Goal: Task Accomplishment & Management: Use online tool/utility

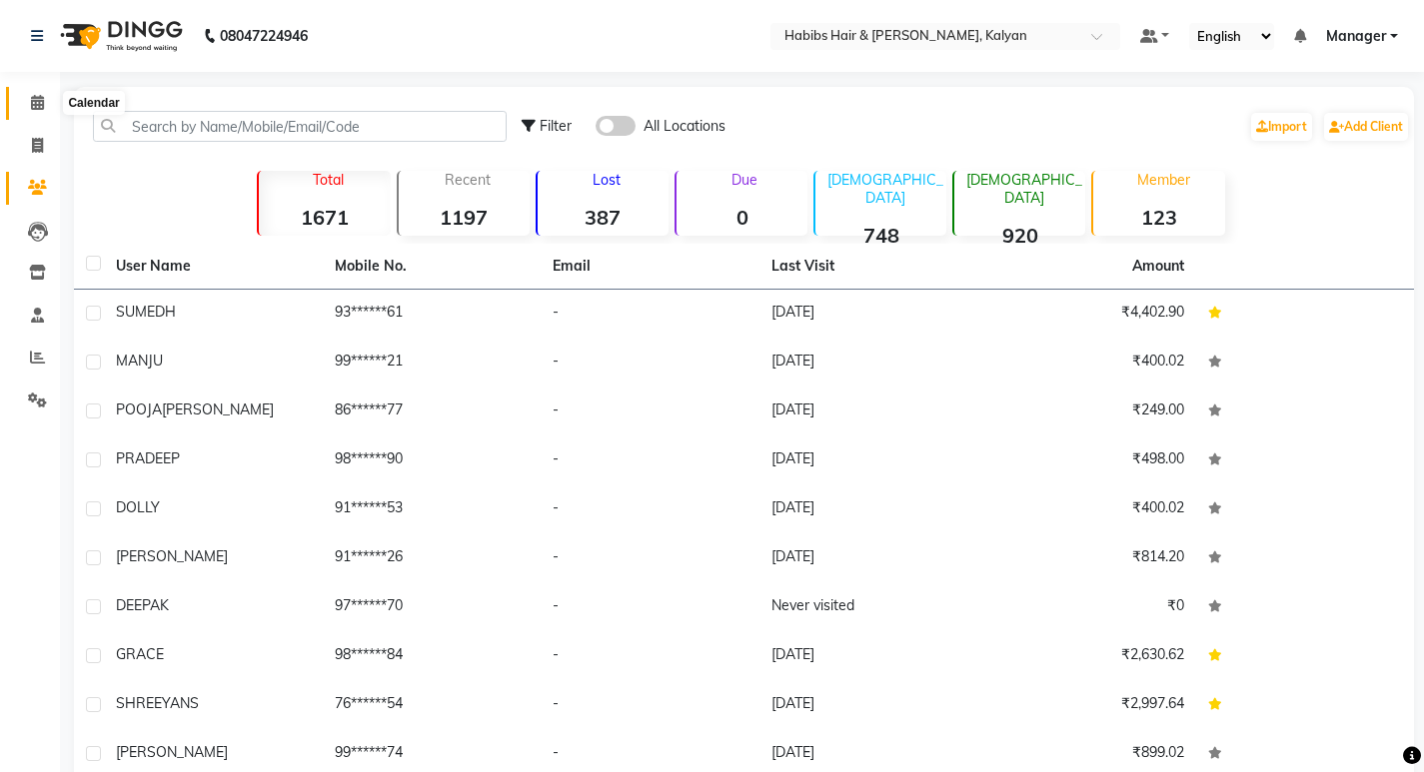
click at [24, 97] on span at bounding box center [37, 103] width 35 height 23
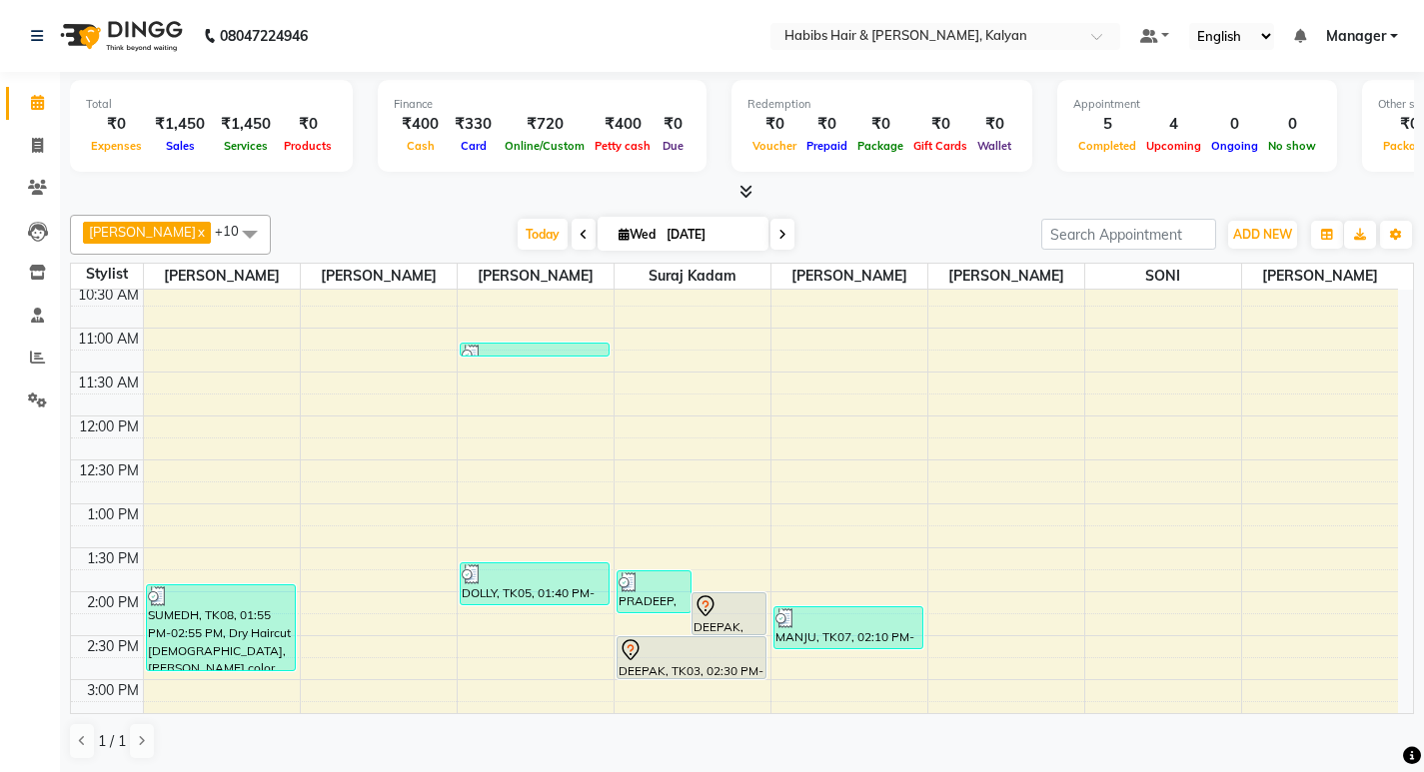
scroll to position [200, 0]
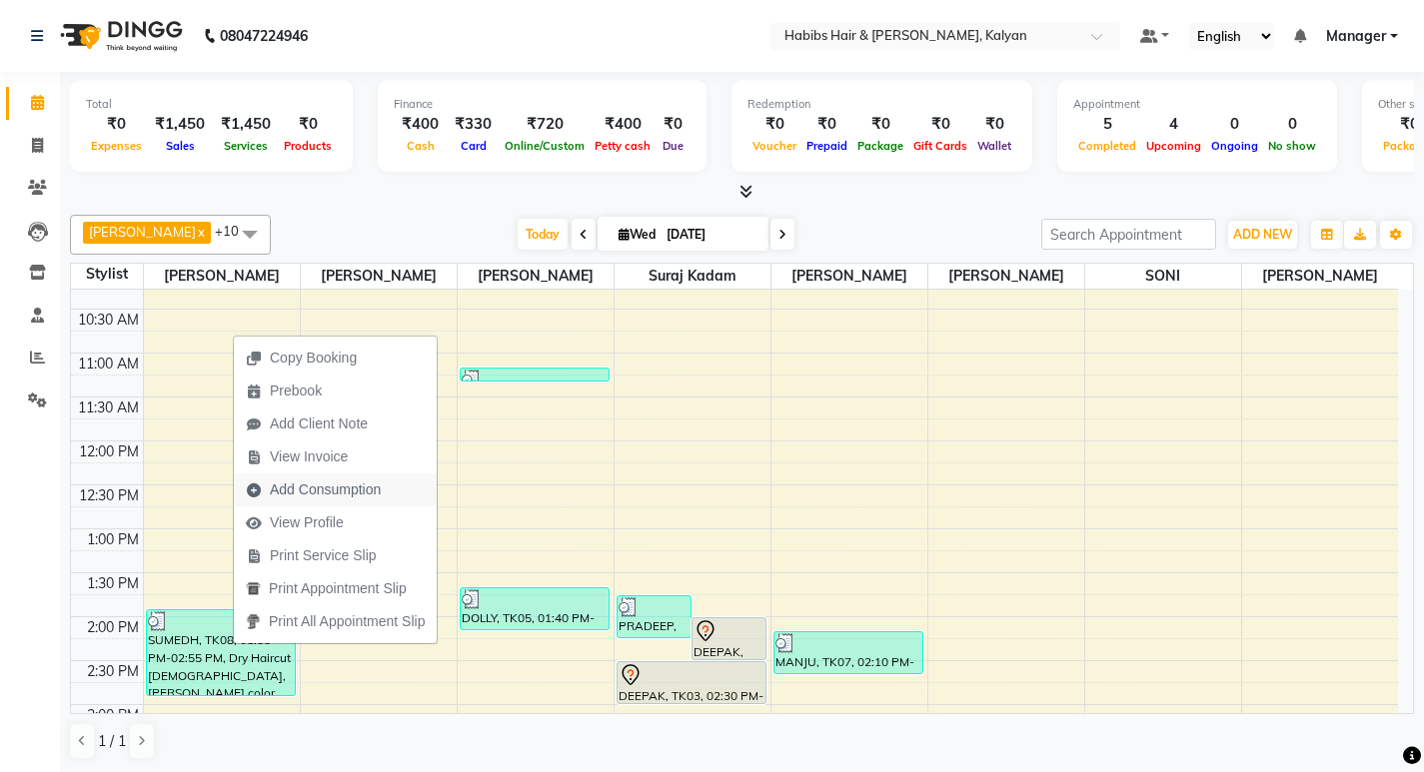
click at [314, 492] on span "Add Consumption" at bounding box center [325, 490] width 111 height 21
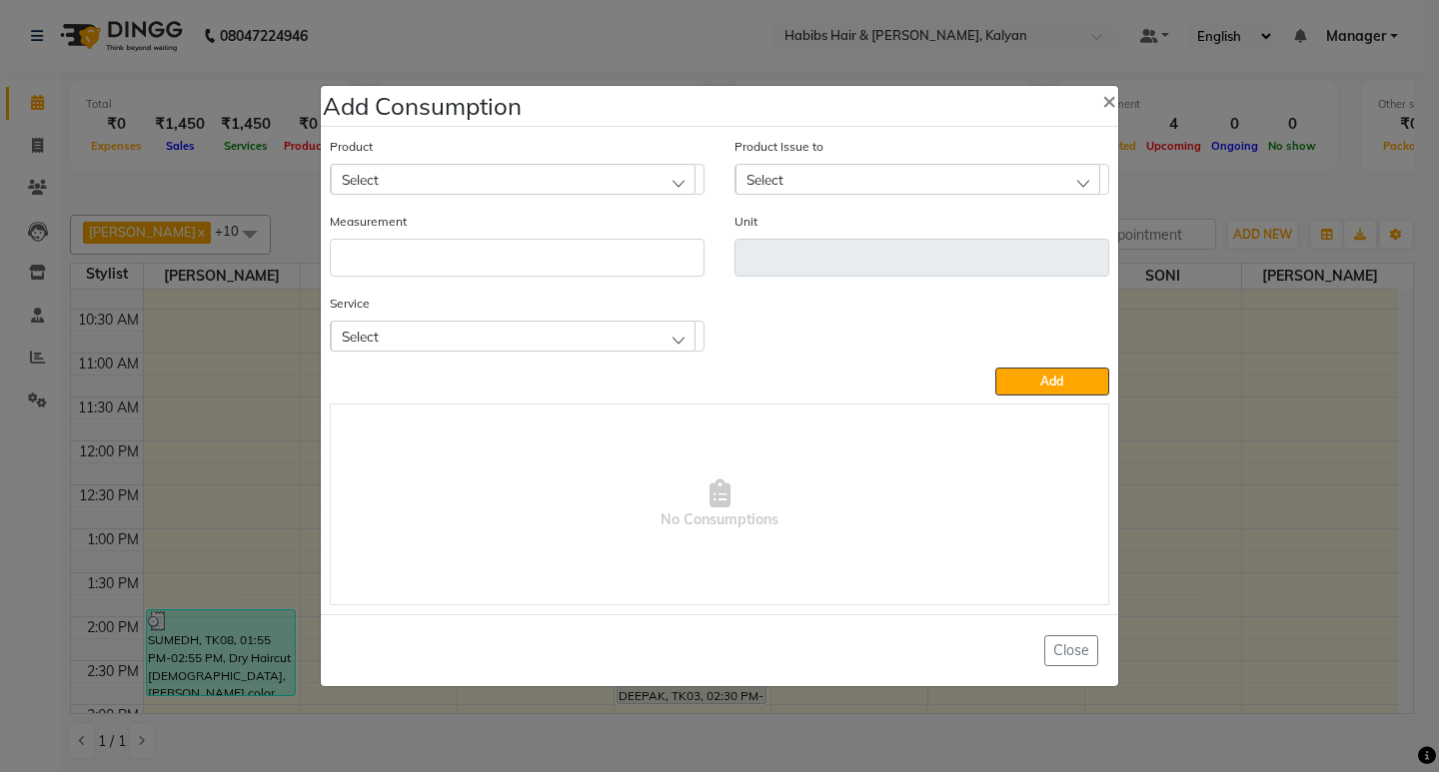
click at [455, 344] on div "Select" at bounding box center [513, 336] width 365 height 30
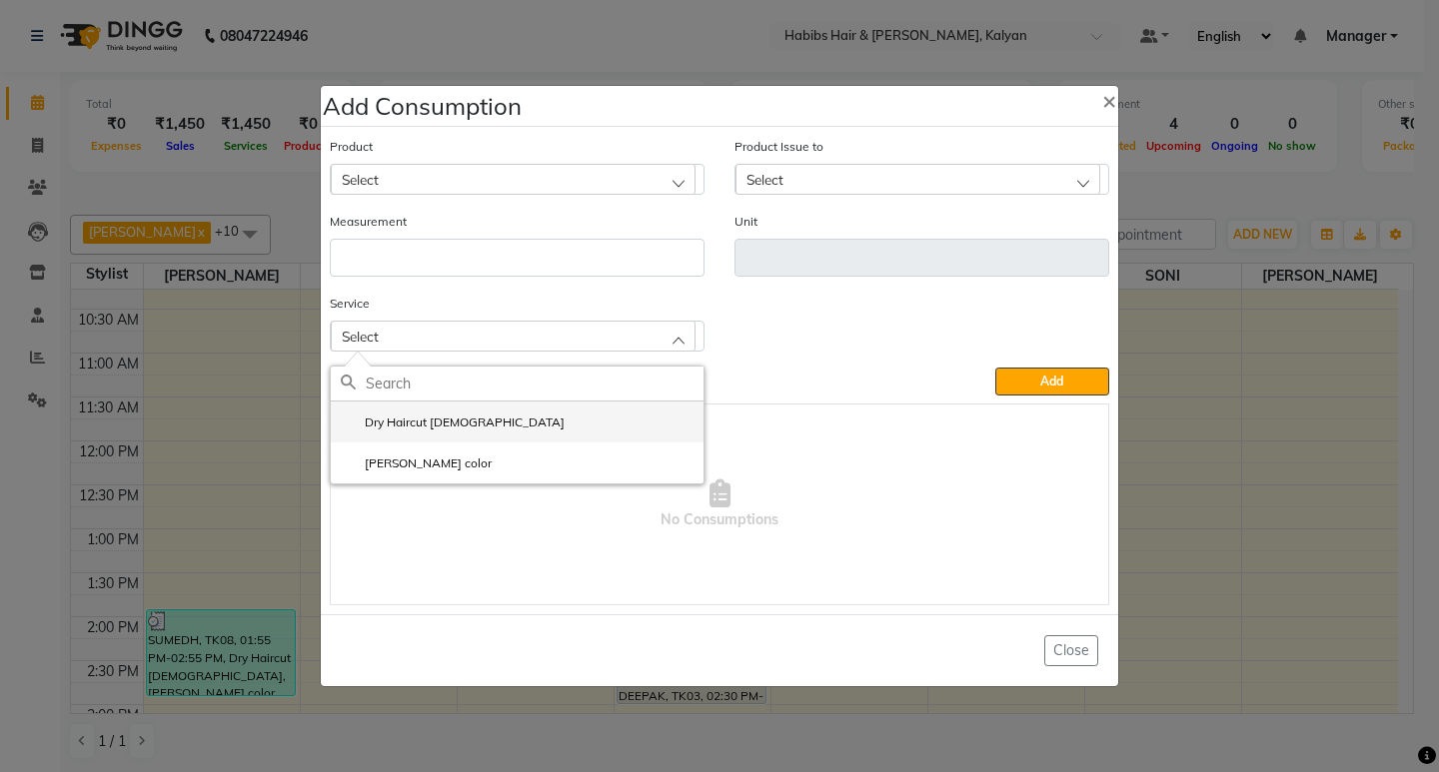
click at [472, 431] on li "Dry Haircut [DEMOGRAPHIC_DATA]" at bounding box center [517, 422] width 373 height 41
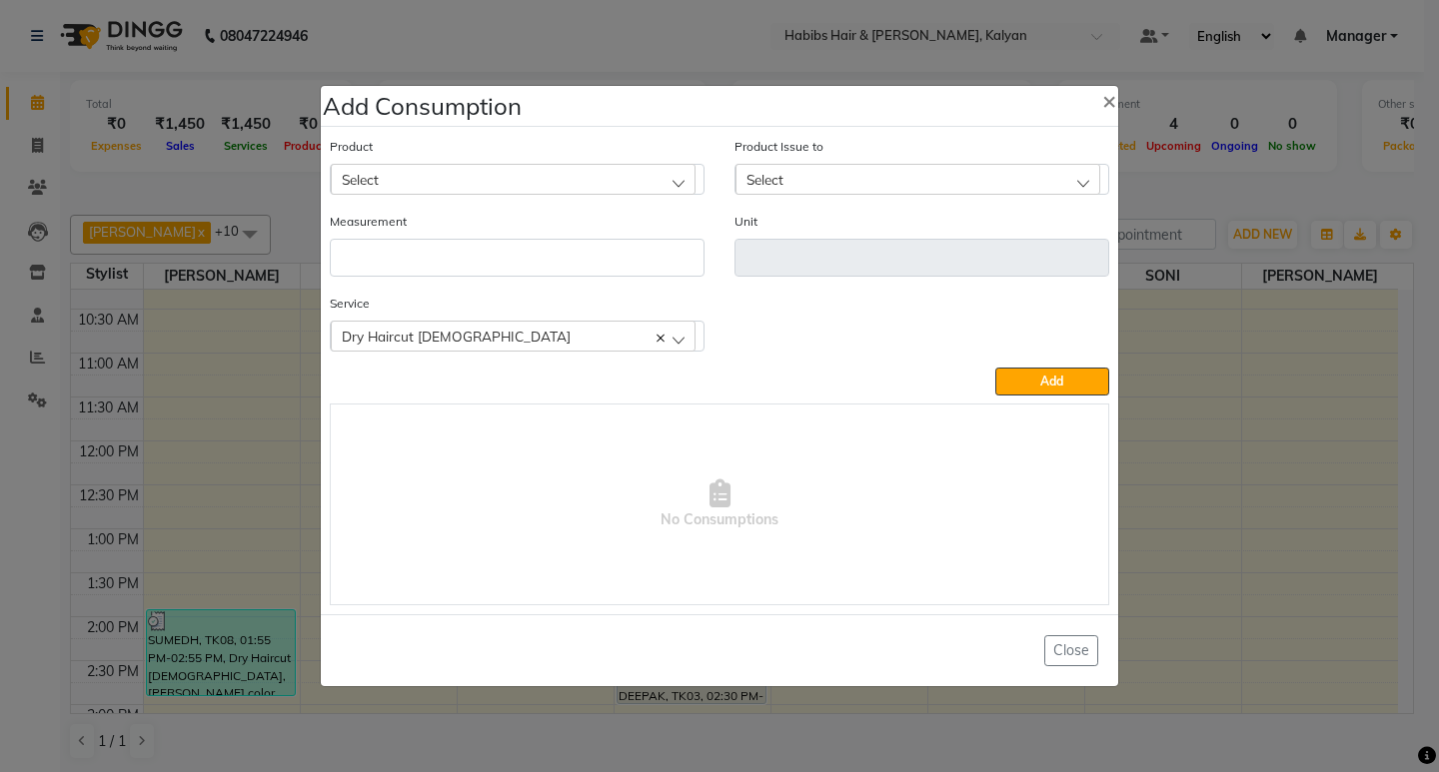
click at [513, 170] on div "Select" at bounding box center [513, 179] width 365 height 30
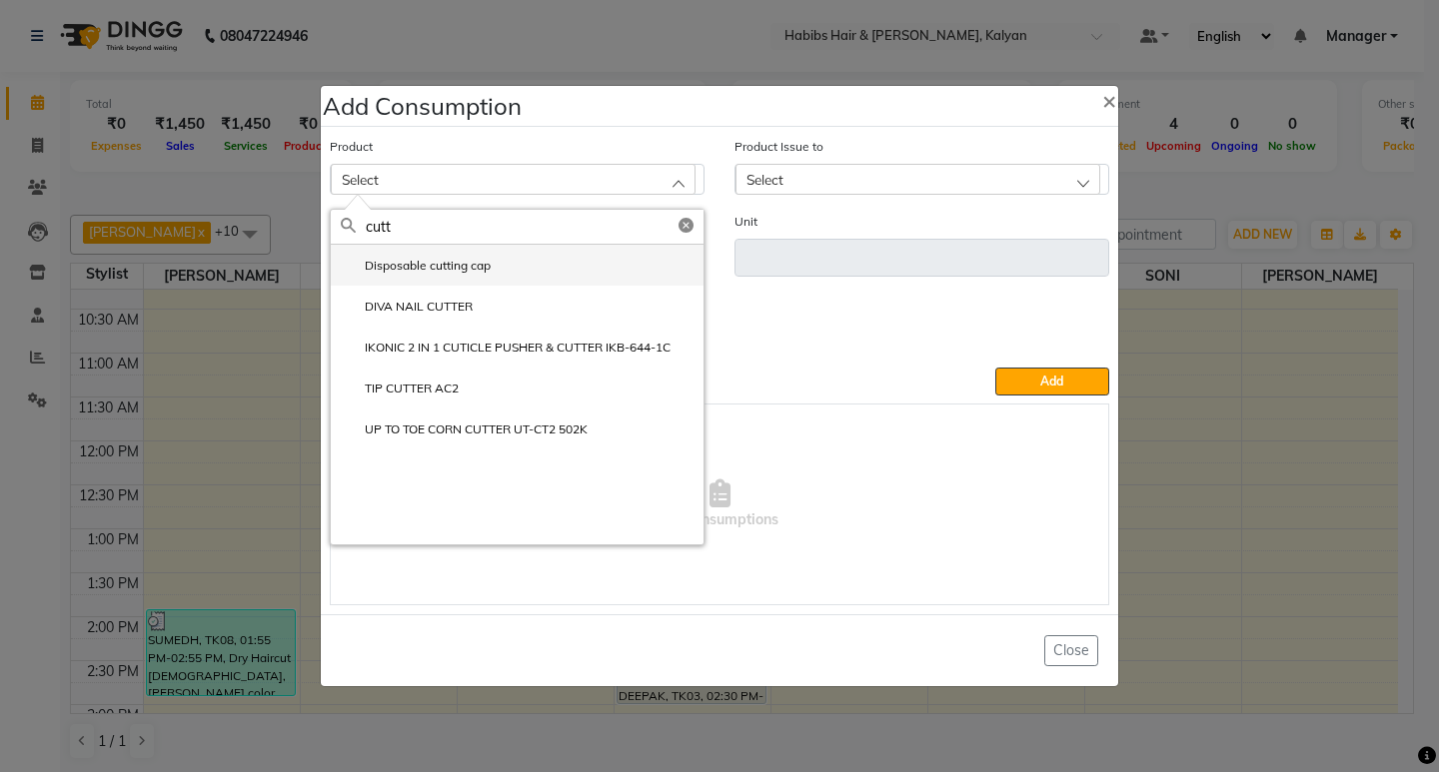
type input "cutt"
click at [470, 272] on label "Disposable cutting cap" at bounding box center [416, 266] width 150 height 18
type input "pc"
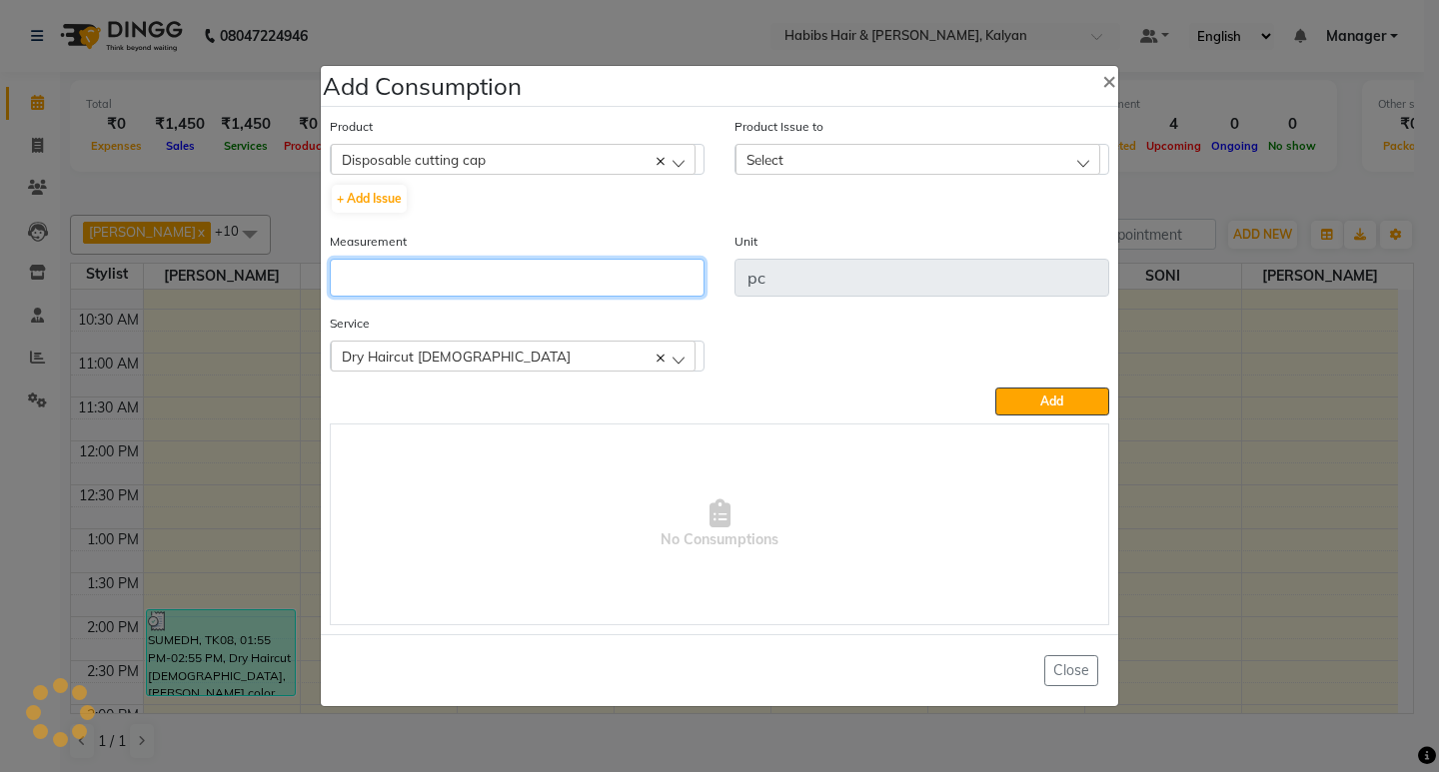
click at [470, 272] on input "number" at bounding box center [517, 278] width 375 height 38
type input "1"
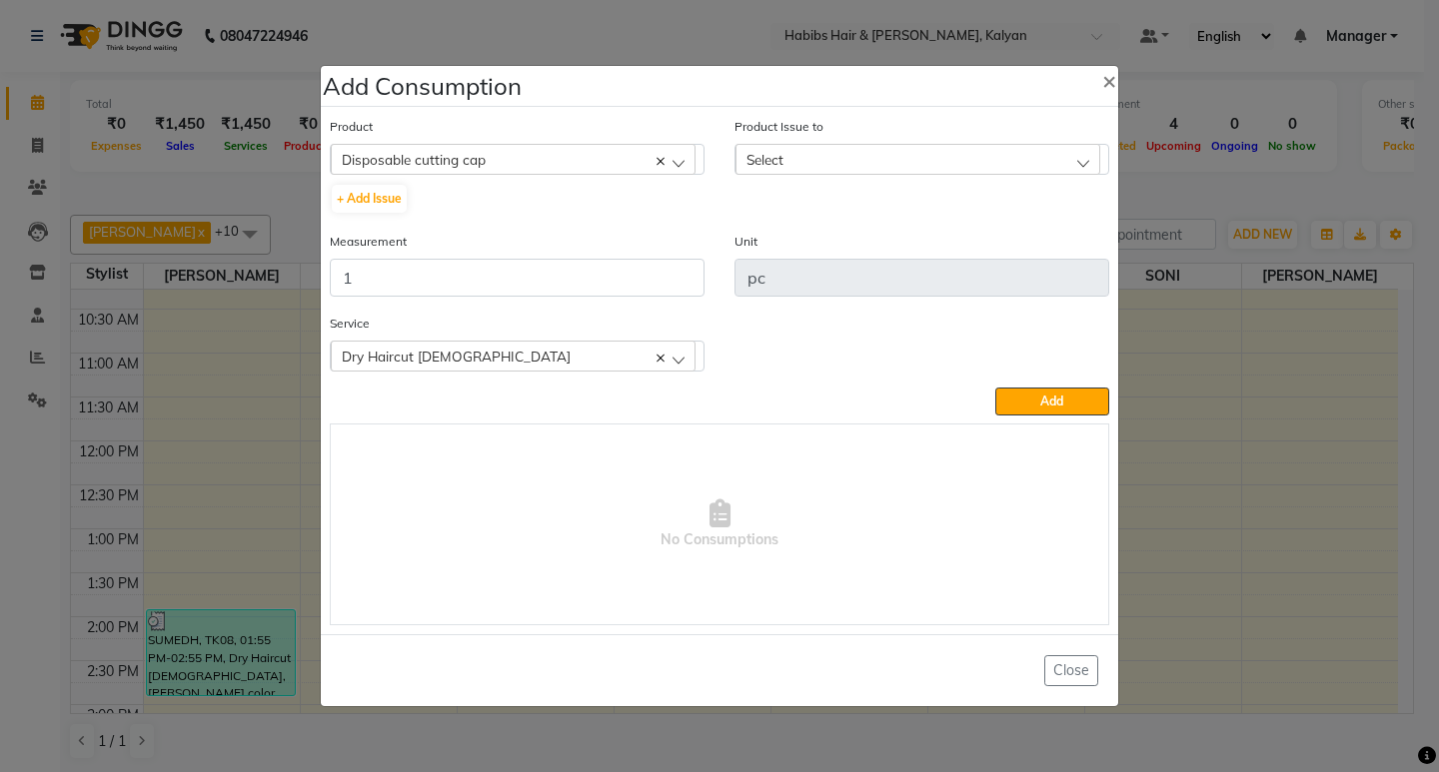
click at [926, 166] on div "Select" at bounding box center [917, 159] width 365 height 30
click at [974, 252] on label "[DATE], Issued to: [PERSON_NAME], Balance: 49" at bounding box center [891, 246] width 293 height 18
click at [1034, 400] on button "Add" at bounding box center [1052, 402] width 114 height 28
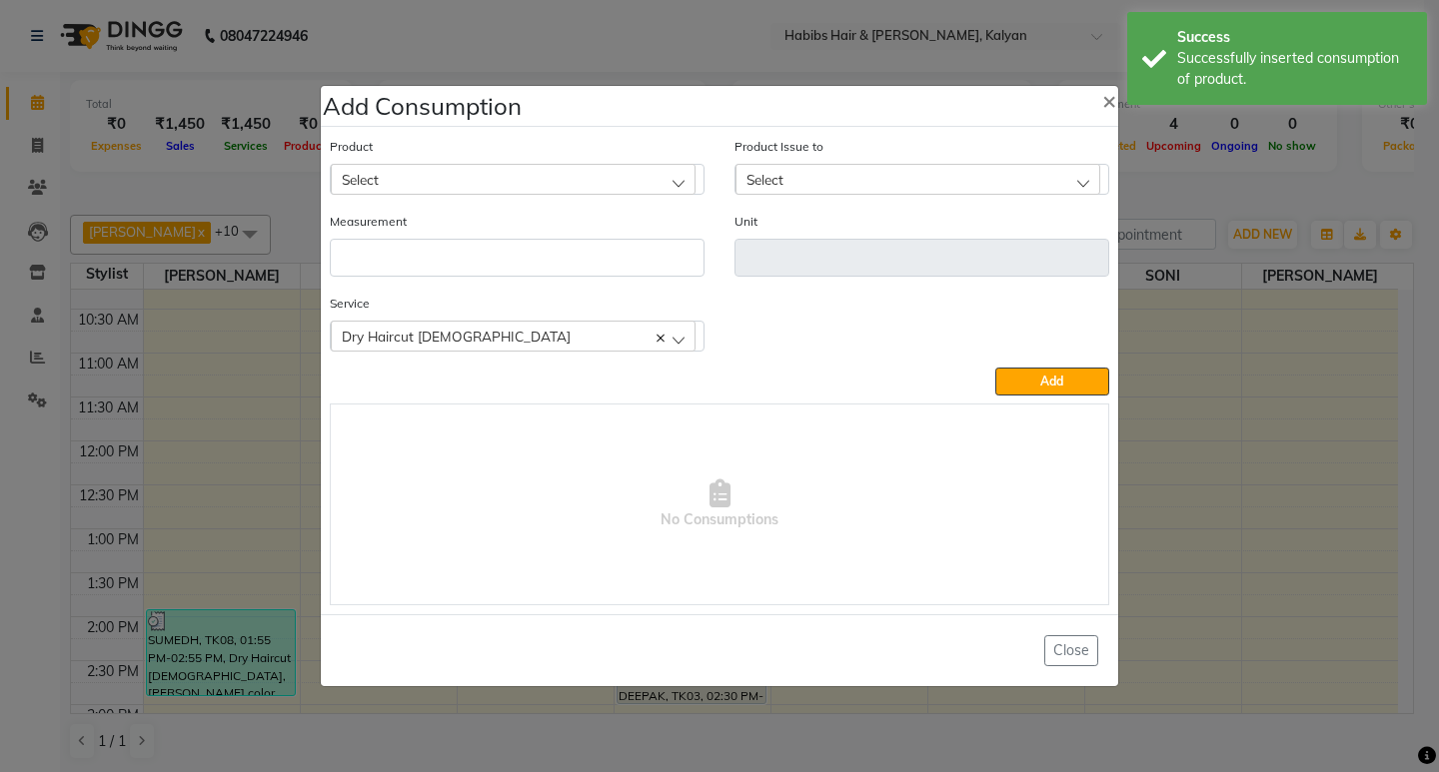
click at [263, 185] on ngb-modal-window "Add Consumption × Product Select 001 BANANA POWDER 10GM Product Issue to Select…" at bounding box center [719, 386] width 1439 height 772
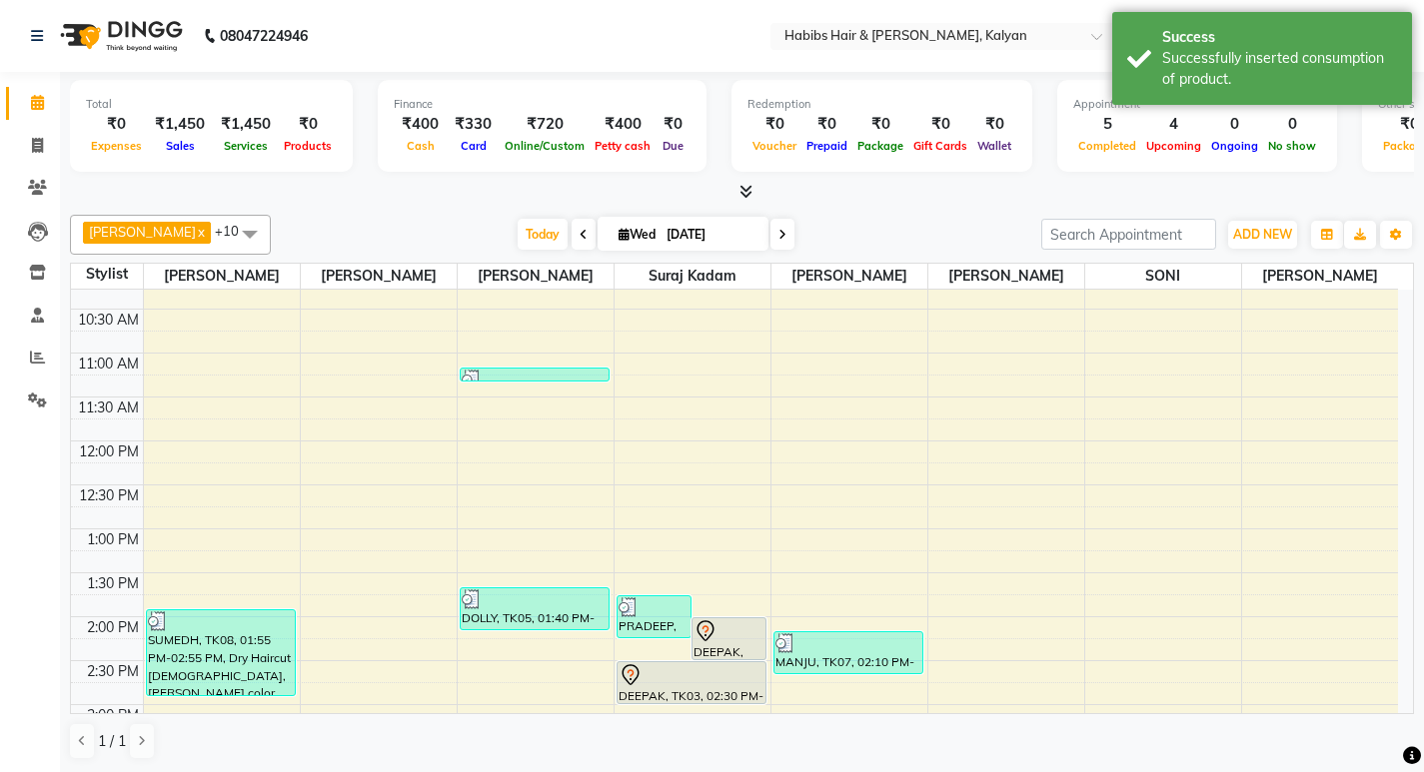
scroll to position [400, 0]
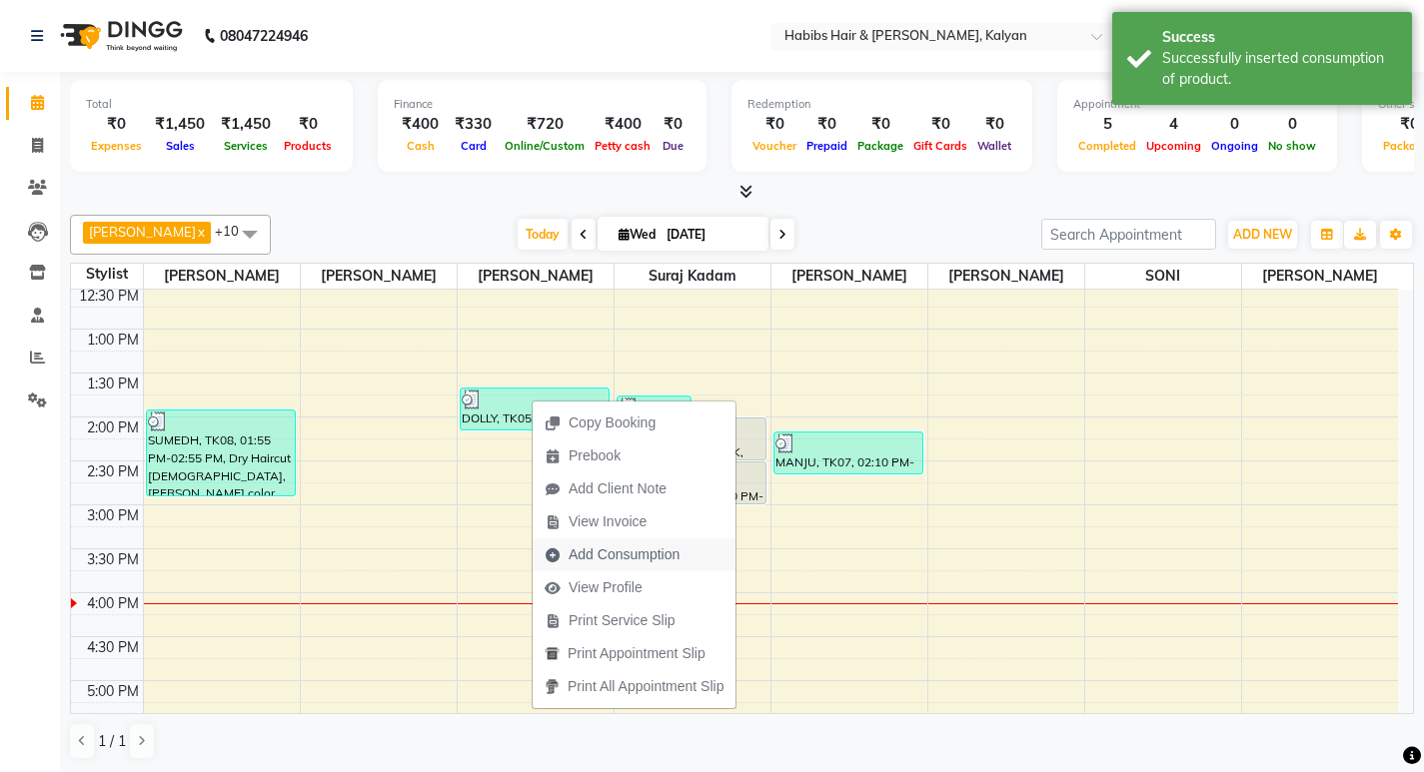
click at [660, 560] on span "Add Consumption" at bounding box center [624, 555] width 111 height 21
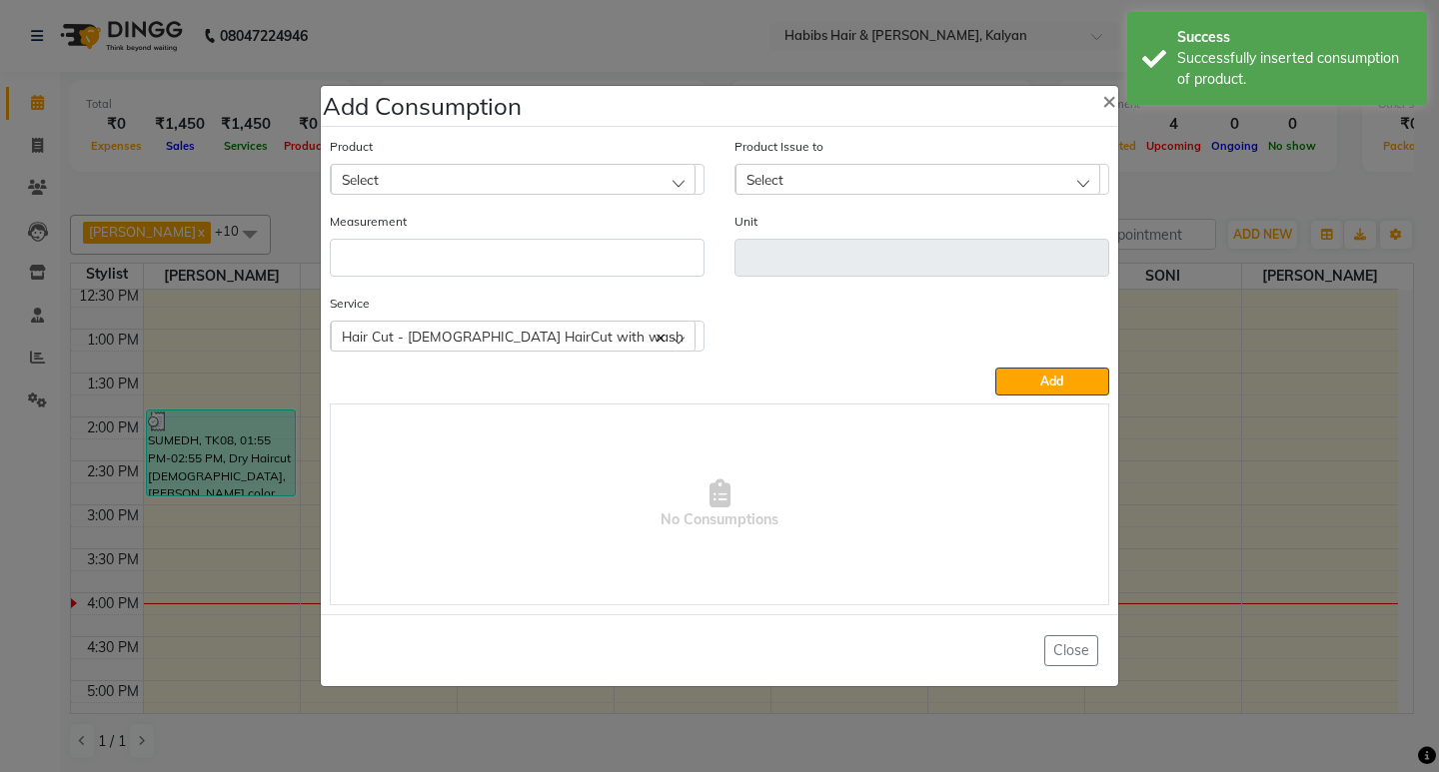
click at [557, 181] on div "Select" at bounding box center [513, 179] width 365 height 30
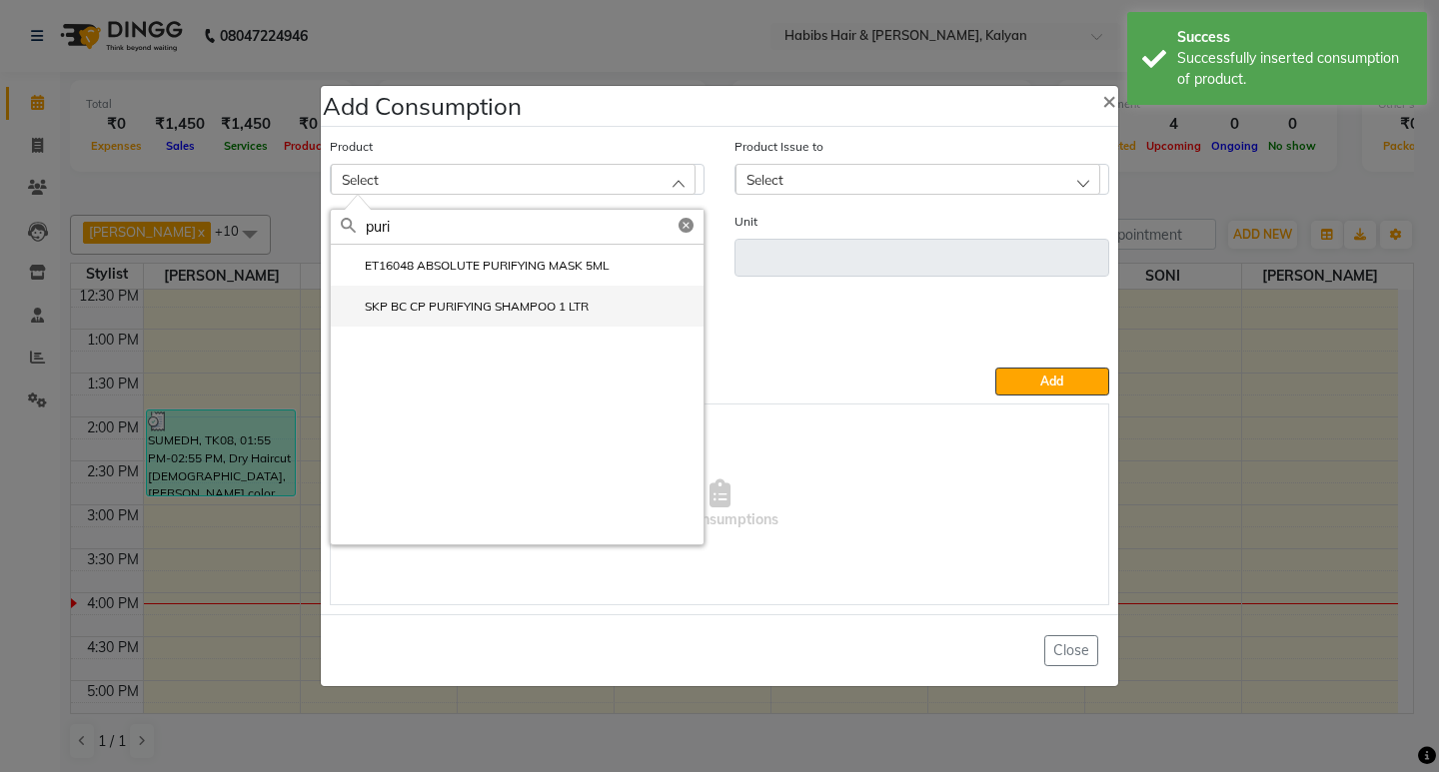
type input "puri"
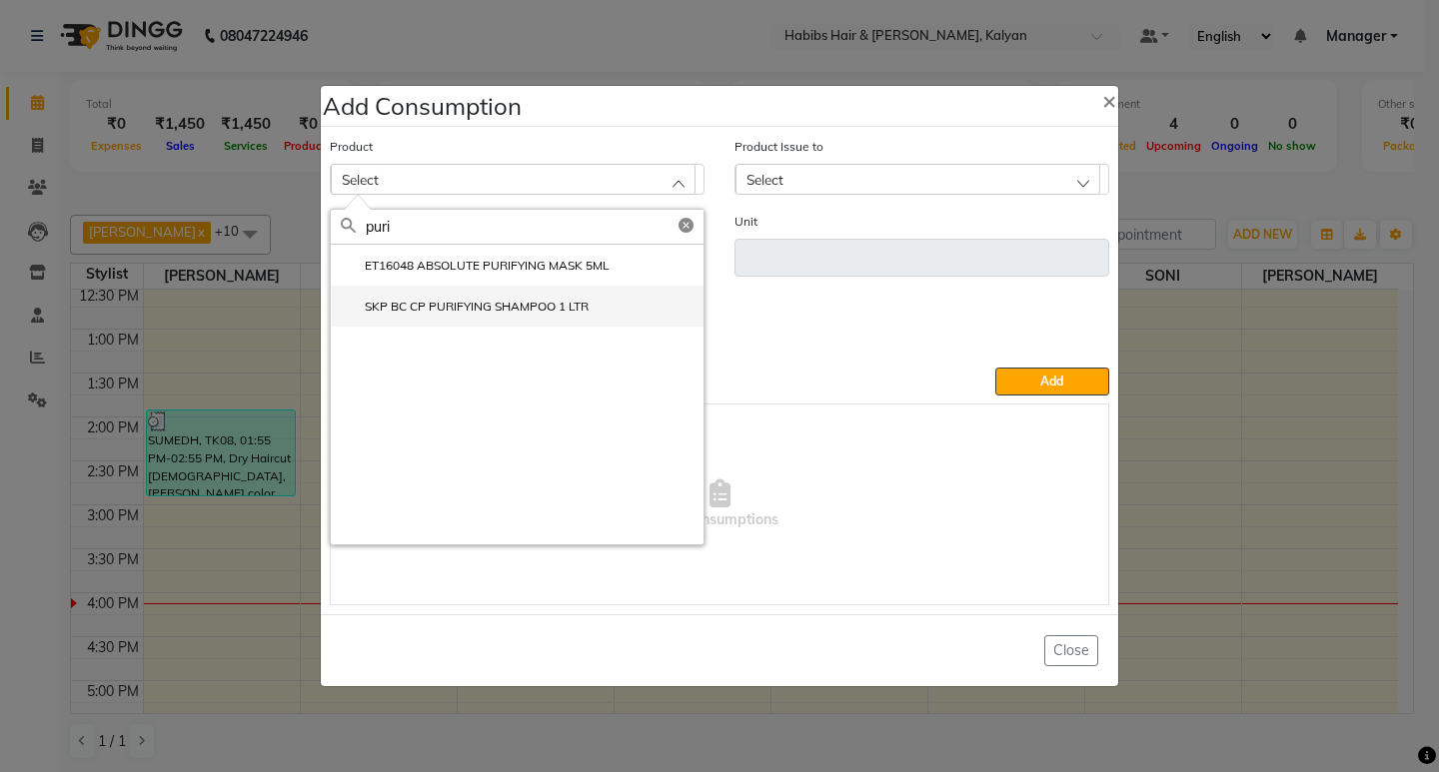
click at [526, 311] on label "SKP BC CP PURIFYING SHAMPOO 1 LTR" at bounding box center [465, 307] width 248 height 18
type input "ml"
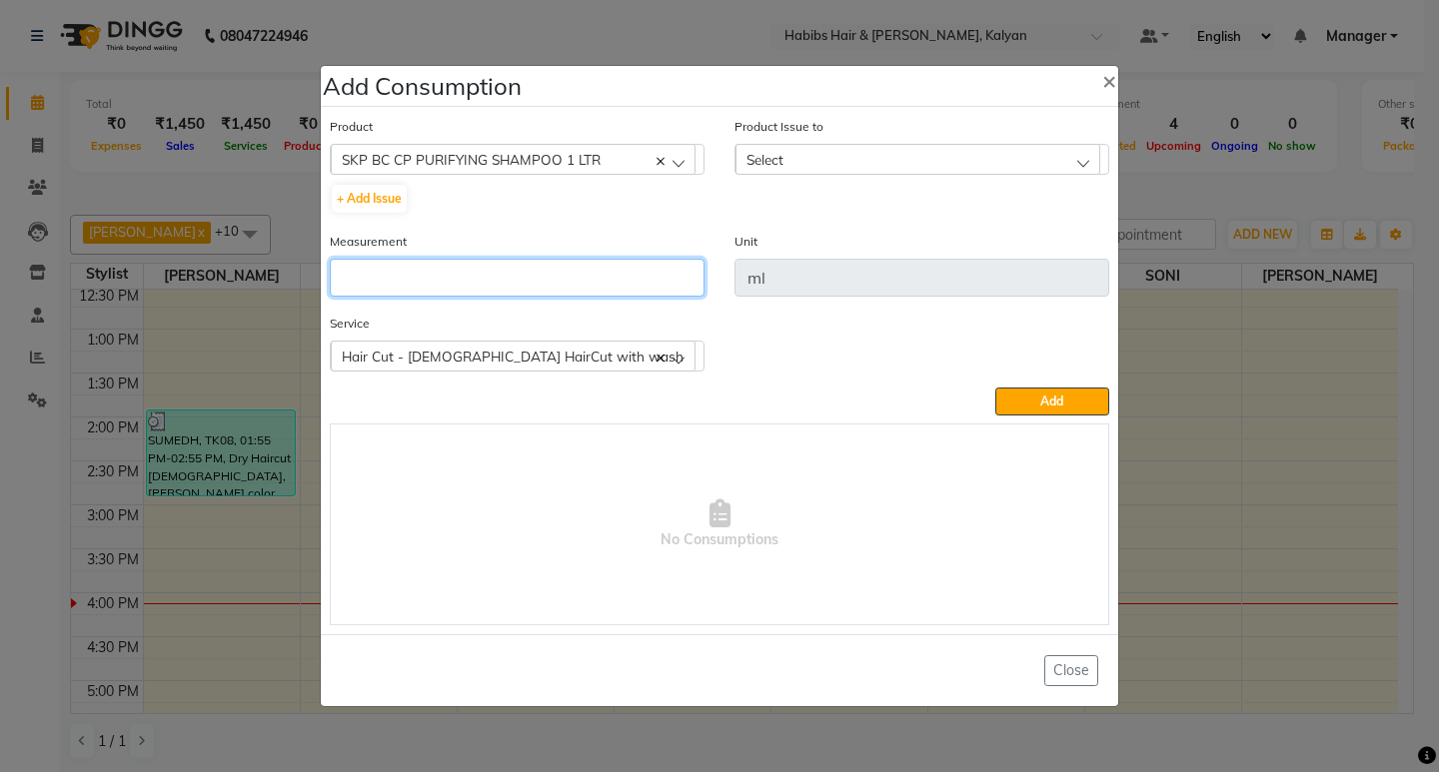
click at [526, 290] on input "number" at bounding box center [517, 278] width 375 height 38
type input "10"
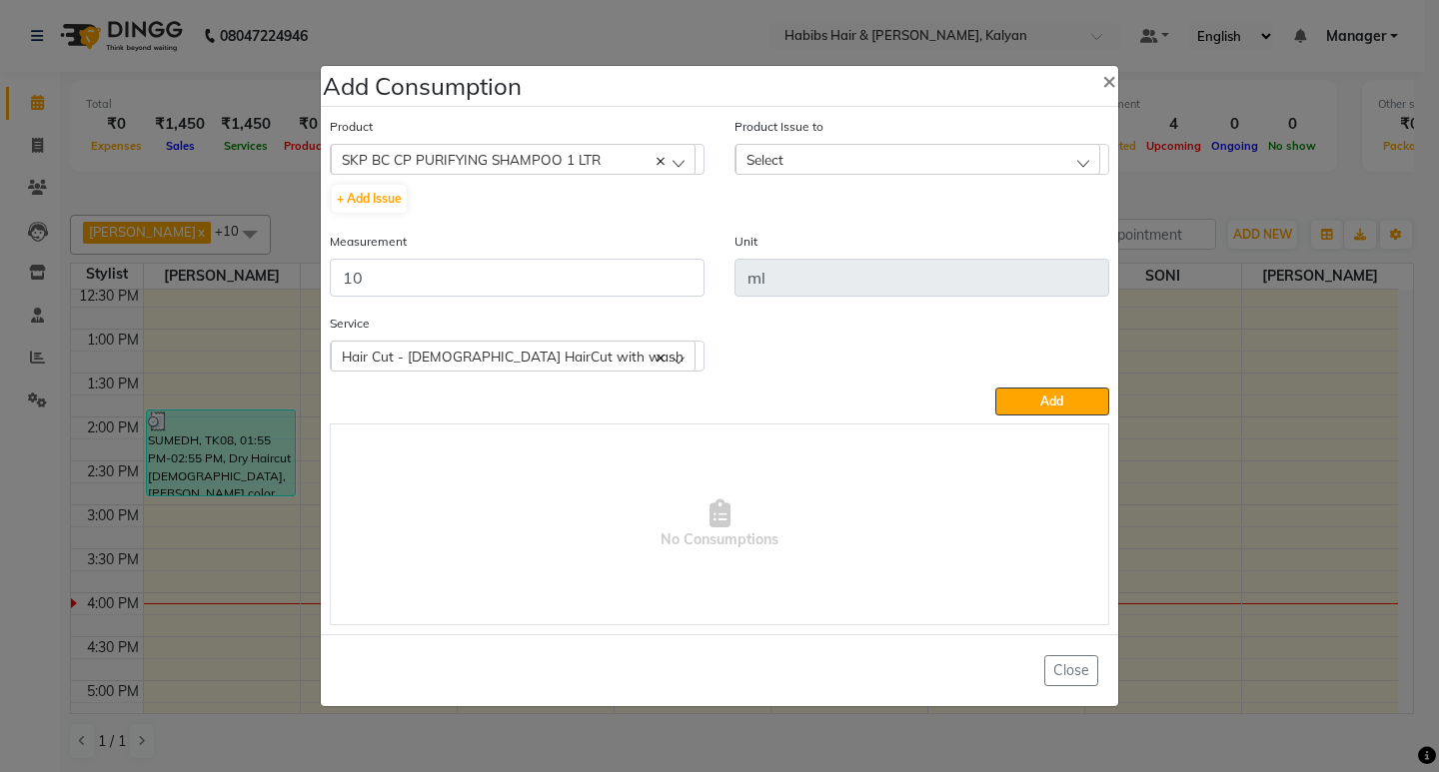
drag, startPoint x: 941, startPoint y: 177, endPoint x: 941, endPoint y: 162, distance: 15.0
click at [941, 176] on div "Product Issue to Select [DATE], Issued to: , Balance: 666" at bounding box center [921, 173] width 405 height 115
click at [941, 162] on div "Select" at bounding box center [917, 159] width 365 height 30
click at [948, 242] on label "[DATE], Issued to: , Balance: 666" at bounding box center [846, 246] width 203 height 18
click at [1042, 400] on span "Add" at bounding box center [1051, 401] width 23 height 15
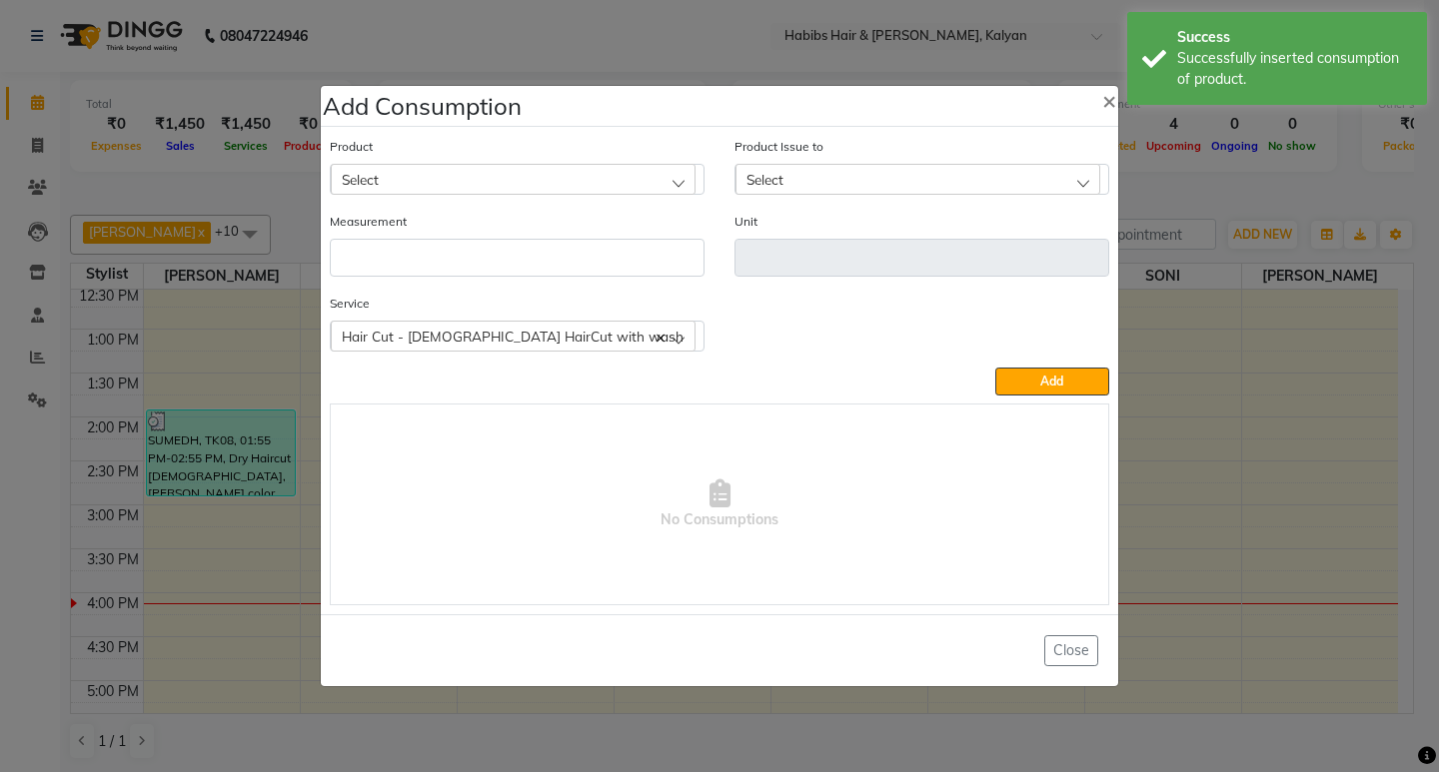
click at [612, 161] on div "Product Select 001 BANANA POWDER 10GM" at bounding box center [517, 165] width 375 height 59
click at [612, 165] on div "Select" at bounding box center [513, 179] width 365 height 30
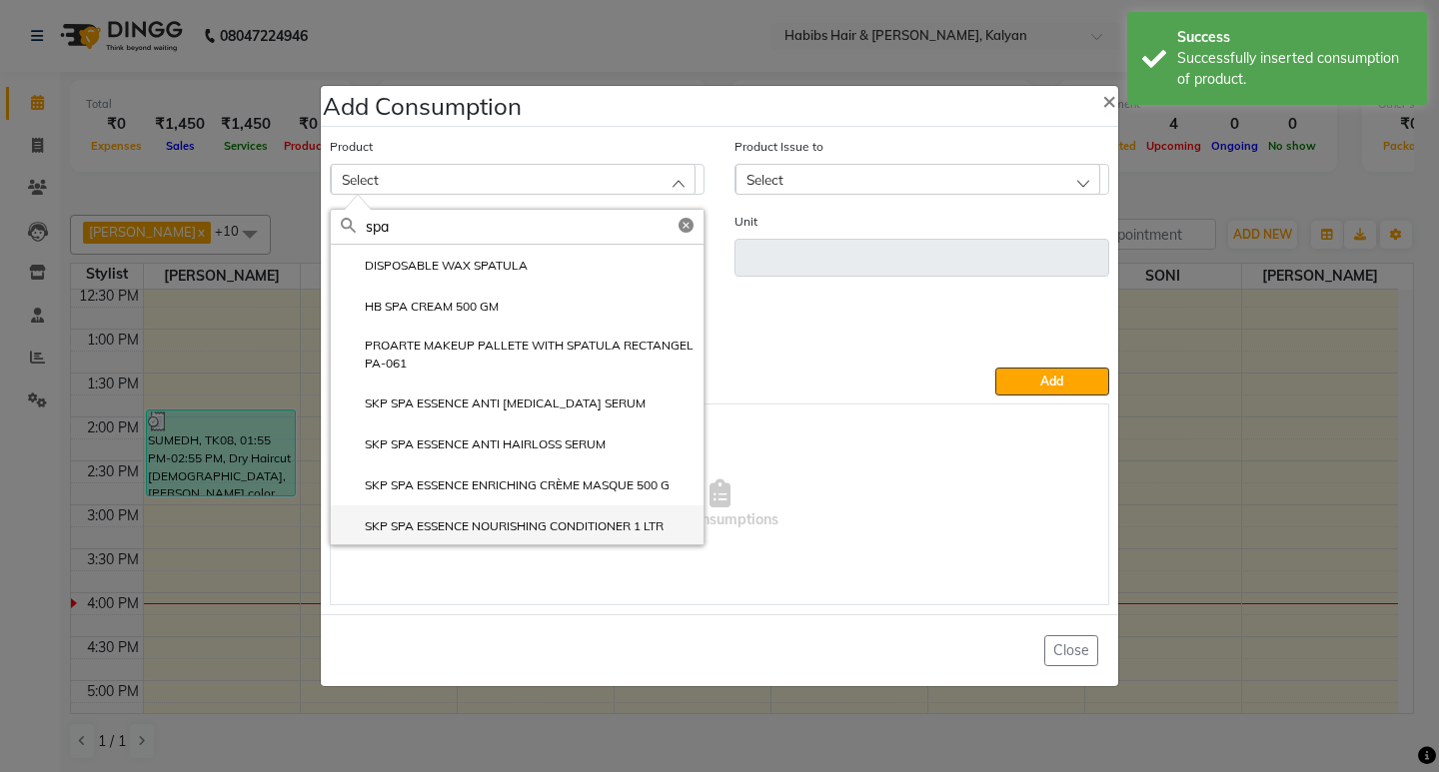
type input "spa"
click at [596, 536] on label "SKP SPA ESSENCE NOURISHING CONDITIONER 1 LTR" at bounding box center [502, 527] width 323 height 18
type input "ml"
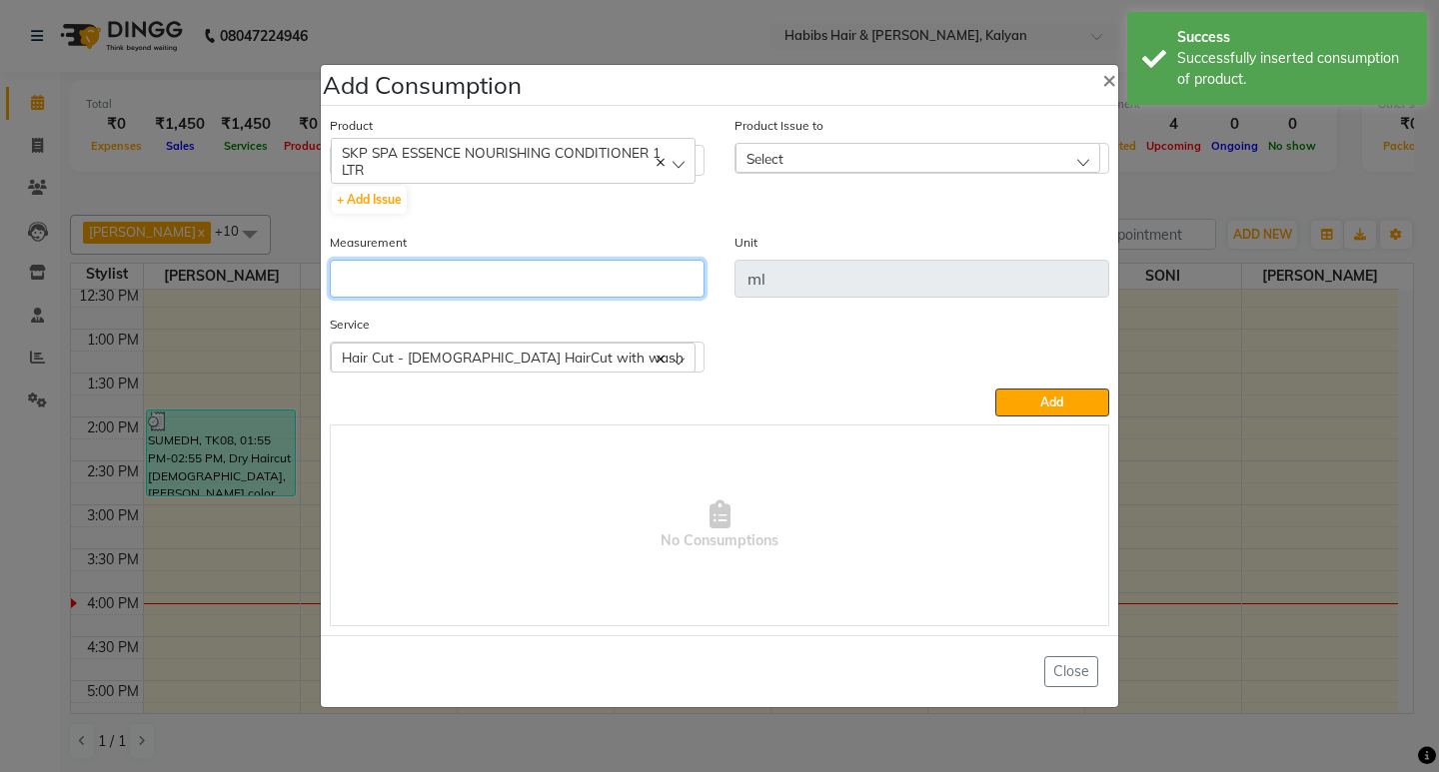
click at [607, 281] on input "number" at bounding box center [517, 279] width 375 height 38
type input "5"
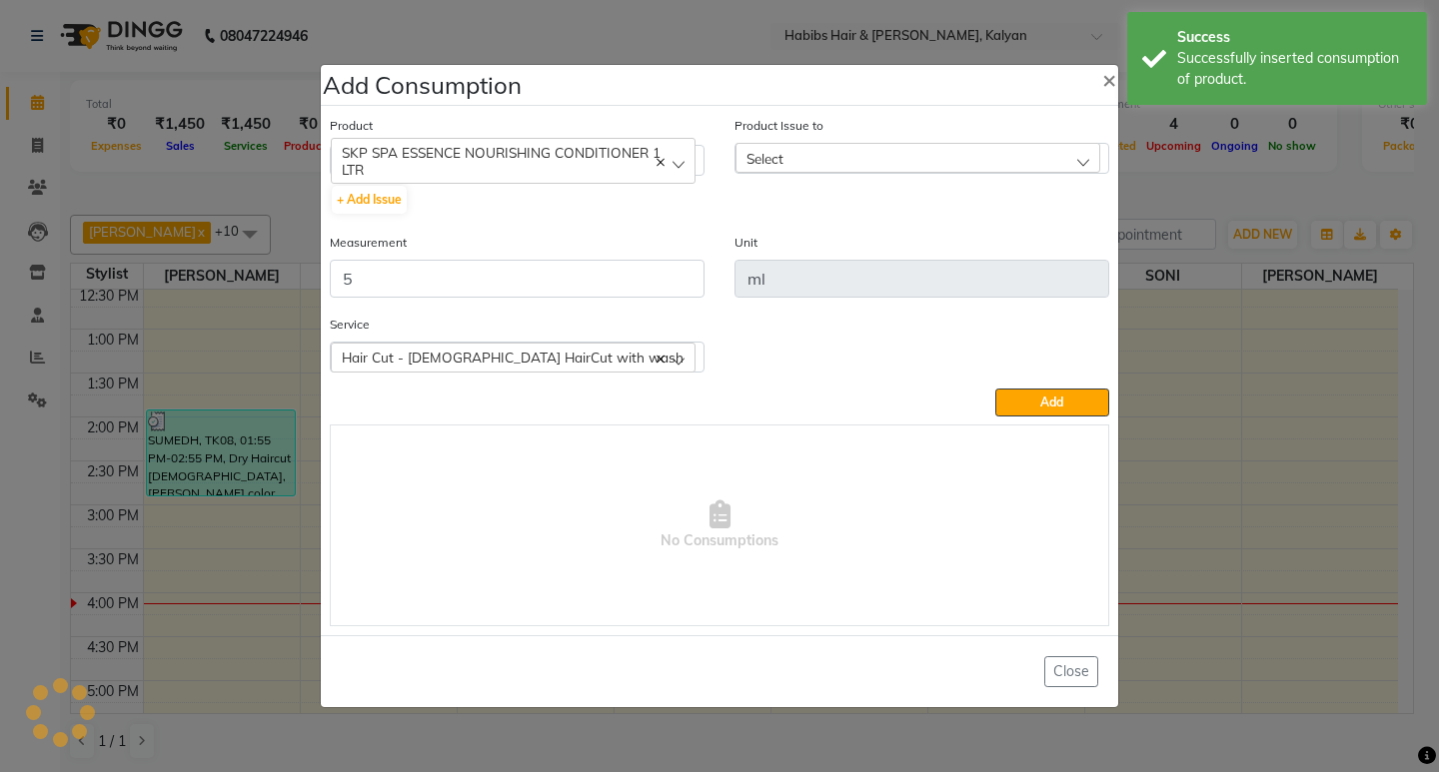
click at [1028, 154] on div "Select" at bounding box center [917, 158] width 365 height 30
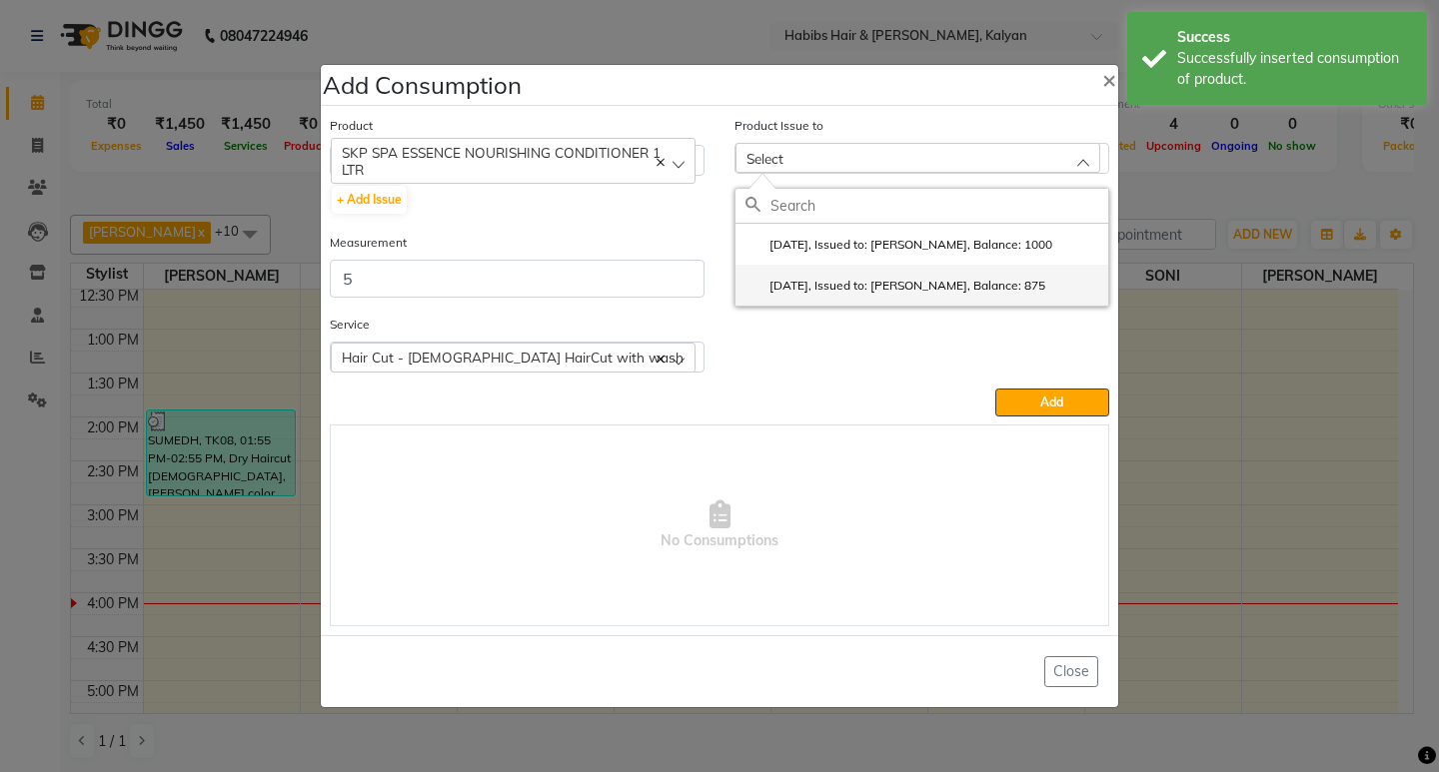
click at [1018, 290] on label "[DATE], Issued to: [PERSON_NAME], Balance: 875" at bounding box center [895, 286] width 300 height 18
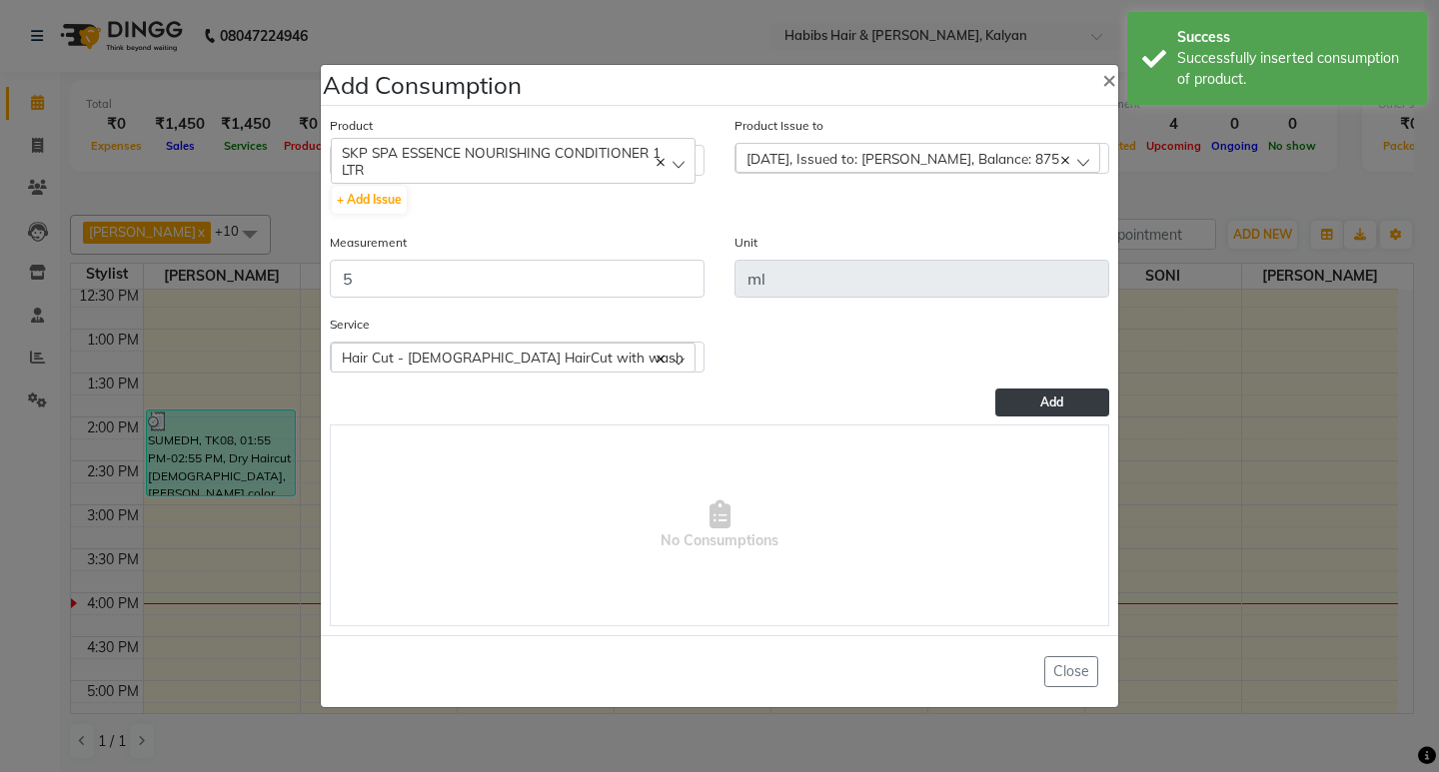
click at [1048, 398] on span "Add" at bounding box center [1051, 402] width 23 height 15
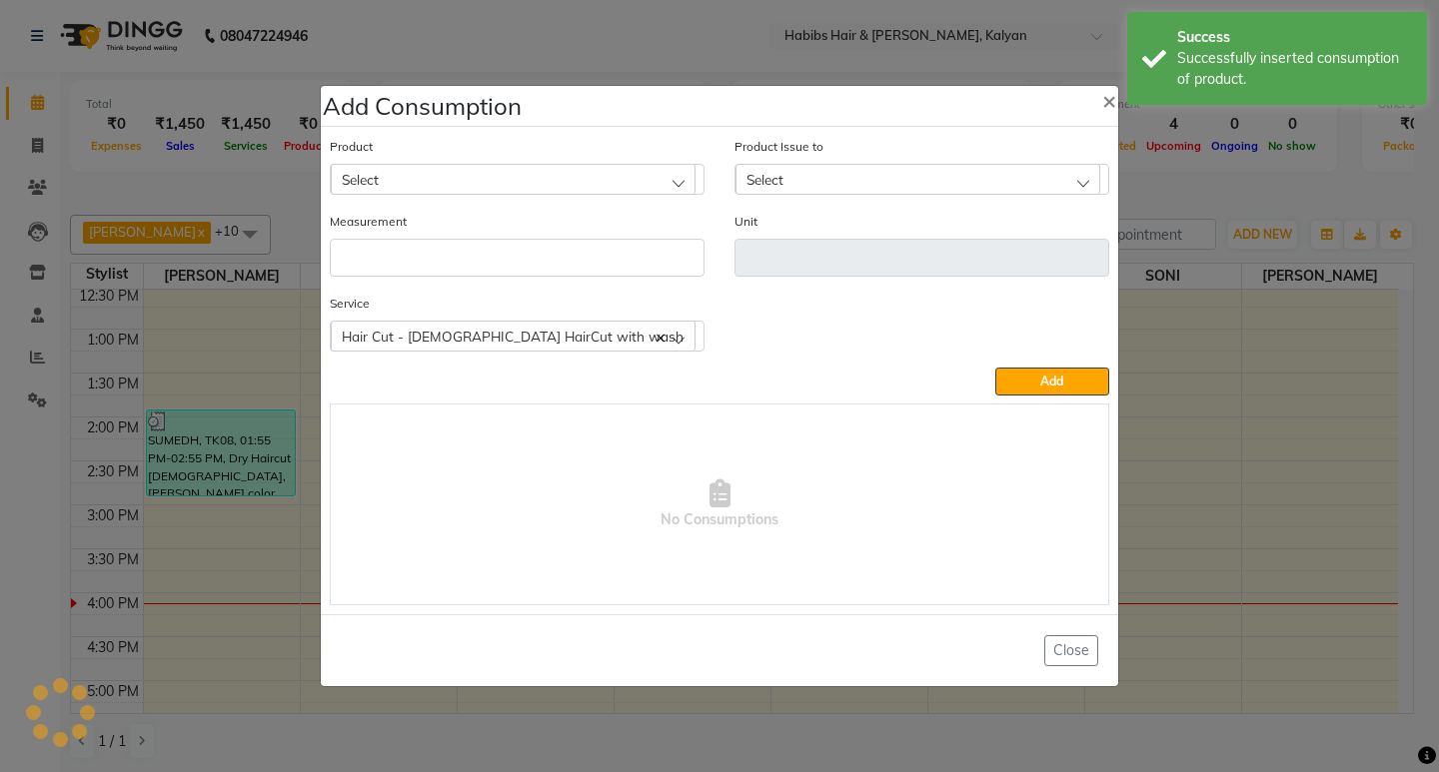
click at [494, 192] on div "Select" at bounding box center [513, 179] width 365 height 30
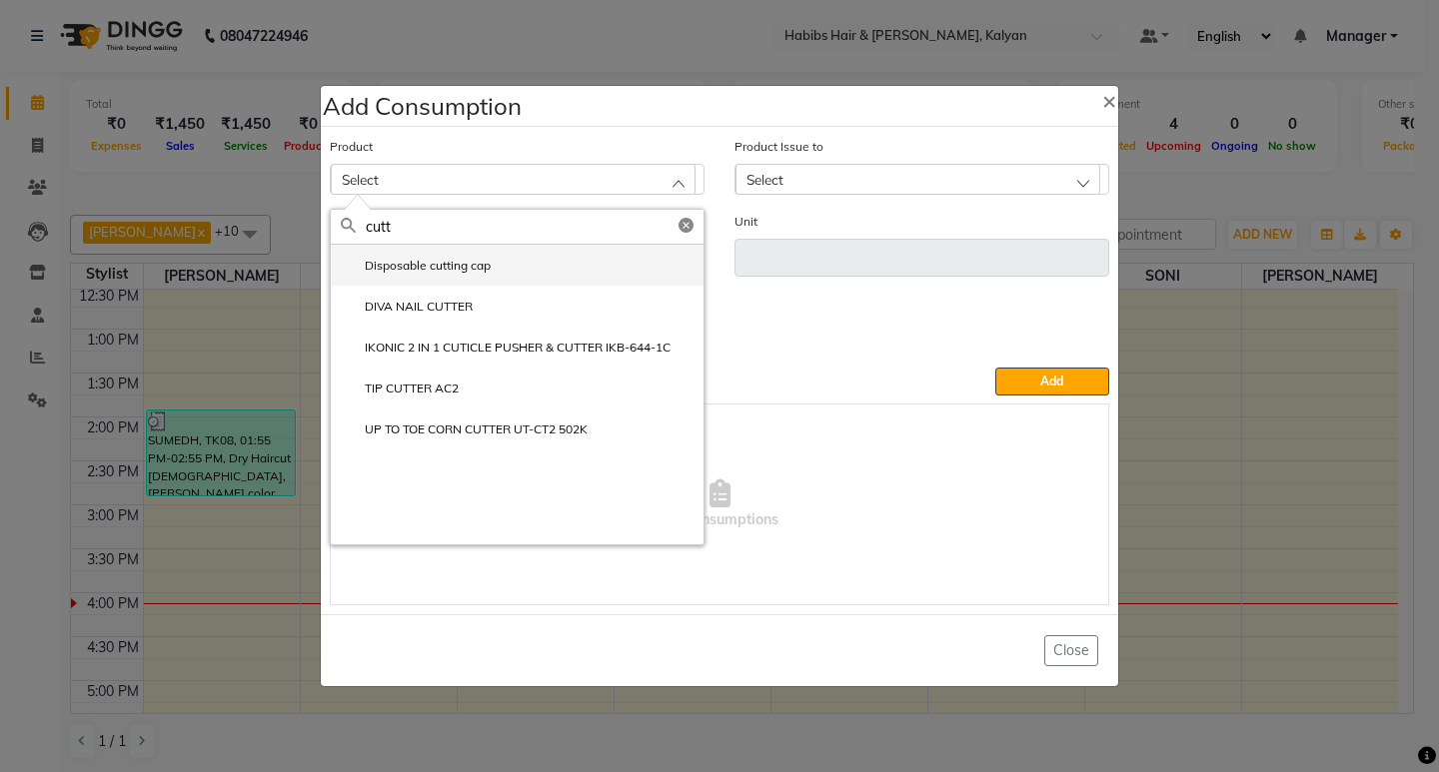
type input "cutt"
click at [460, 283] on li "Disposable cutting cap" at bounding box center [517, 265] width 373 height 41
type input "pc"
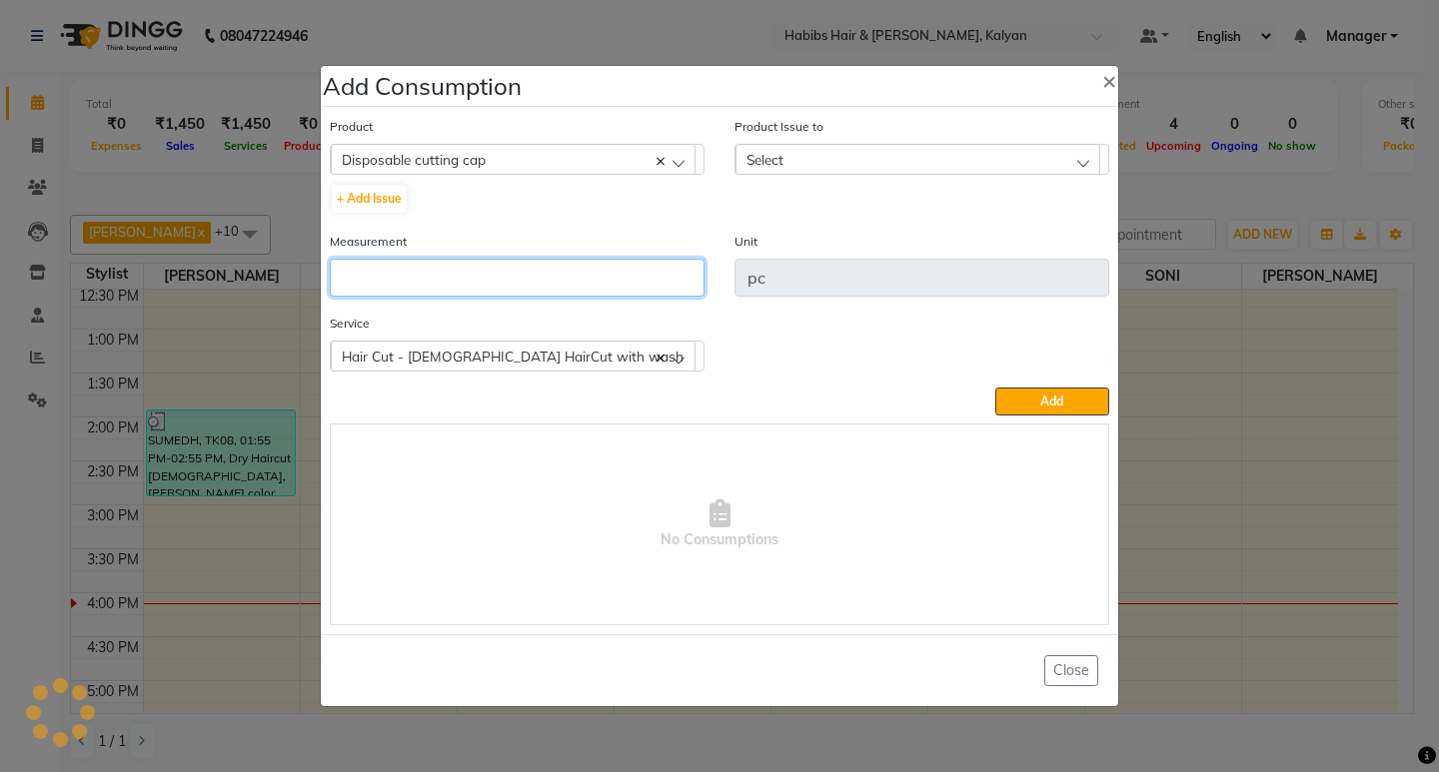
click at [460, 283] on input "number" at bounding box center [517, 278] width 375 height 38
type input "1"
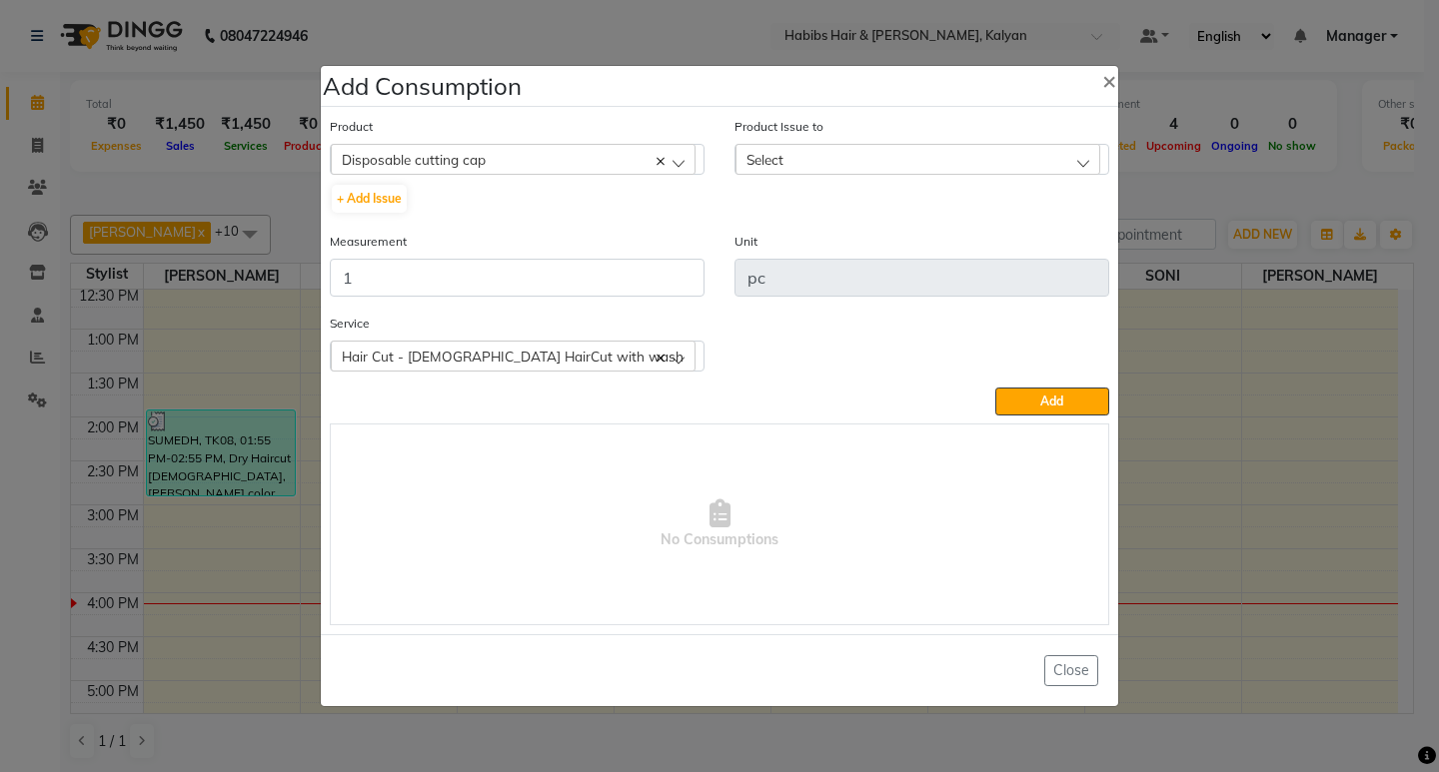
click at [994, 162] on div "Select" at bounding box center [917, 159] width 365 height 30
click at [1011, 224] on div at bounding box center [921, 207] width 373 height 35
click at [1026, 237] on li "[DATE], Issued to: [PERSON_NAME], Balance: 48" at bounding box center [921, 245] width 373 height 41
drag, startPoint x: 1033, startPoint y: 409, endPoint x: 600, endPoint y: 253, distance: 460.8
click at [1032, 408] on button "Add" at bounding box center [1052, 402] width 114 height 28
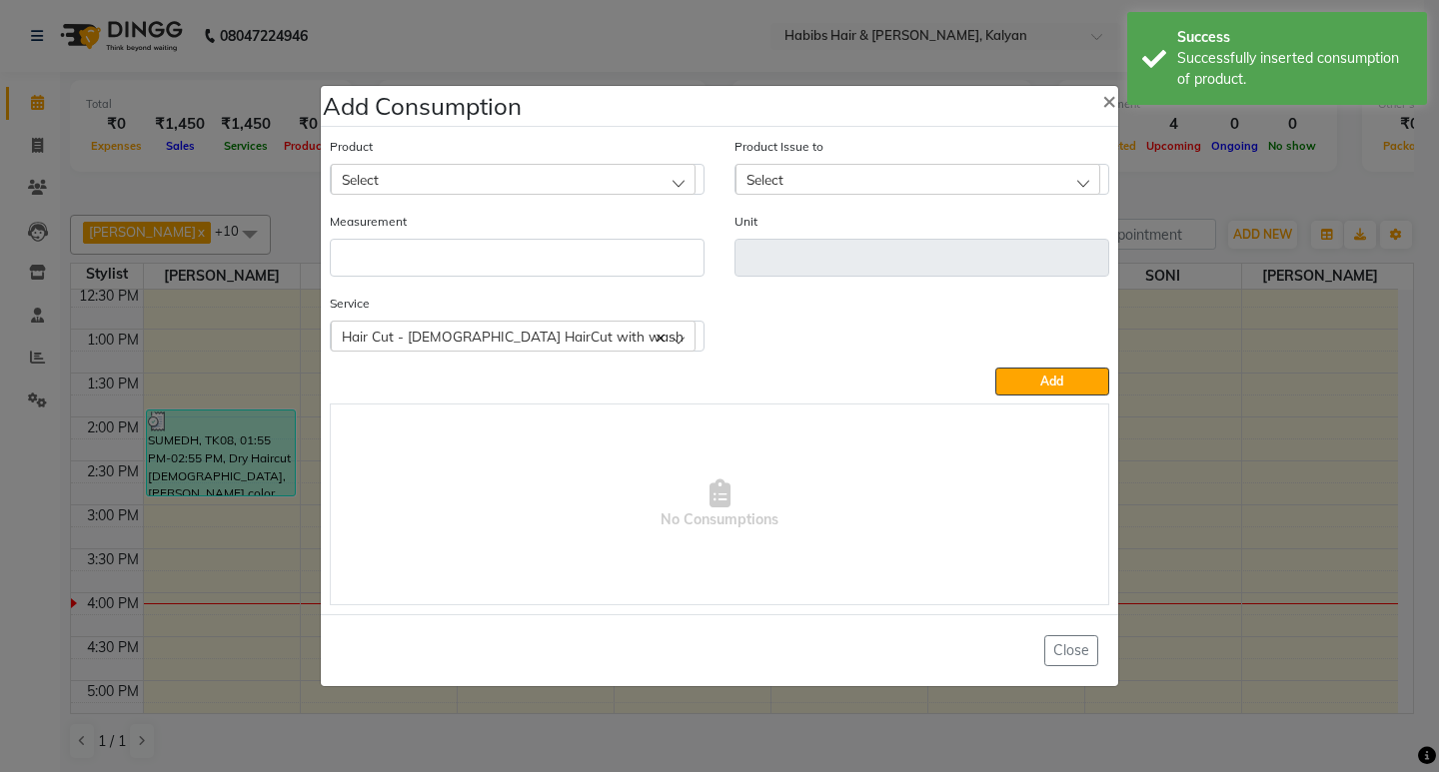
click at [545, 169] on div "Select" at bounding box center [513, 179] width 365 height 30
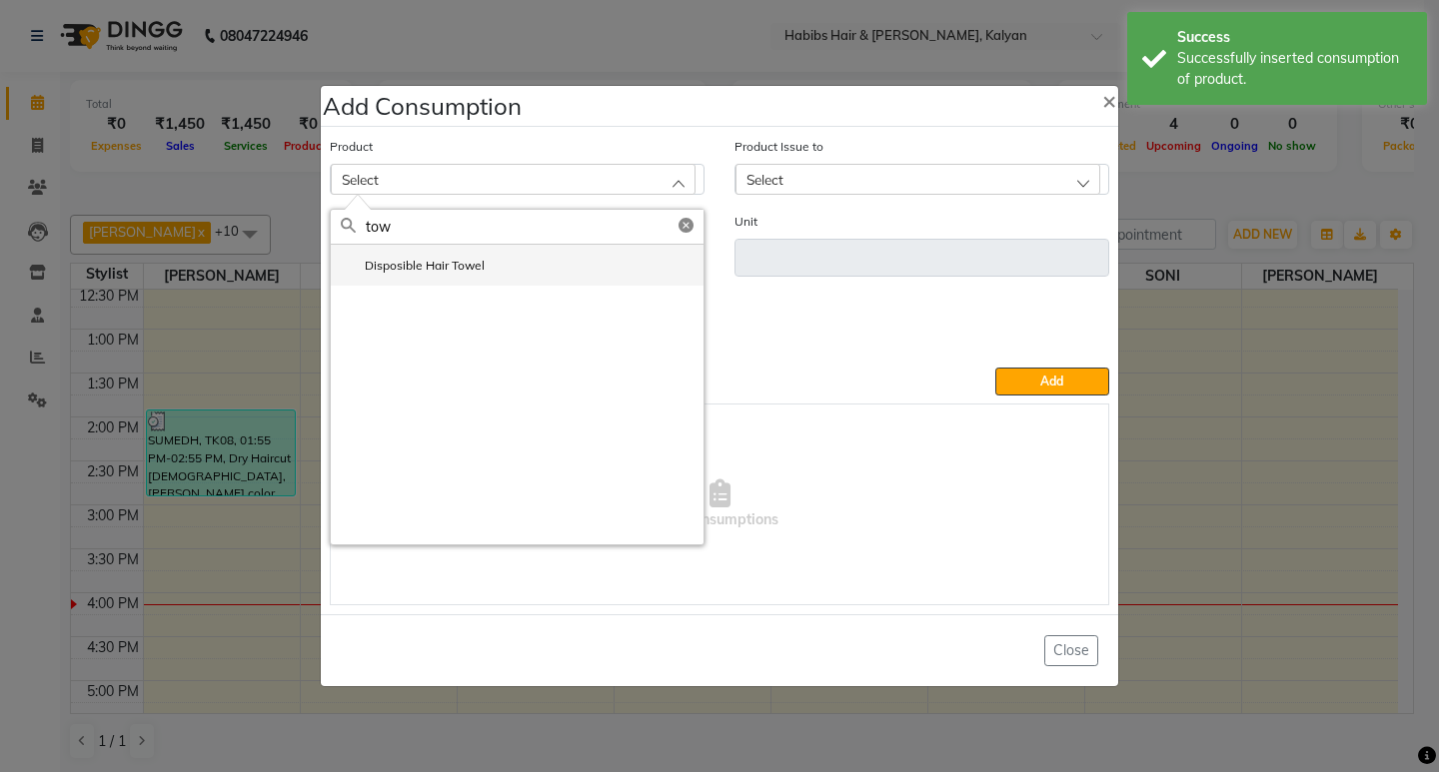
type input "tow"
click at [496, 256] on li "Disposible Hair Towel" at bounding box center [517, 265] width 373 height 41
type input "pc"
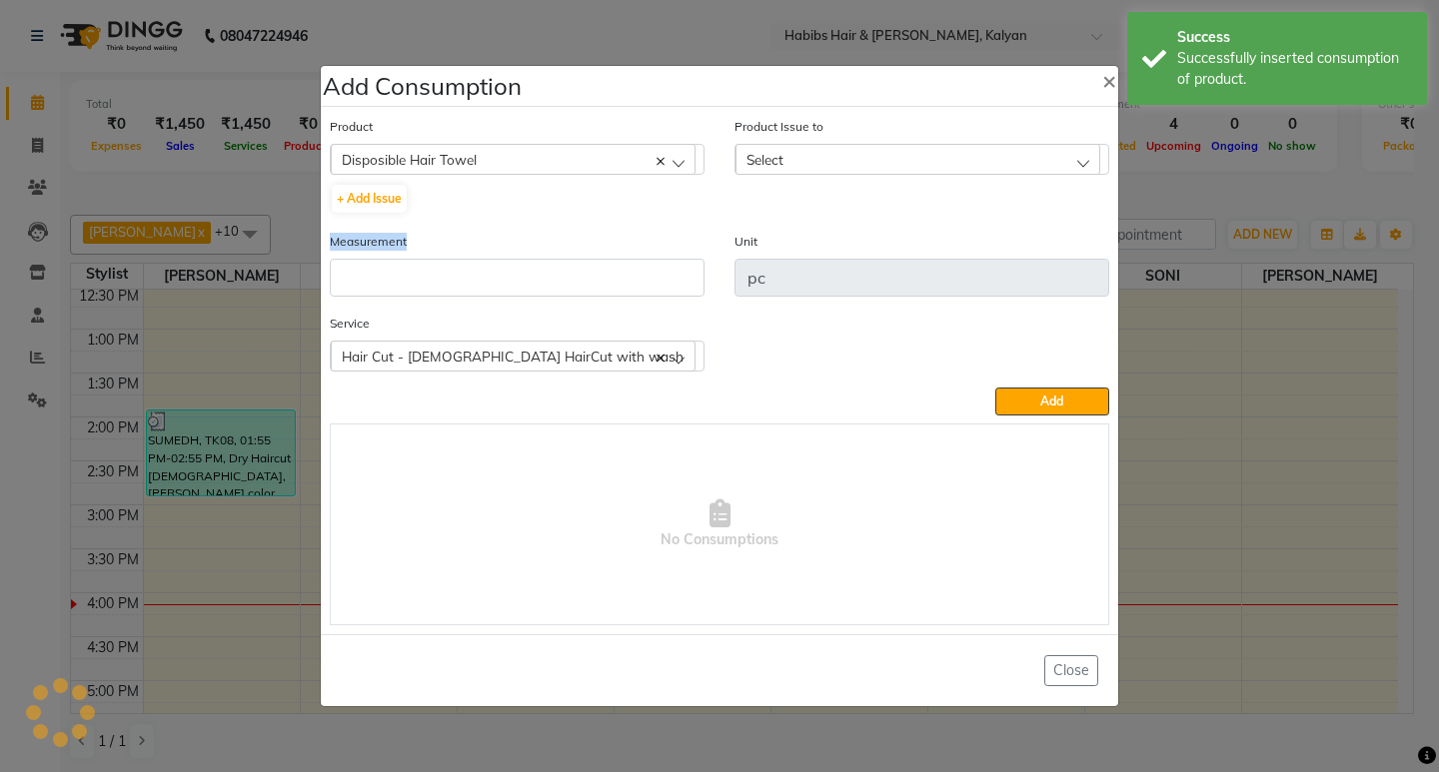
click at [496, 256] on div "Measurement" at bounding box center [517, 264] width 375 height 66
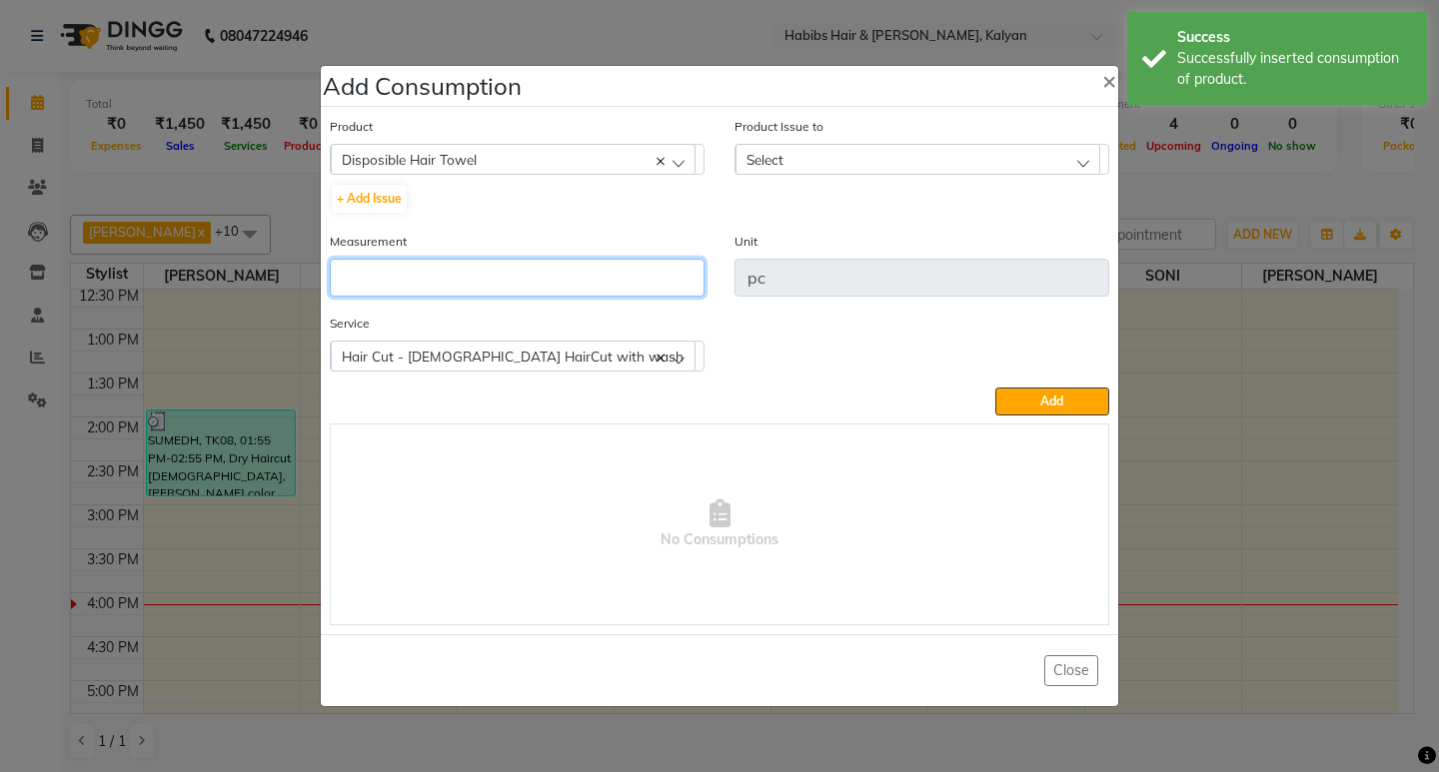
click at [499, 267] on input "number" at bounding box center [517, 278] width 375 height 38
type input "1"
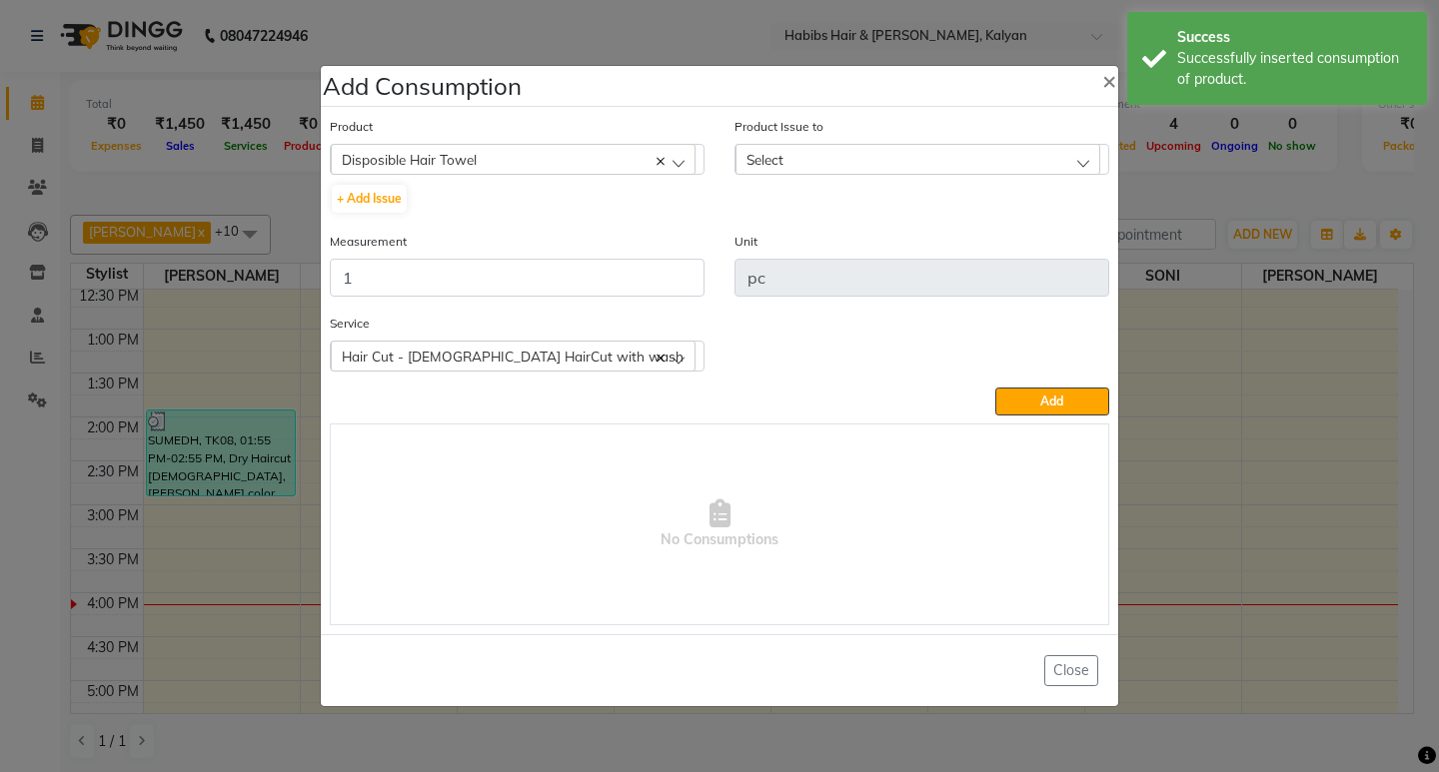
click at [983, 153] on div "Select" at bounding box center [917, 159] width 365 height 30
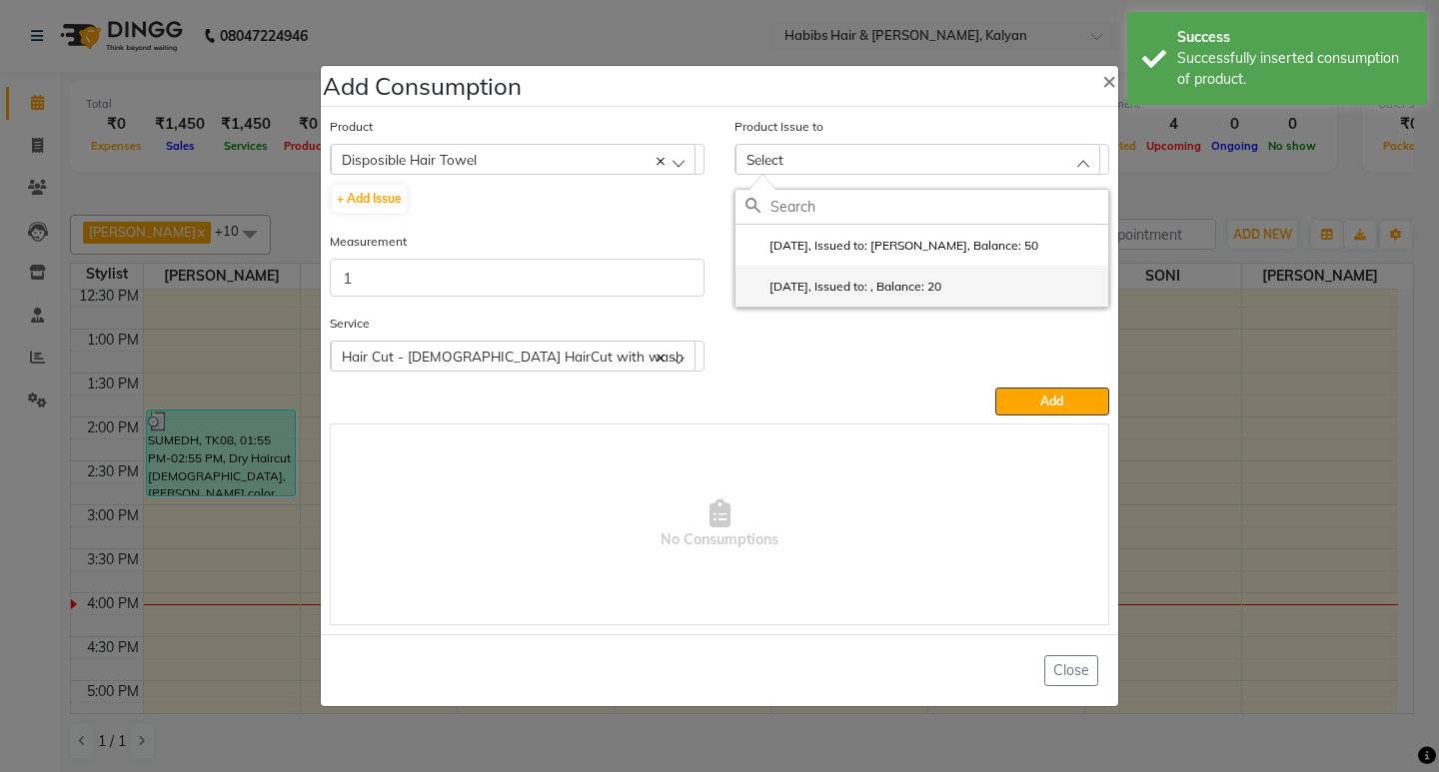
click at [980, 284] on li "[DATE], Issued to: , Balance: 20" at bounding box center [921, 286] width 373 height 41
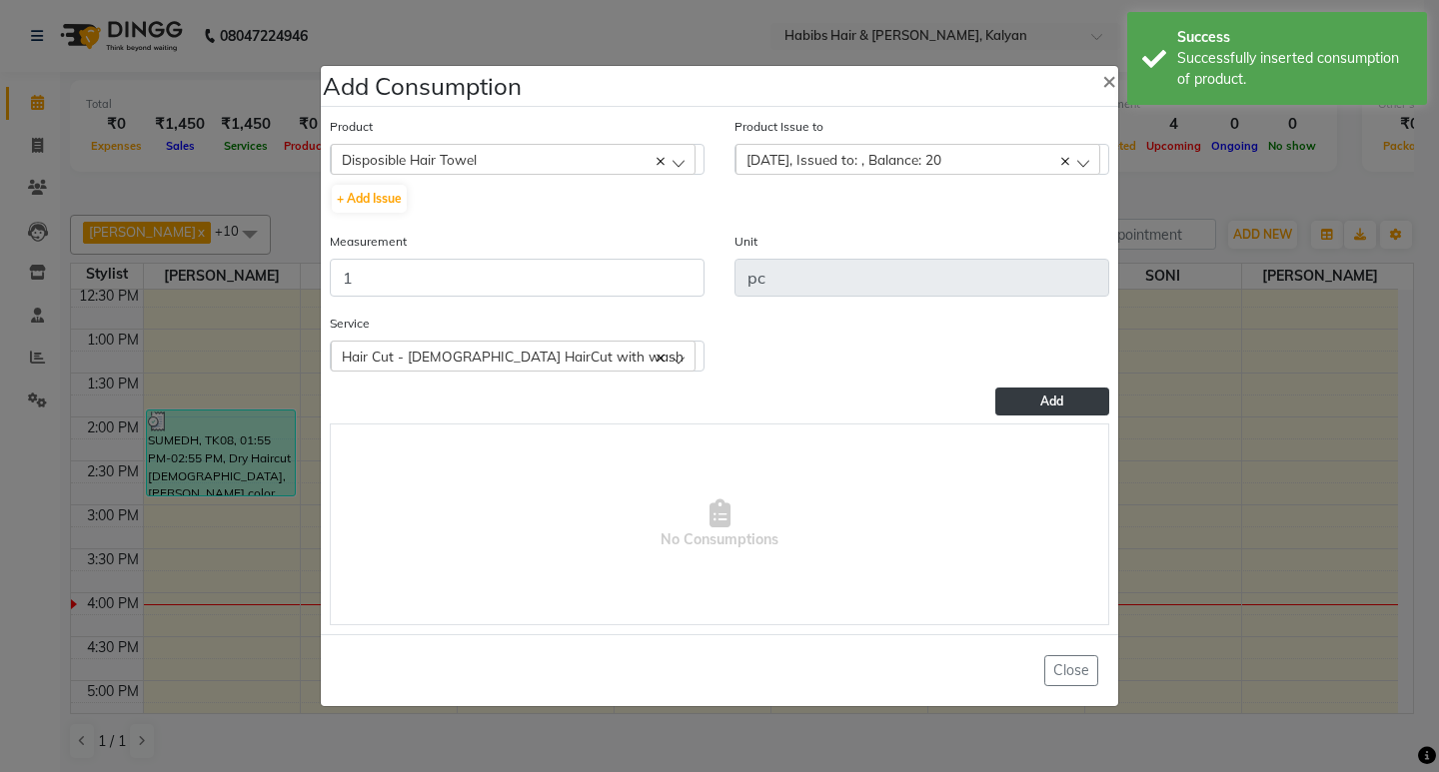
click at [1007, 390] on button "Add" at bounding box center [1052, 402] width 114 height 28
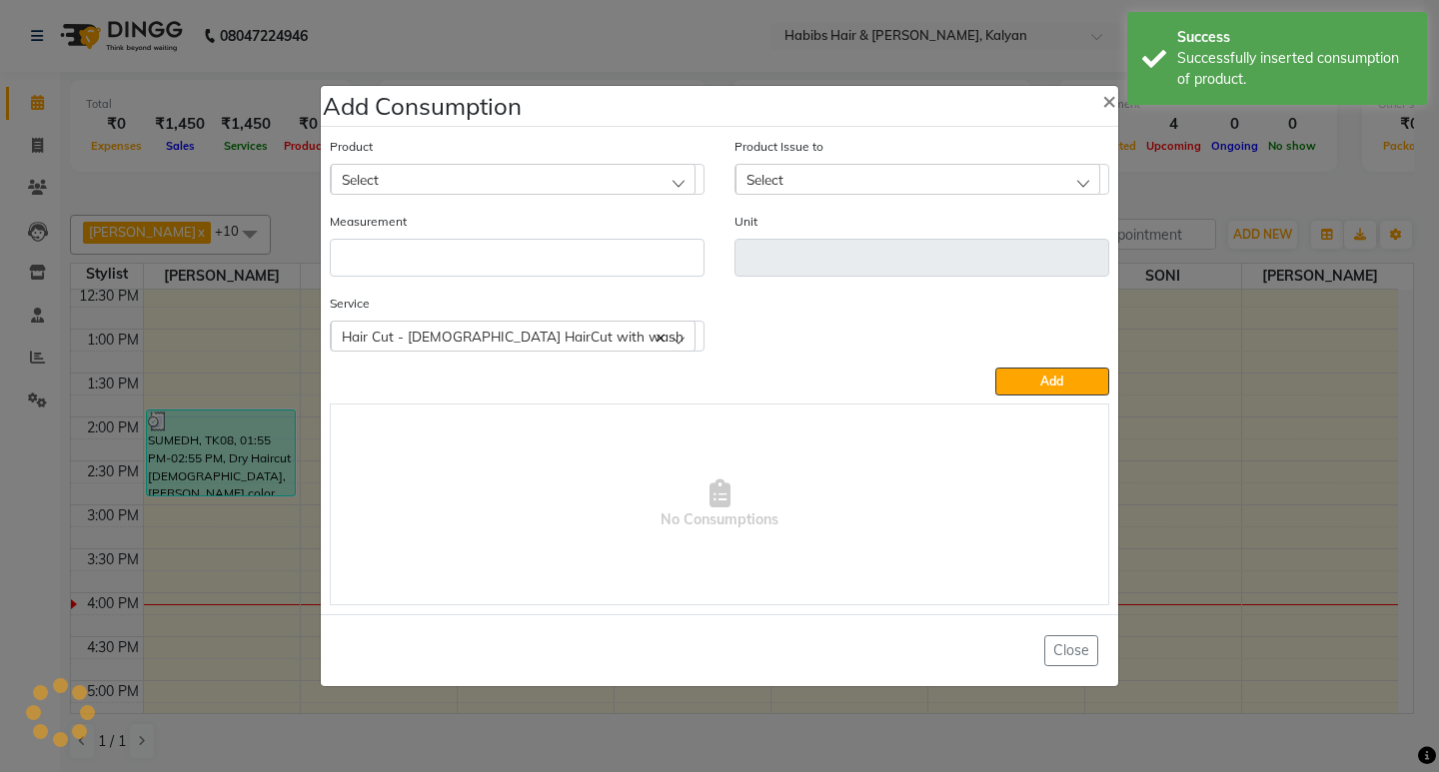
click at [606, 168] on div "Select" at bounding box center [513, 179] width 365 height 30
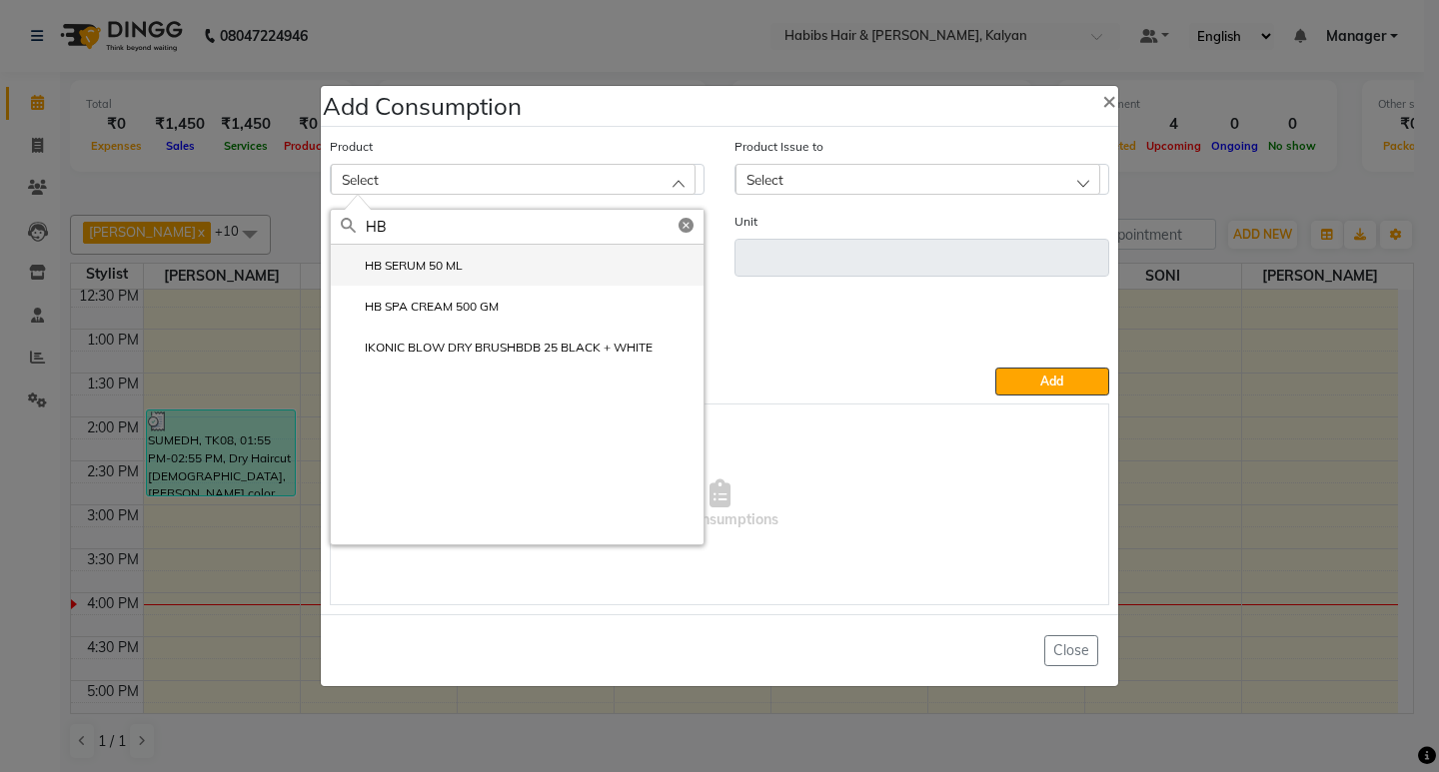
type input "HB"
click at [456, 269] on label "HB SERUM 50 ML" at bounding box center [402, 266] width 122 height 18
type input "ML"
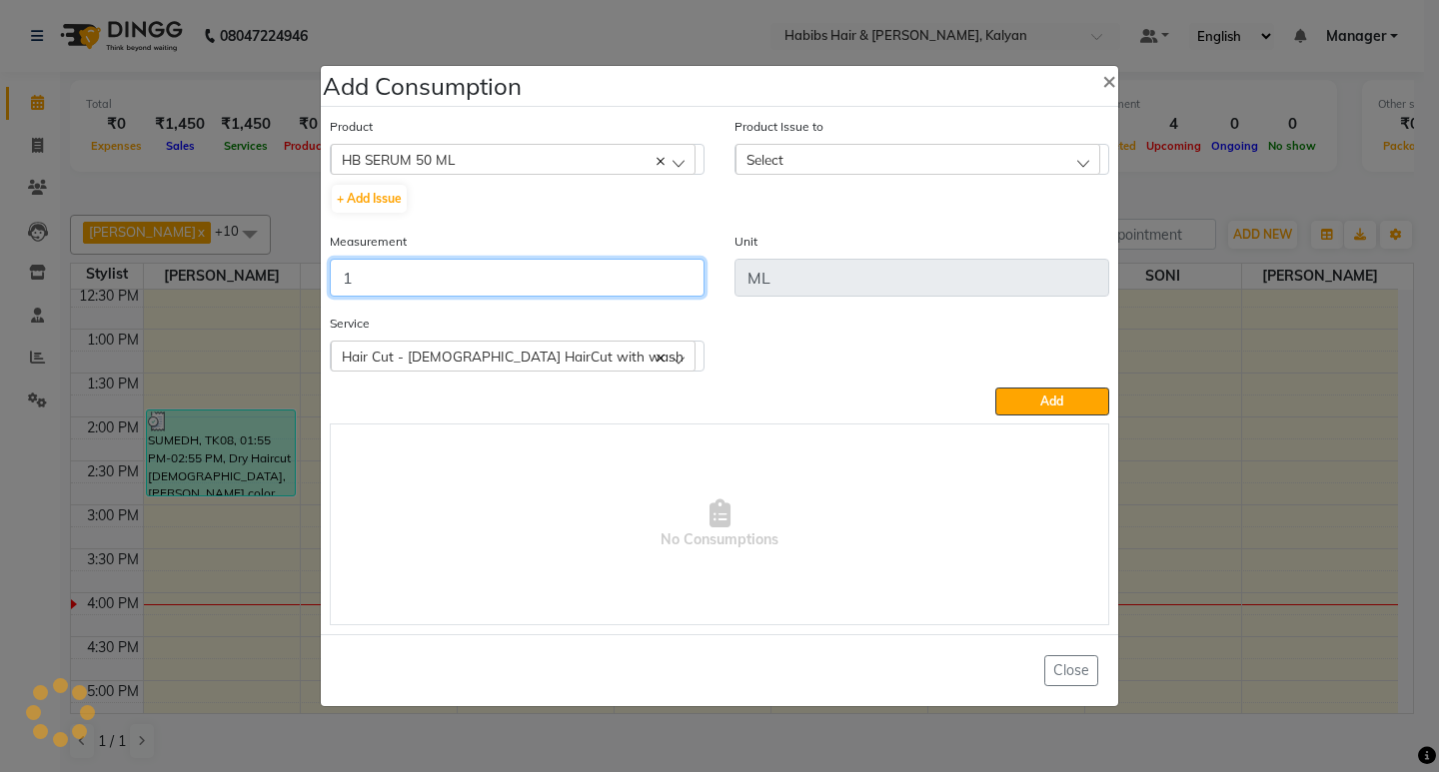
click at [456, 269] on input "1" at bounding box center [517, 278] width 375 height 38
type input "1"
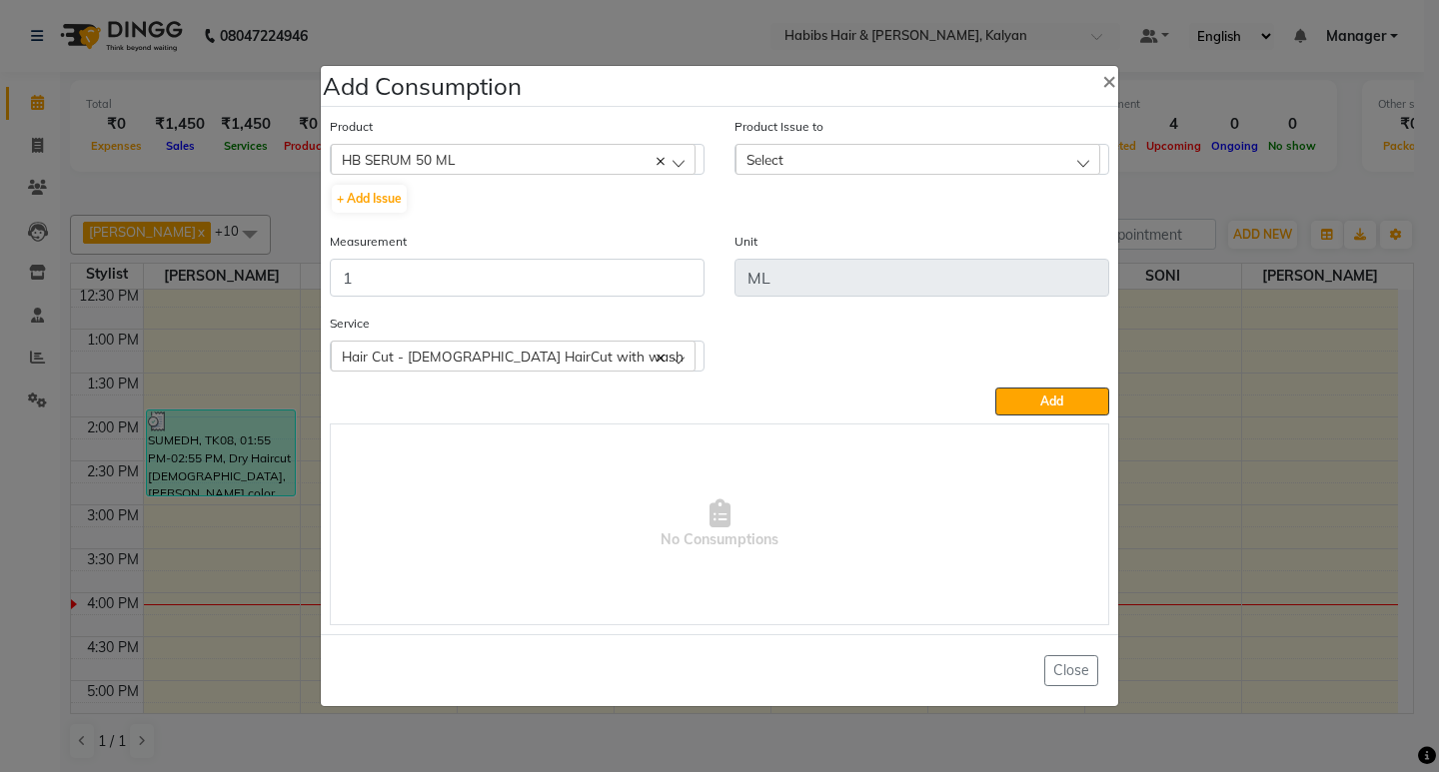
click at [861, 161] on div "Select" at bounding box center [917, 159] width 365 height 30
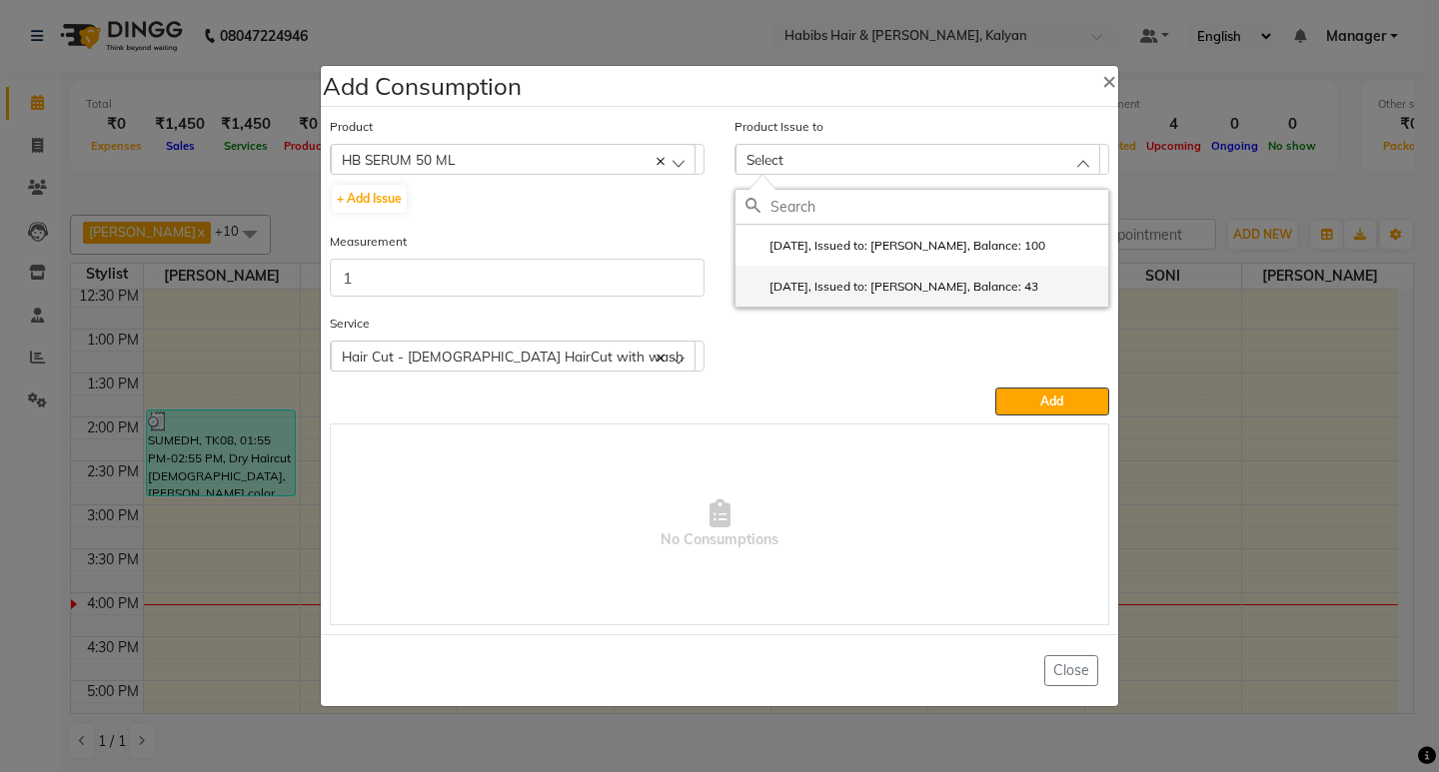
click at [942, 293] on label "[DATE], Issued to: [PERSON_NAME], Balance: 43" at bounding box center [891, 287] width 293 height 18
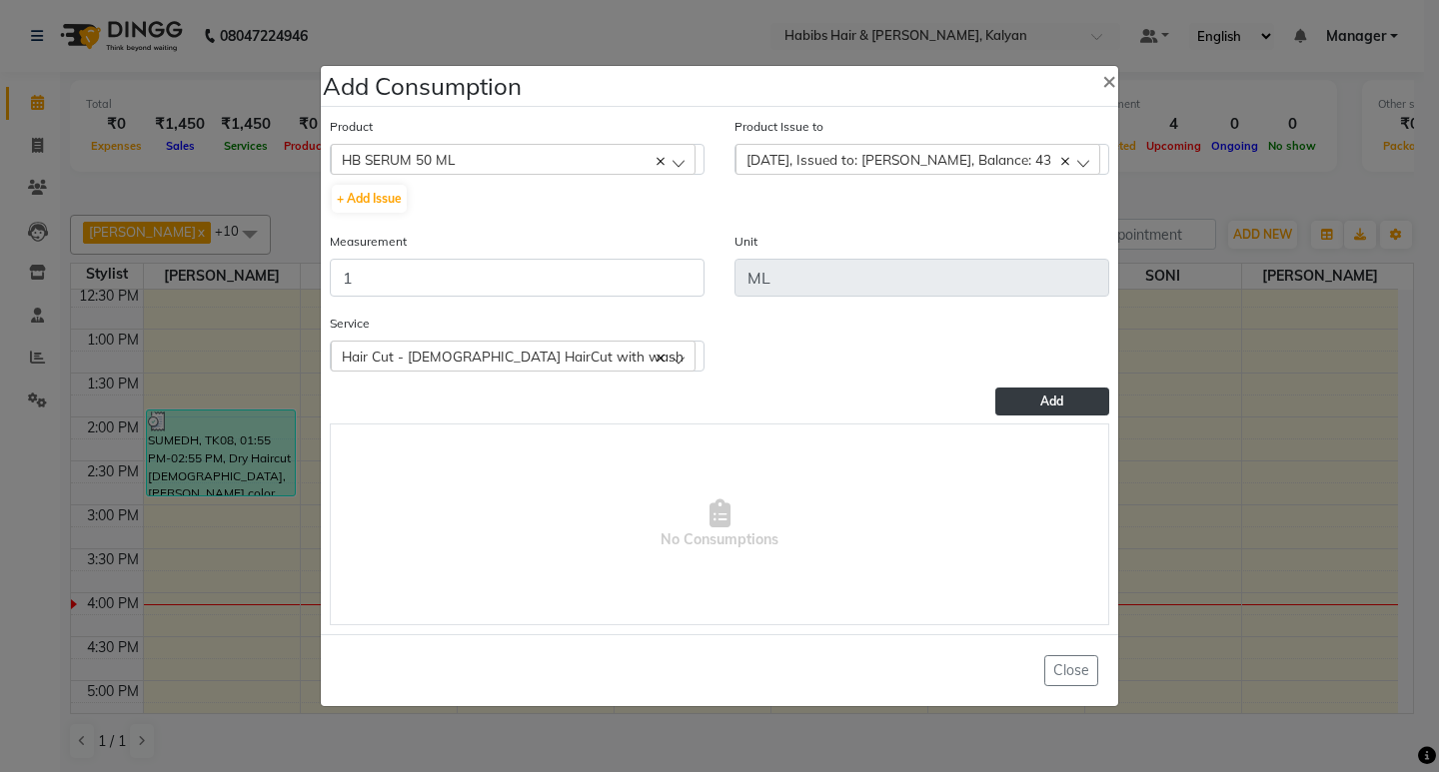
click at [1019, 388] on button "Add" at bounding box center [1052, 402] width 114 height 28
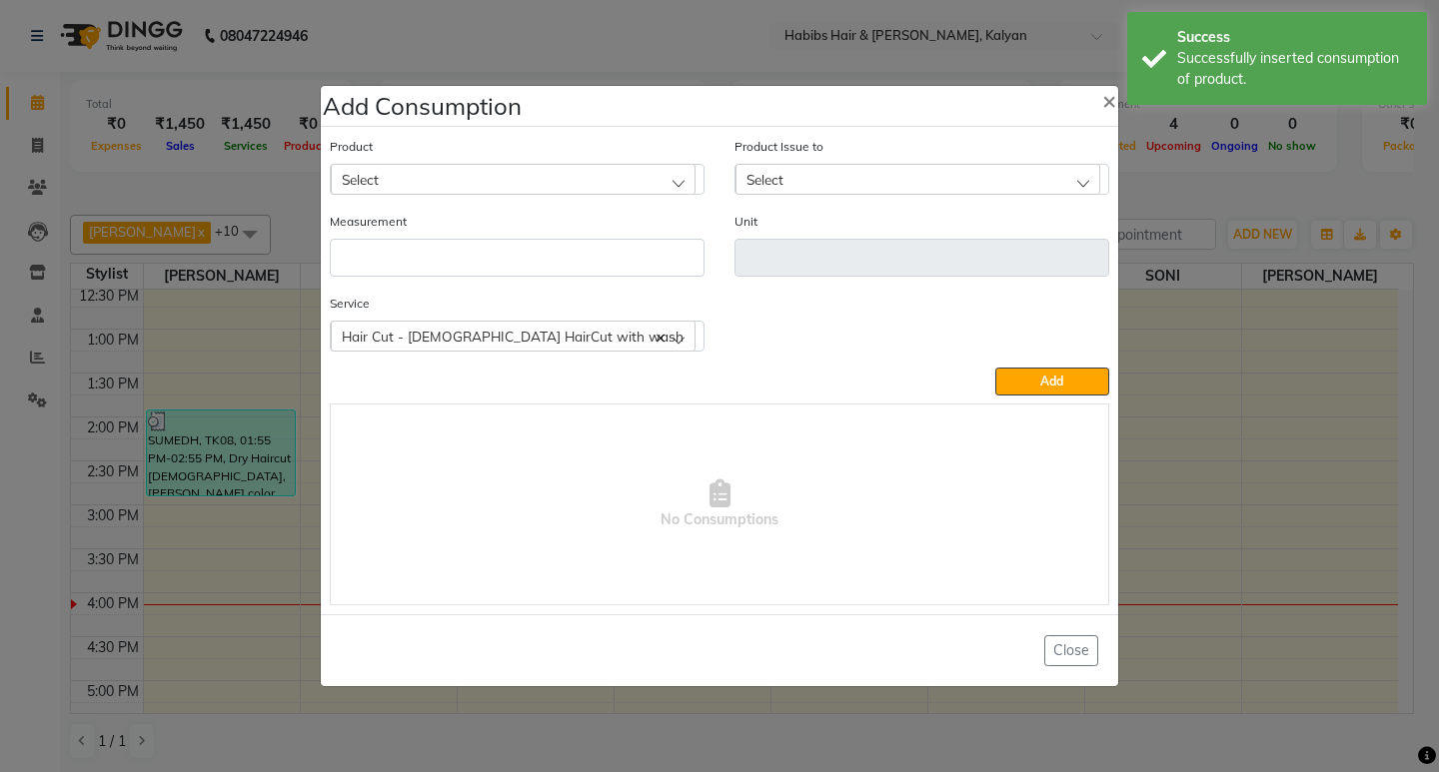
click at [1176, 209] on ngb-modal-window "Add Consumption × Product Select 001 BANANA POWDER 10GM Product Issue to Select…" at bounding box center [719, 386] width 1439 height 772
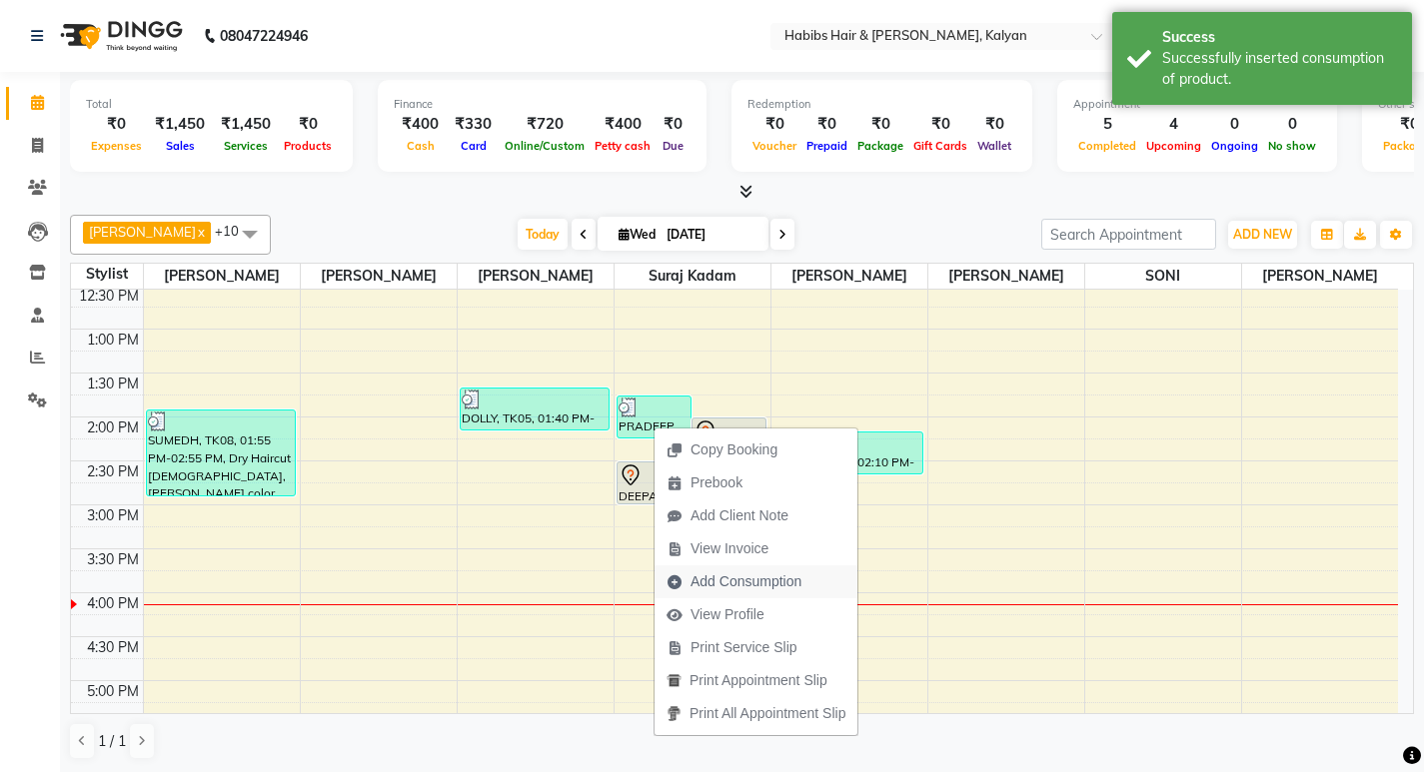
click at [770, 575] on span "Add Consumption" at bounding box center [745, 582] width 111 height 21
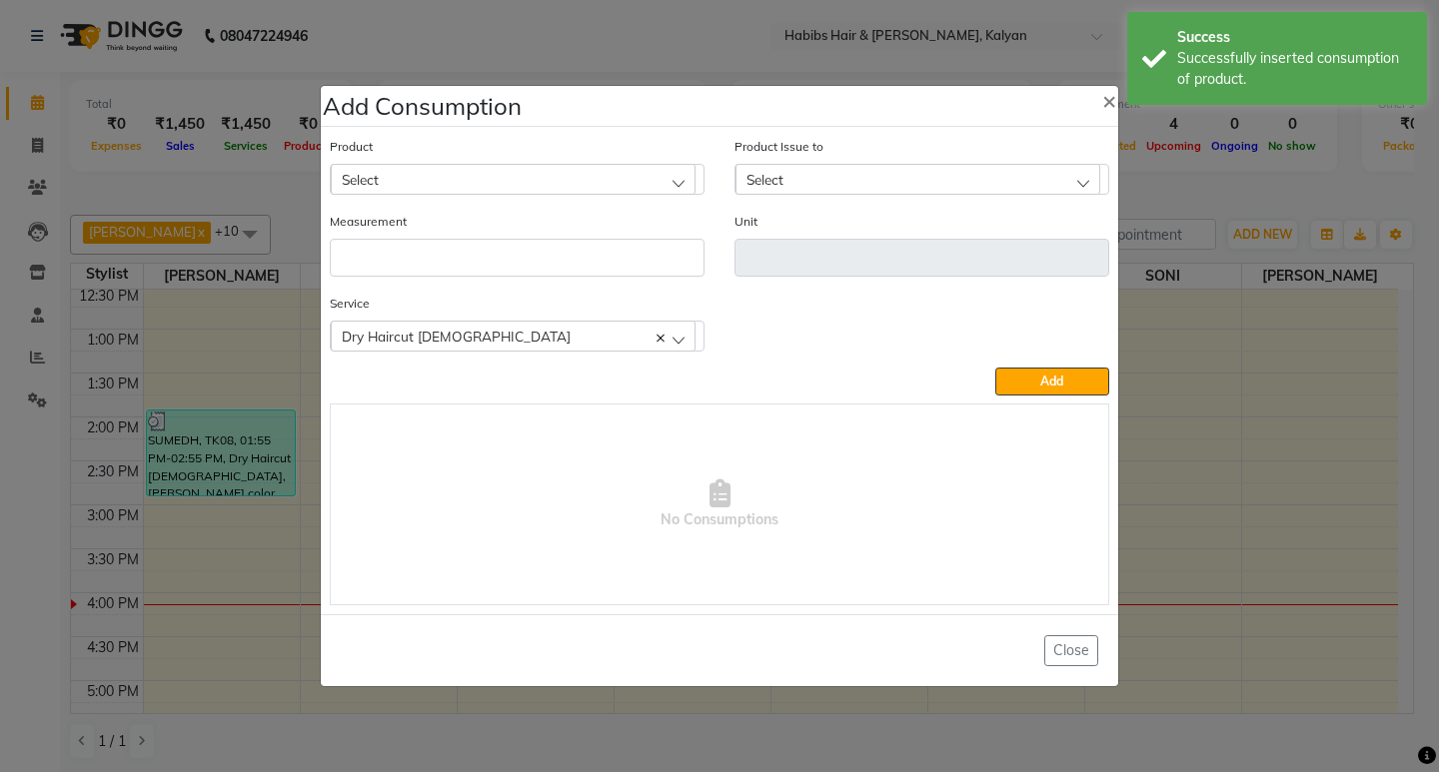
click at [606, 178] on div "Select" at bounding box center [513, 179] width 365 height 30
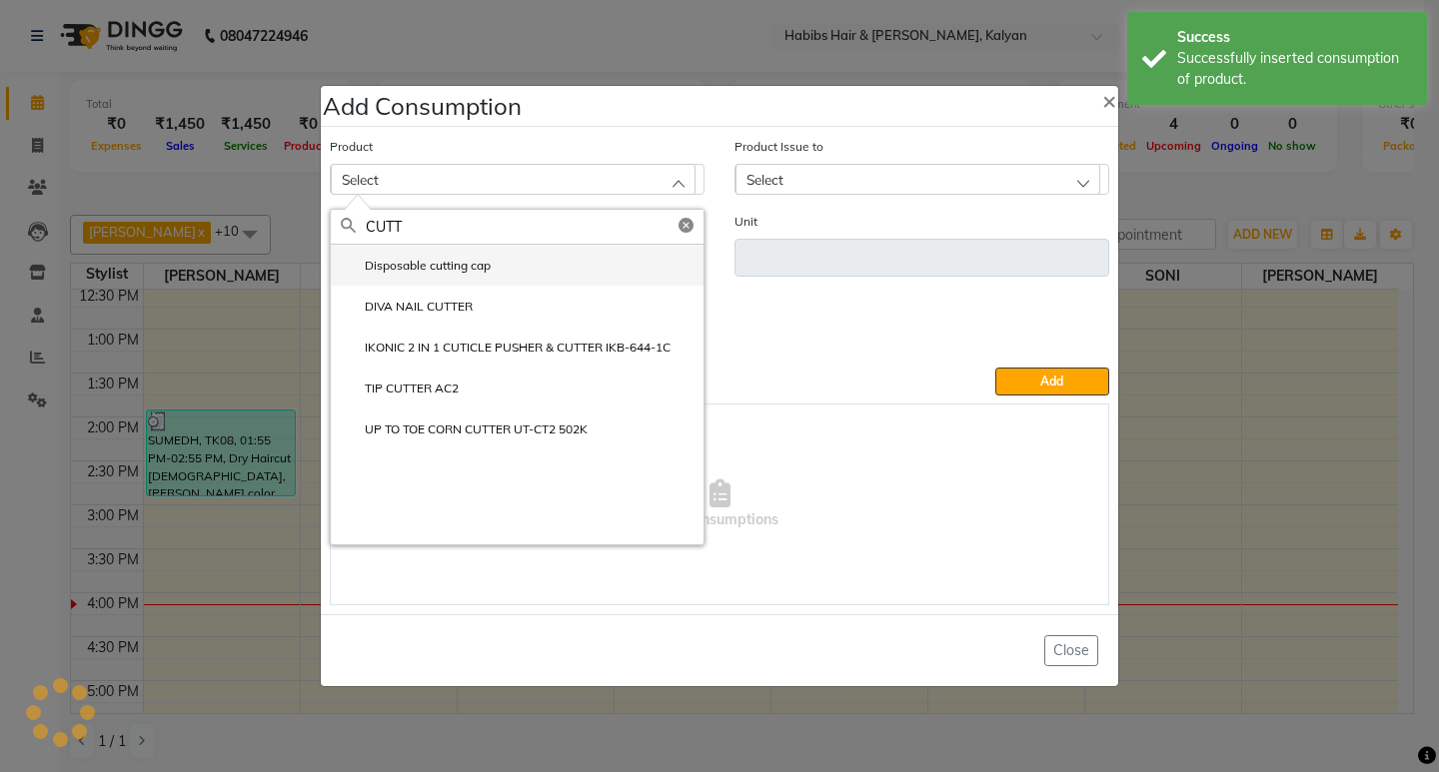
type input "CUTT"
click at [447, 260] on label "Disposable cutting cap" at bounding box center [416, 266] width 150 height 18
type input "pc"
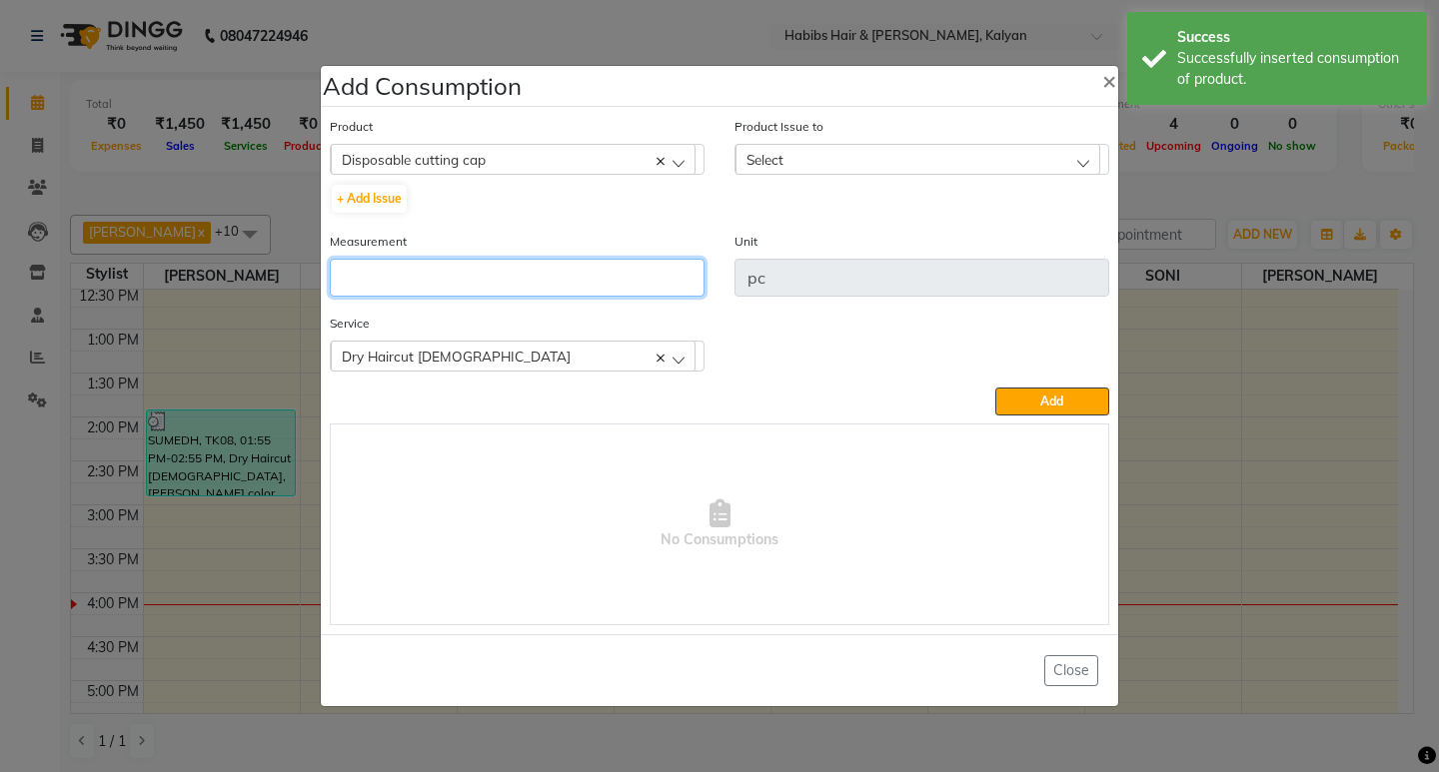
click at [448, 260] on input "number" at bounding box center [517, 278] width 375 height 38
type input "1"
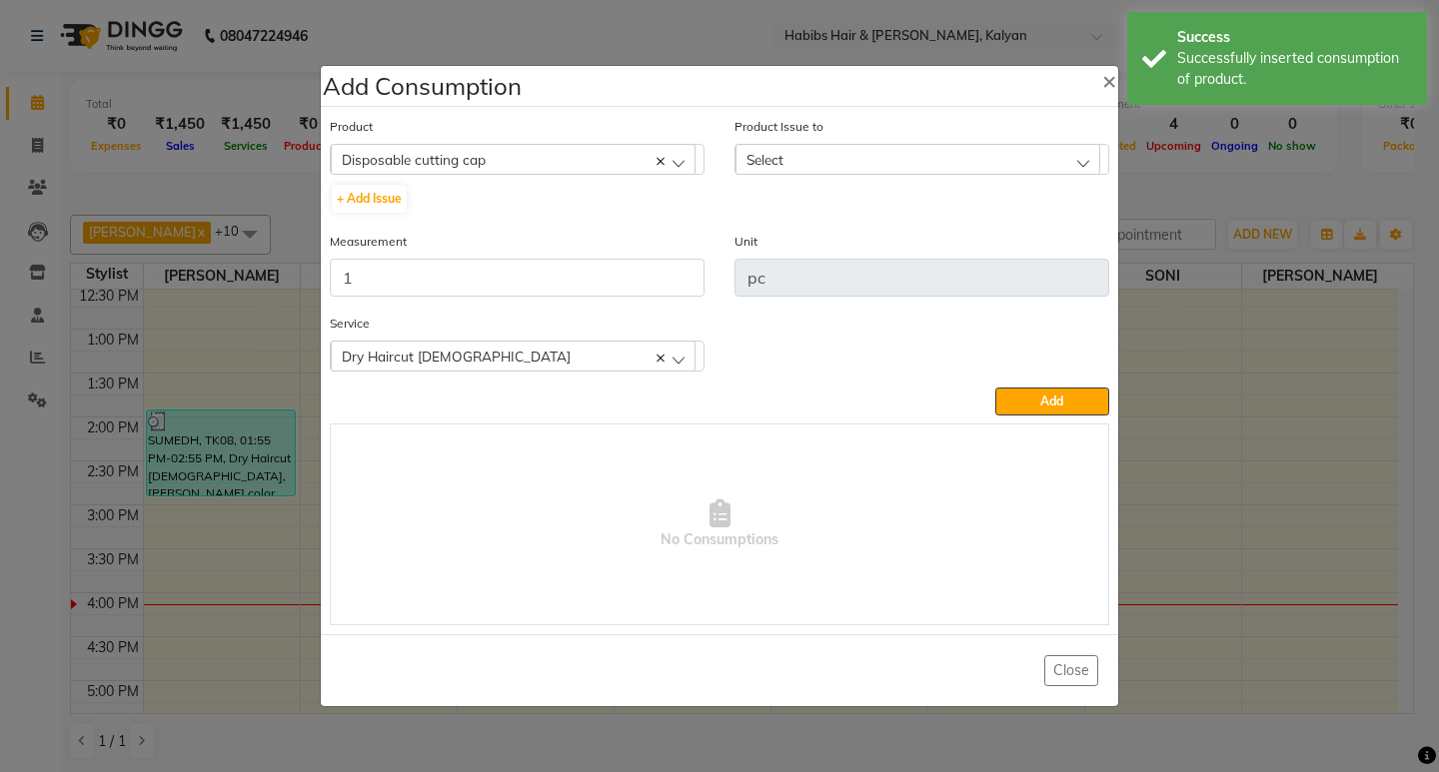
click at [1035, 151] on div "Select" at bounding box center [917, 159] width 365 height 30
click at [1059, 234] on li "[DATE], Issued to: [PERSON_NAME], Balance: 47" at bounding box center [921, 245] width 373 height 41
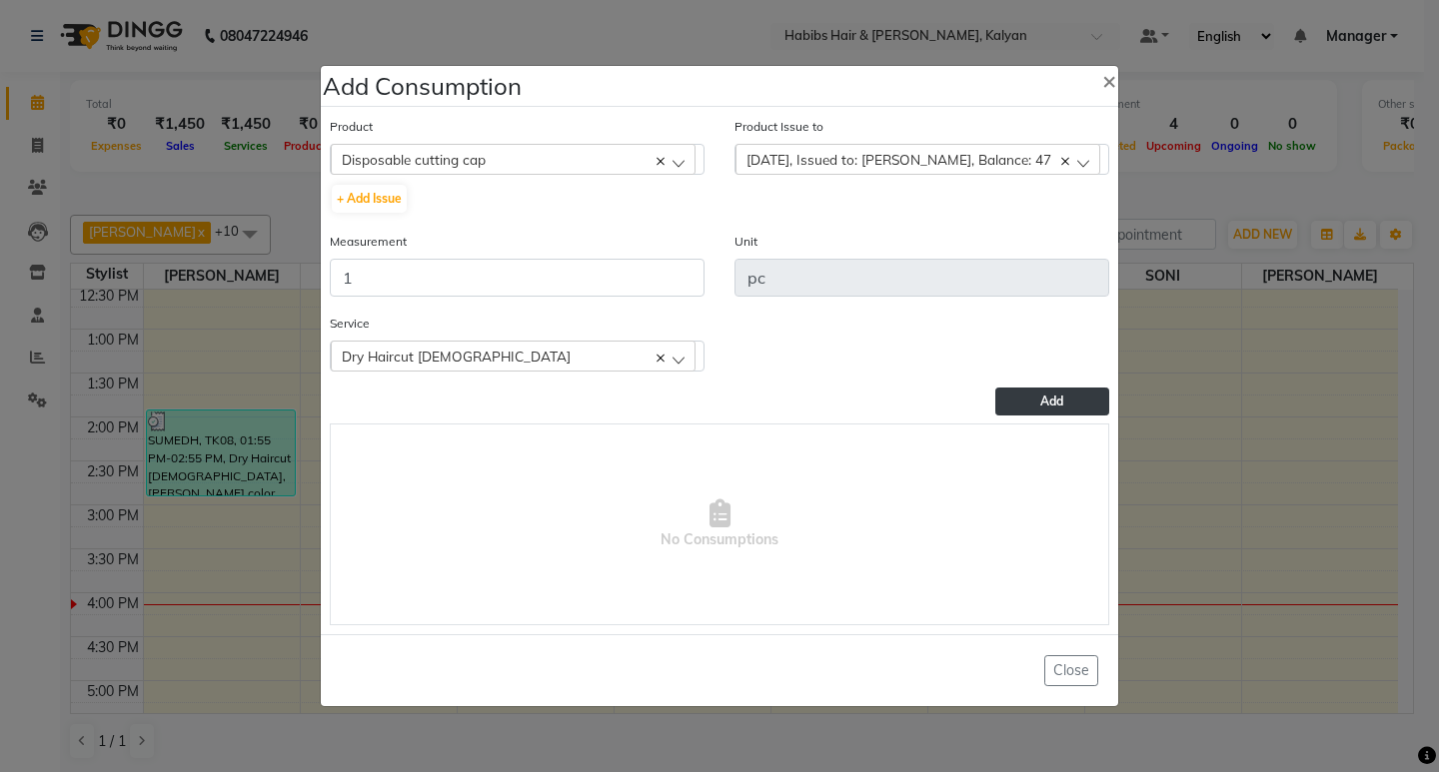
click at [1090, 404] on button "Add" at bounding box center [1052, 402] width 114 height 28
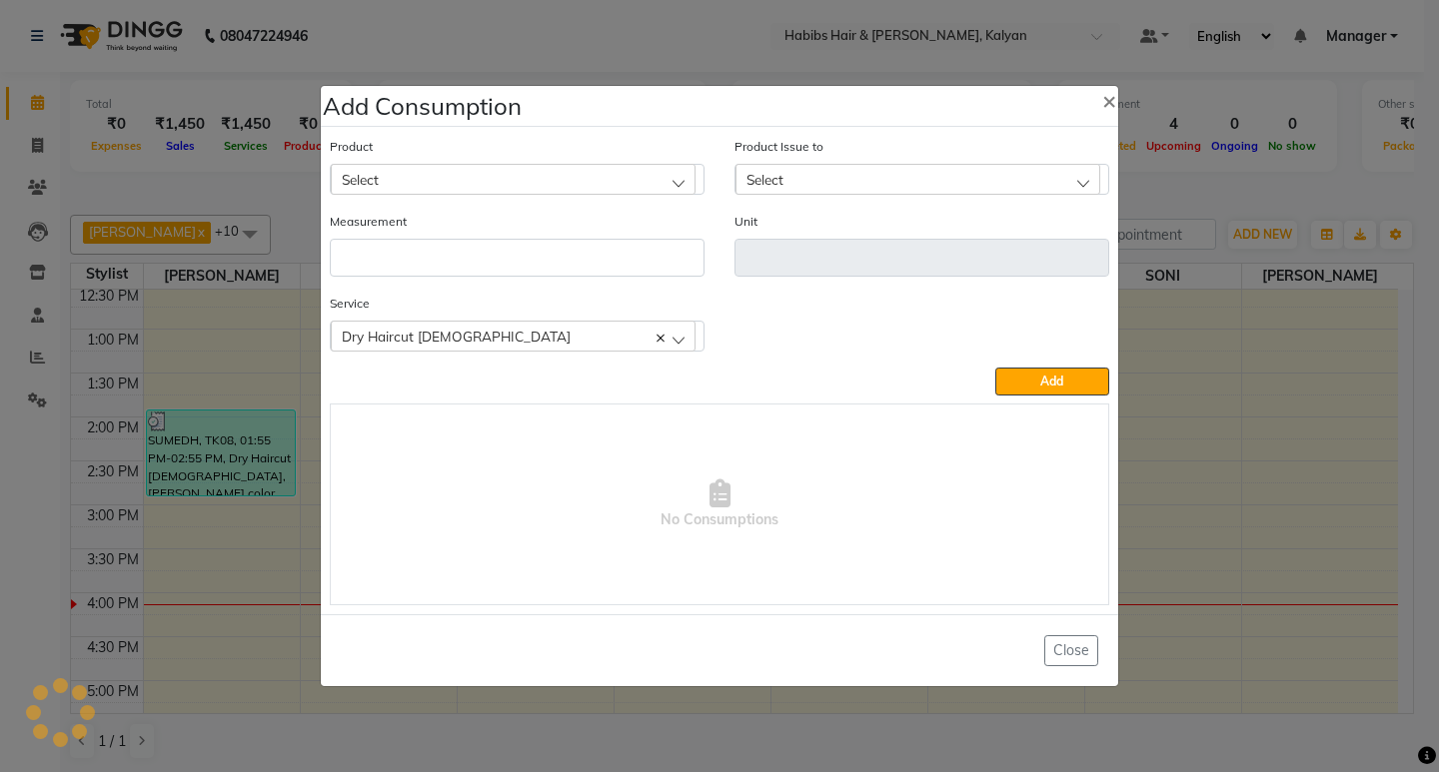
click at [1172, 229] on ngb-modal-window "Add Consumption × Product Select 001 BANANA POWDER 10GM Product Issue to Select…" at bounding box center [719, 386] width 1439 height 772
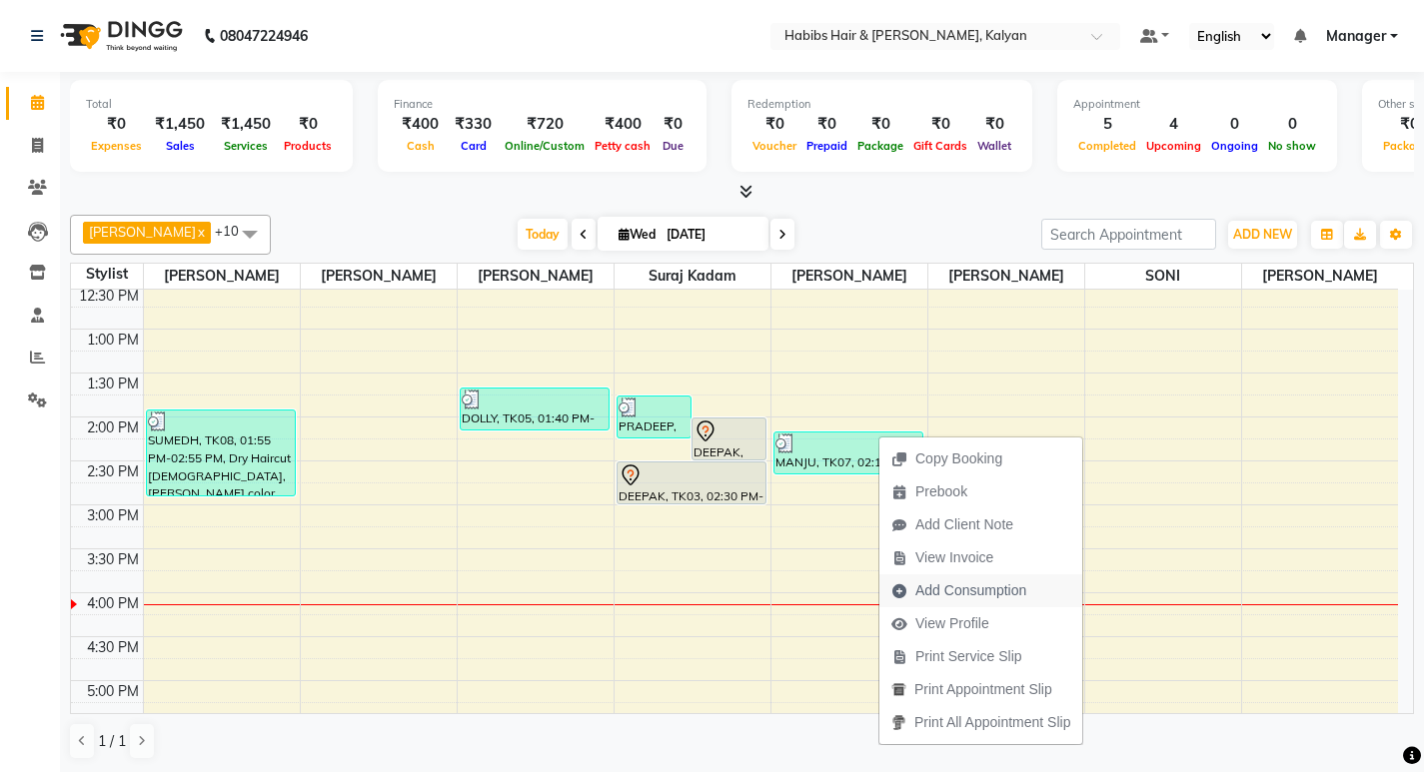
click at [943, 588] on span "Add Consumption" at bounding box center [970, 591] width 111 height 21
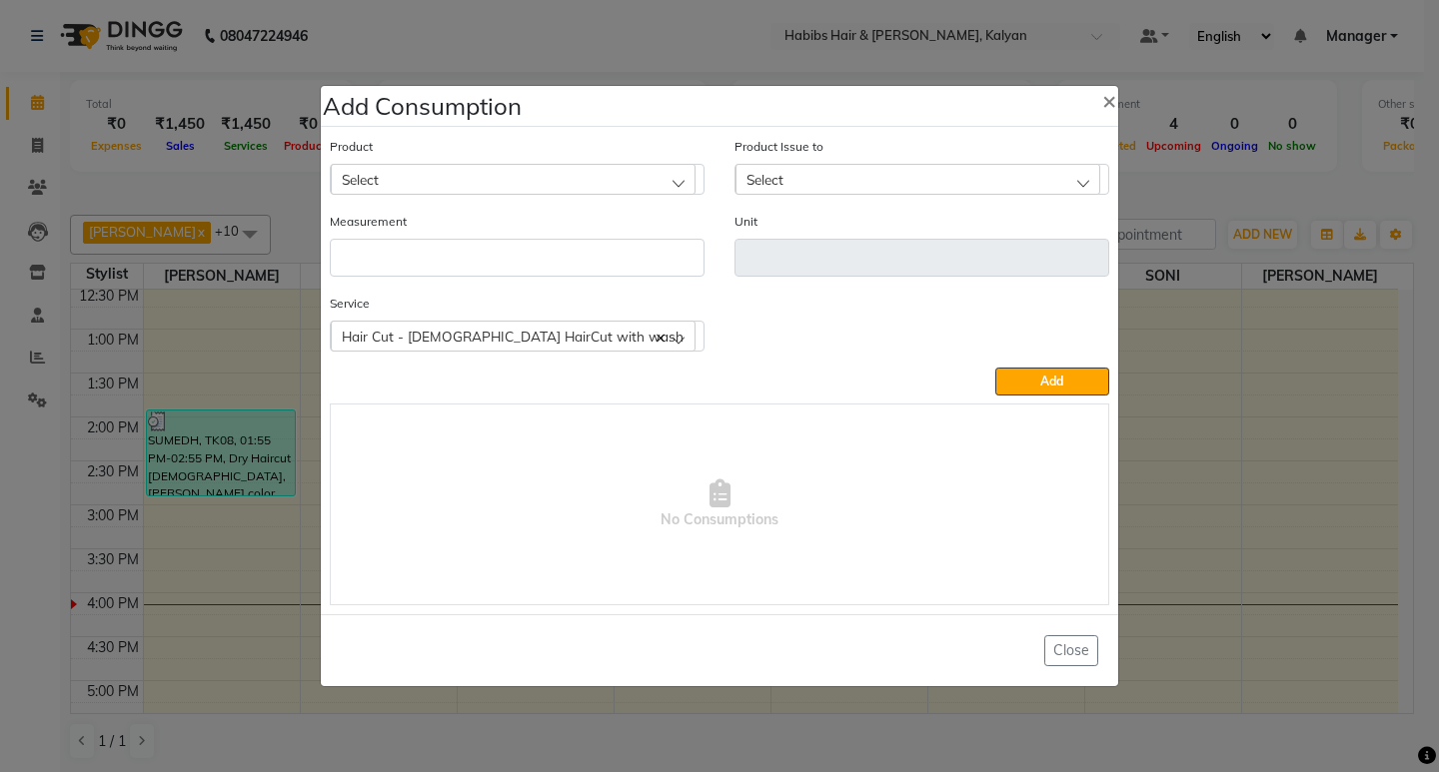
click at [543, 175] on div "Select" at bounding box center [513, 179] width 365 height 30
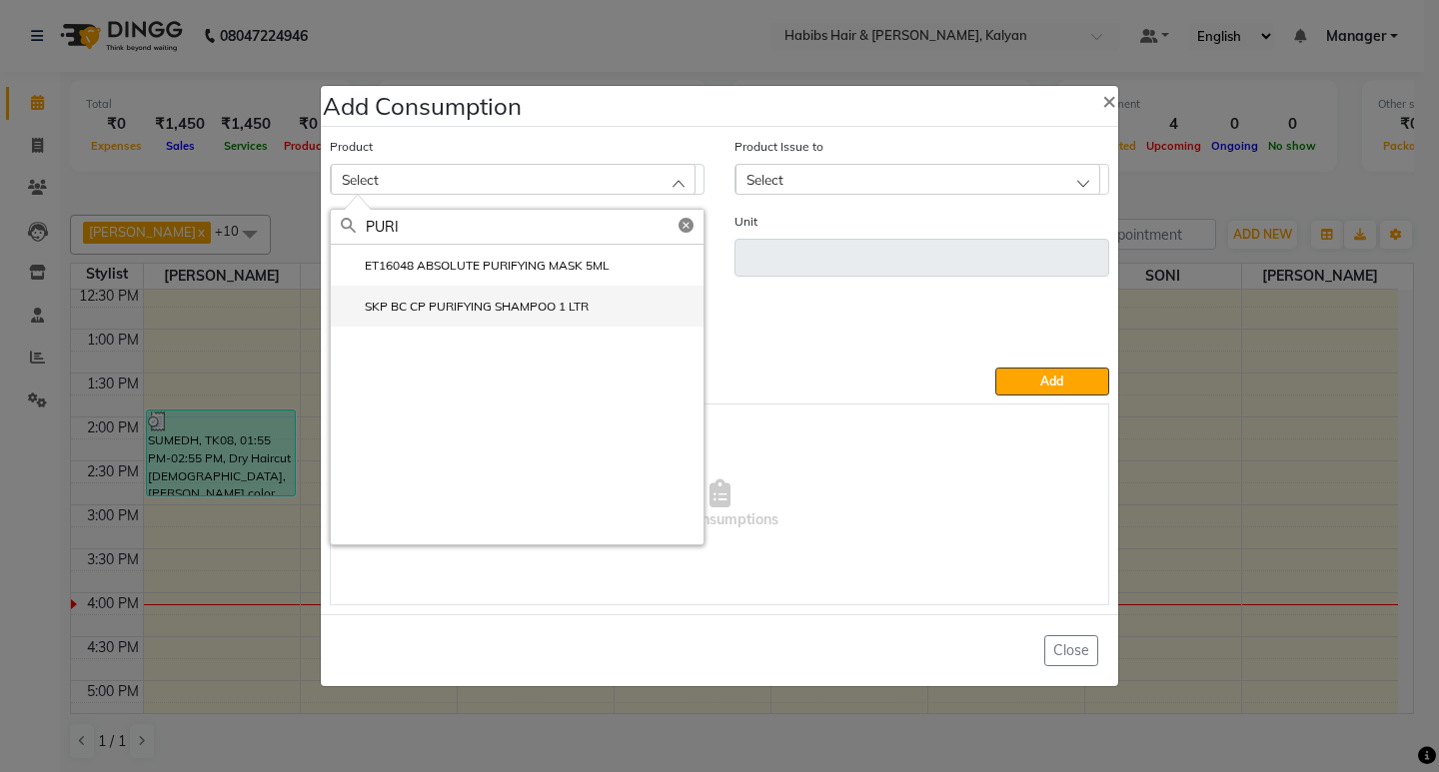
type input "PURI"
click at [500, 295] on li "SKP BC CP PURIFYING SHAMPOO 1 LTR" at bounding box center [517, 306] width 373 height 41
type input "ml"
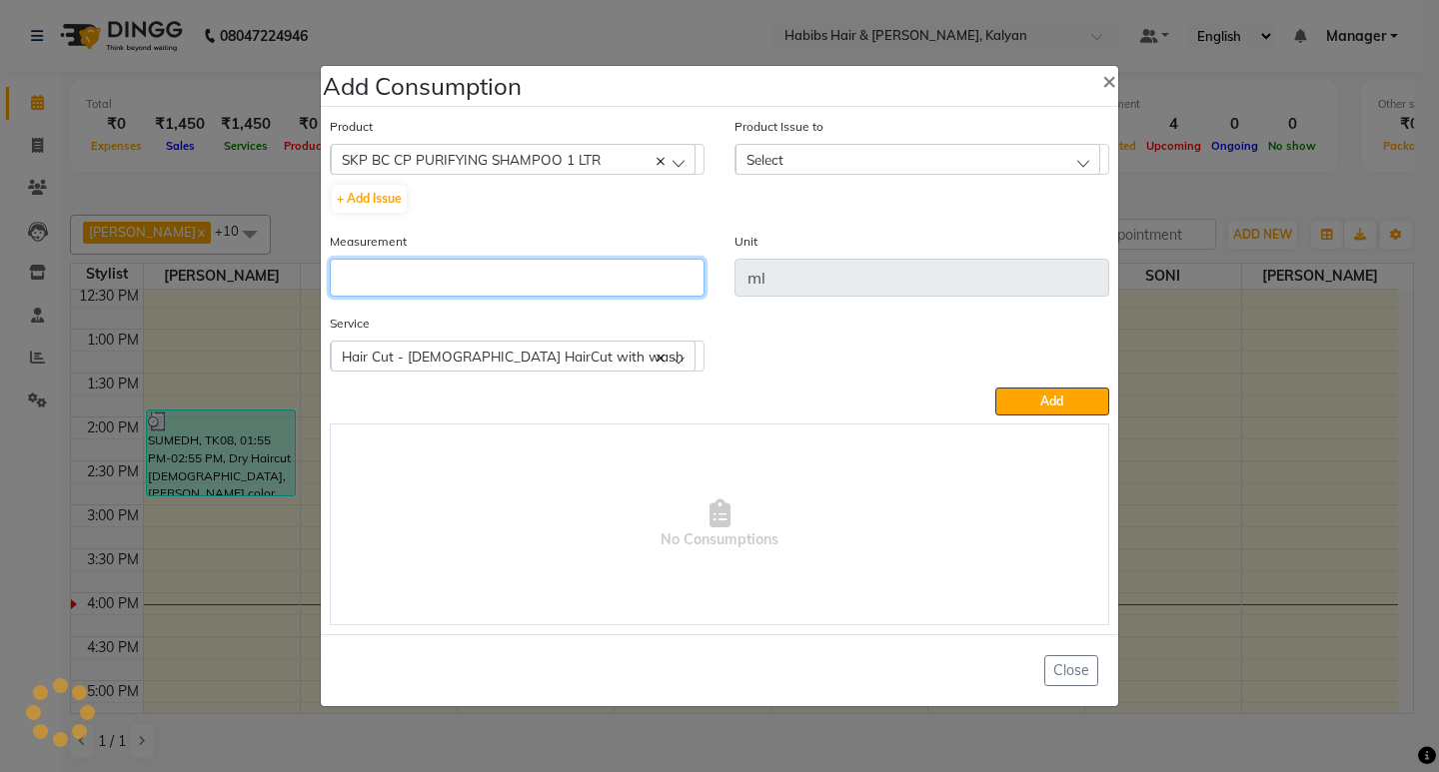
click at [500, 295] on input "number" at bounding box center [517, 278] width 375 height 38
type input "10"
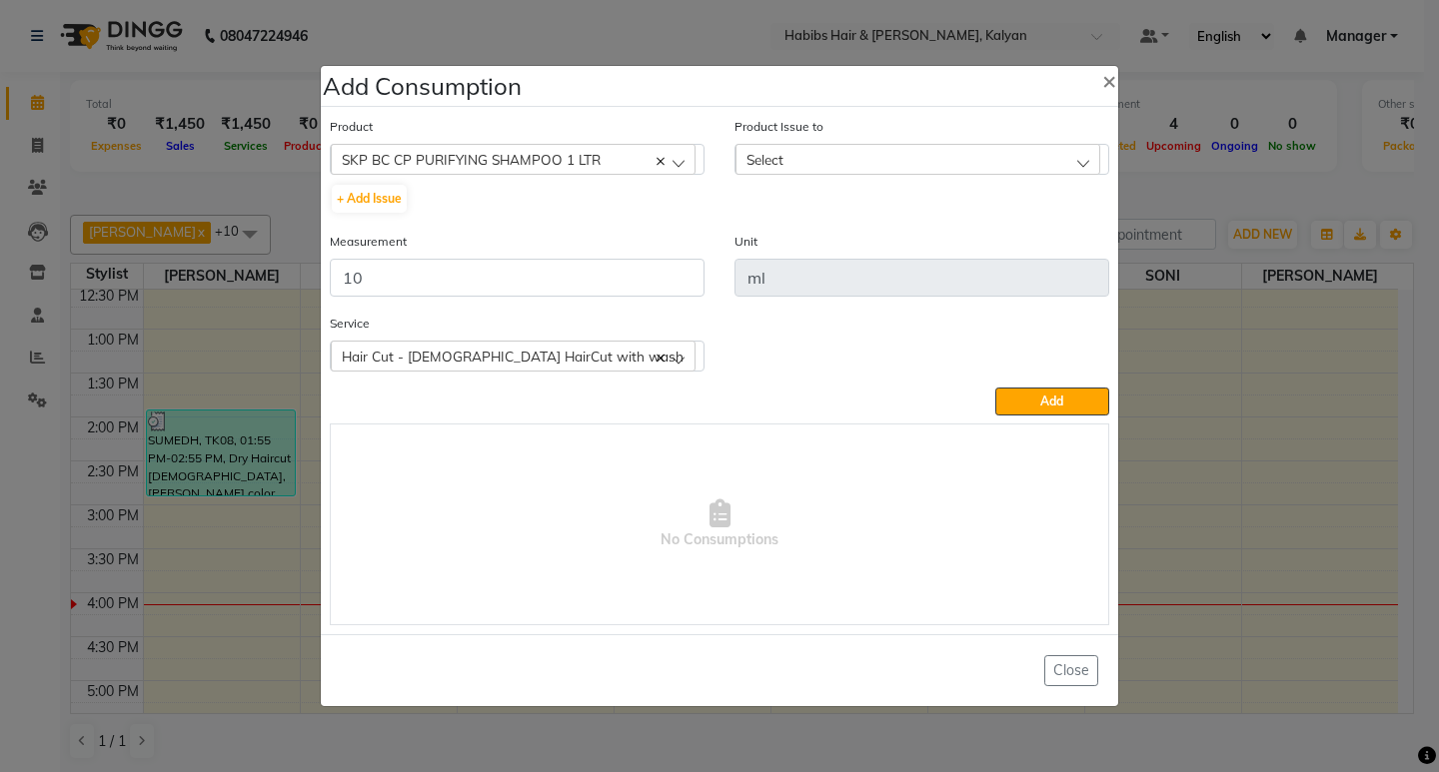
click at [870, 164] on div "Select" at bounding box center [917, 159] width 365 height 30
click at [923, 248] on label "[DATE], Issued to: , Balance: 656" at bounding box center [846, 246] width 203 height 18
click at [1017, 400] on button "Add" at bounding box center [1052, 402] width 114 height 28
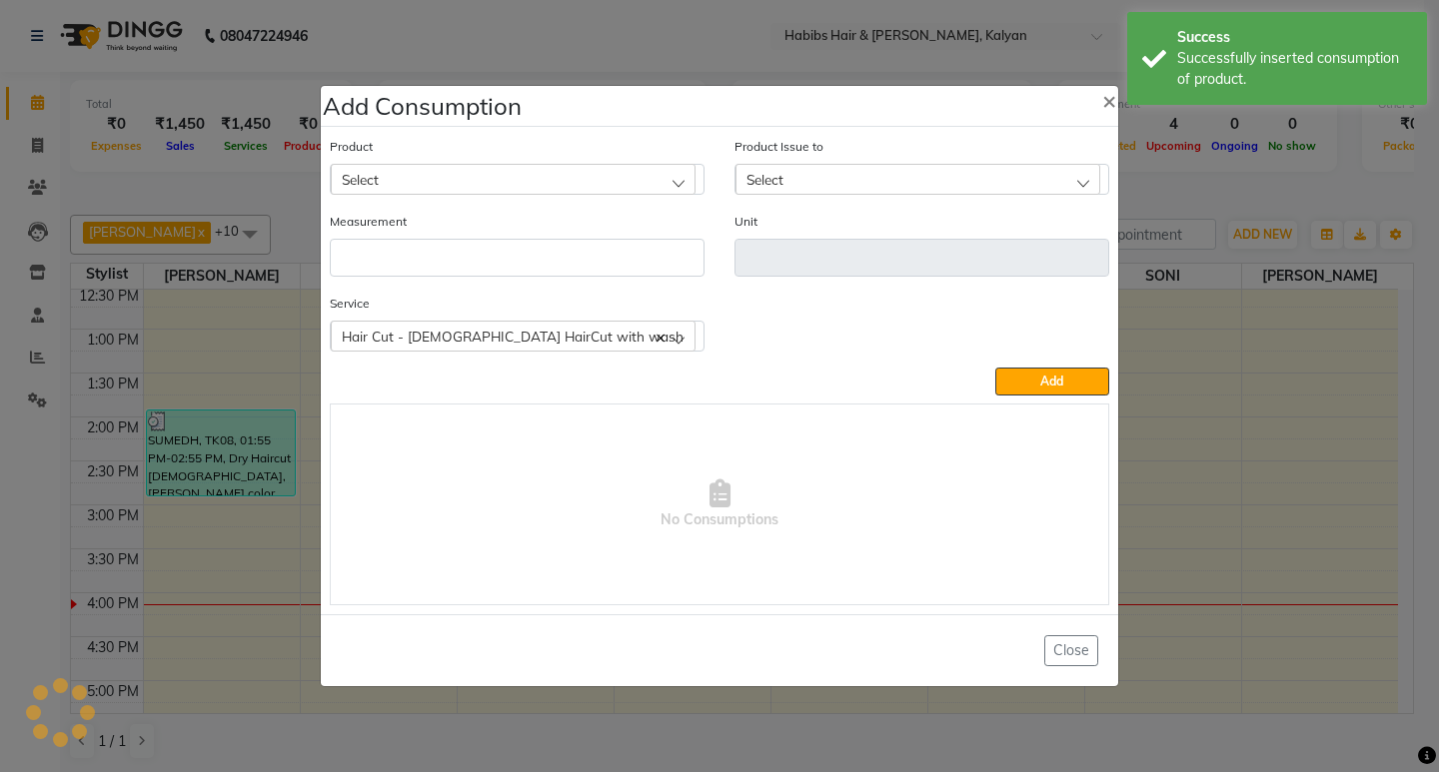
click at [463, 171] on div "Select" at bounding box center [513, 179] width 365 height 30
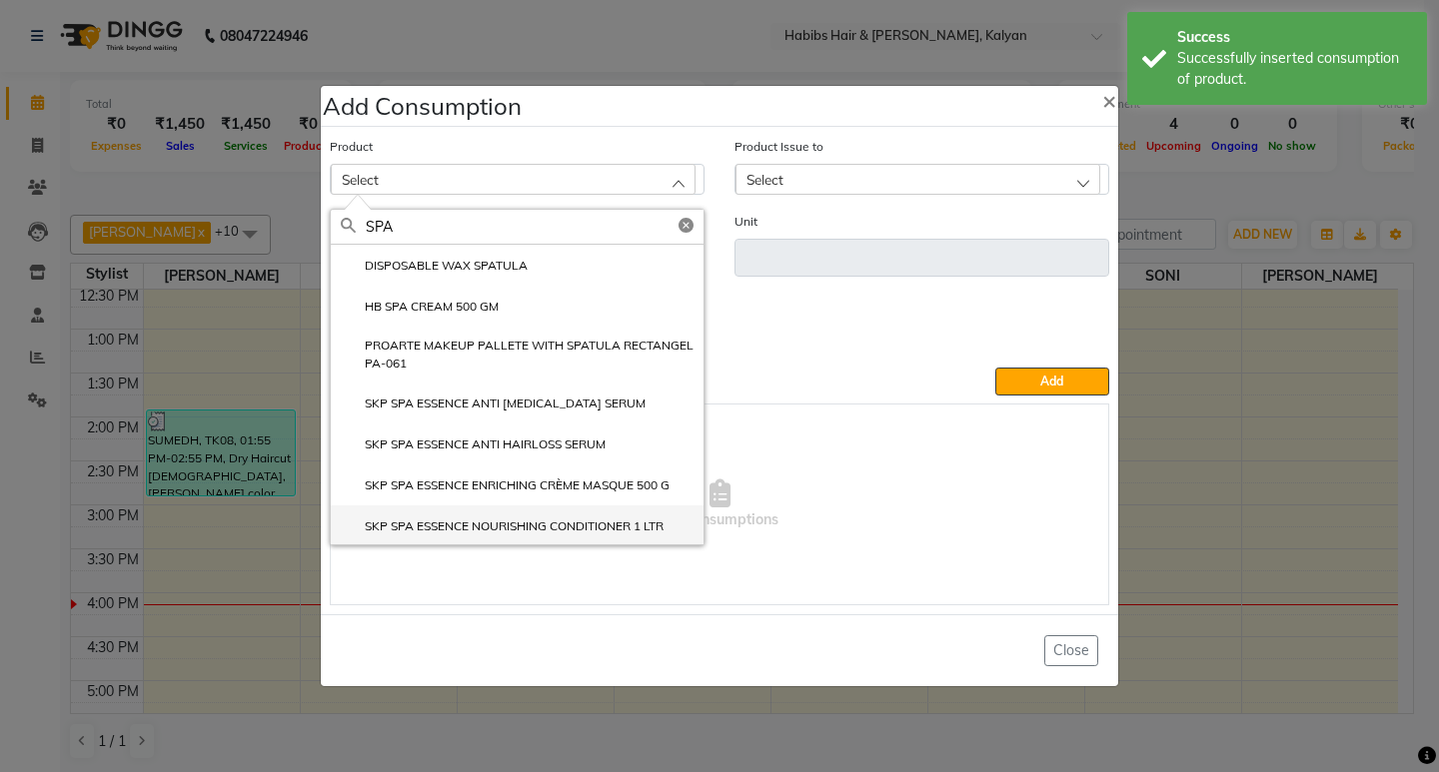
type input "SPA"
click at [578, 516] on li "SKP SPA ESSENCE NOURISHING CONDITIONER 1 LTR" at bounding box center [517, 526] width 373 height 41
type input "ml"
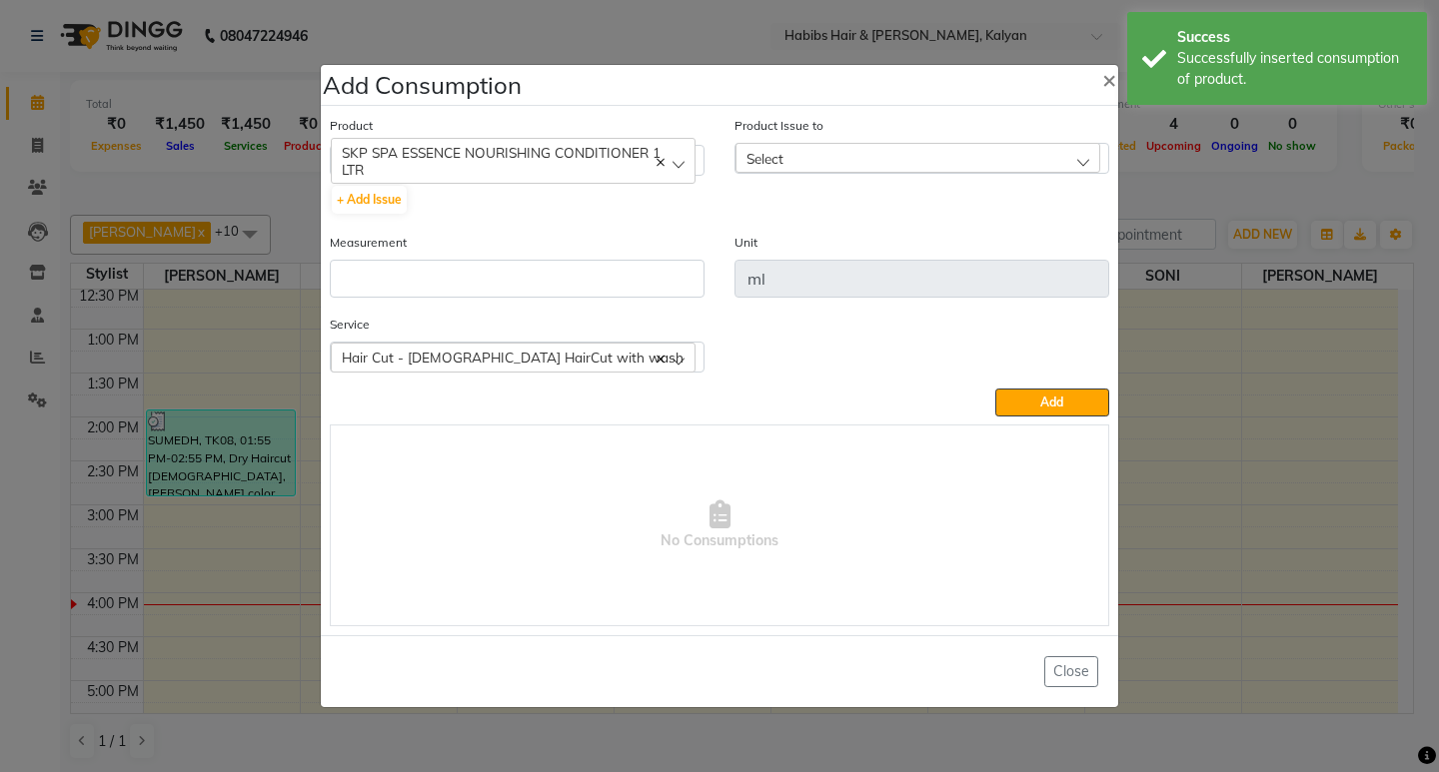
click at [595, 256] on div "Measurement" at bounding box center [517, 265] width 375 height 66
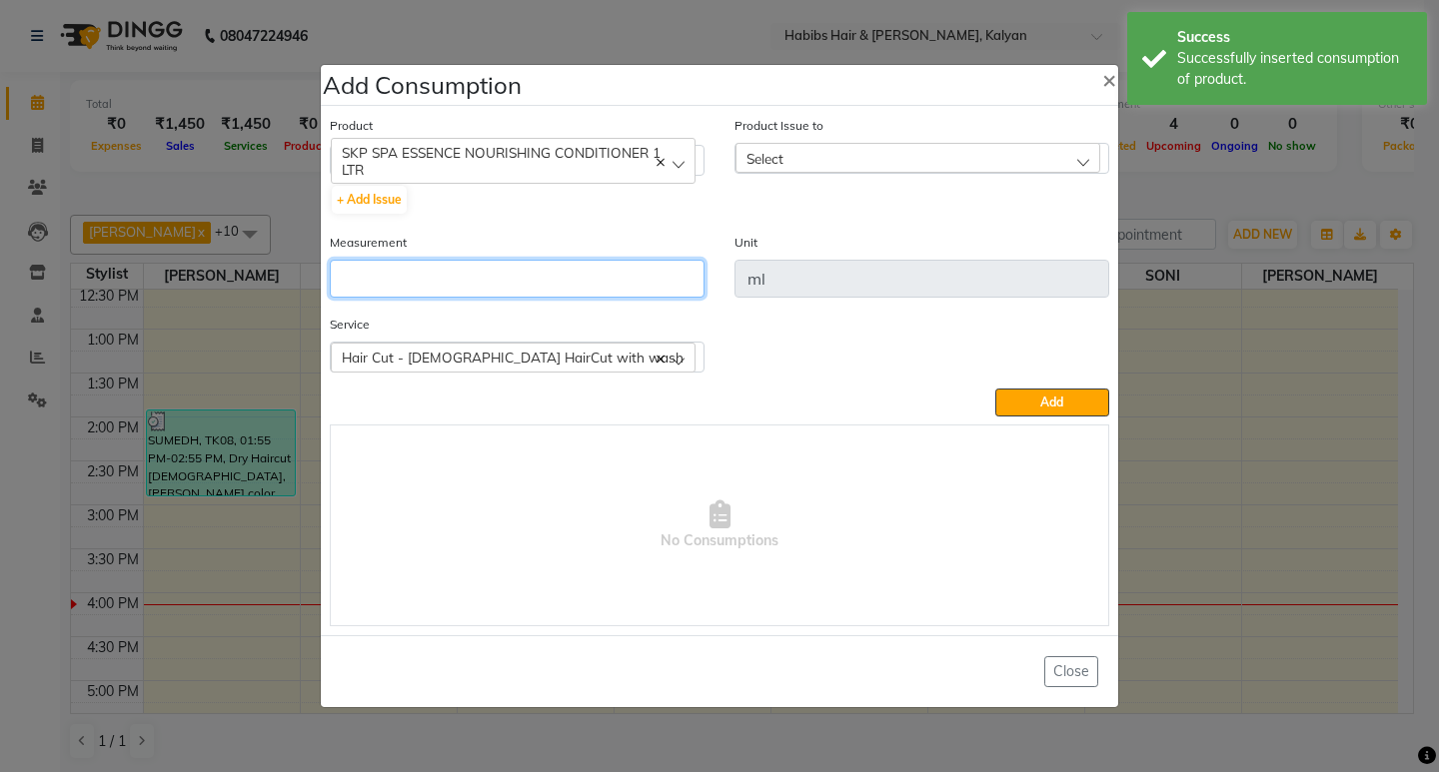
click at [610, 273] on input "number" at bounding box center [517, 279] width 375 height 38
type input "5"
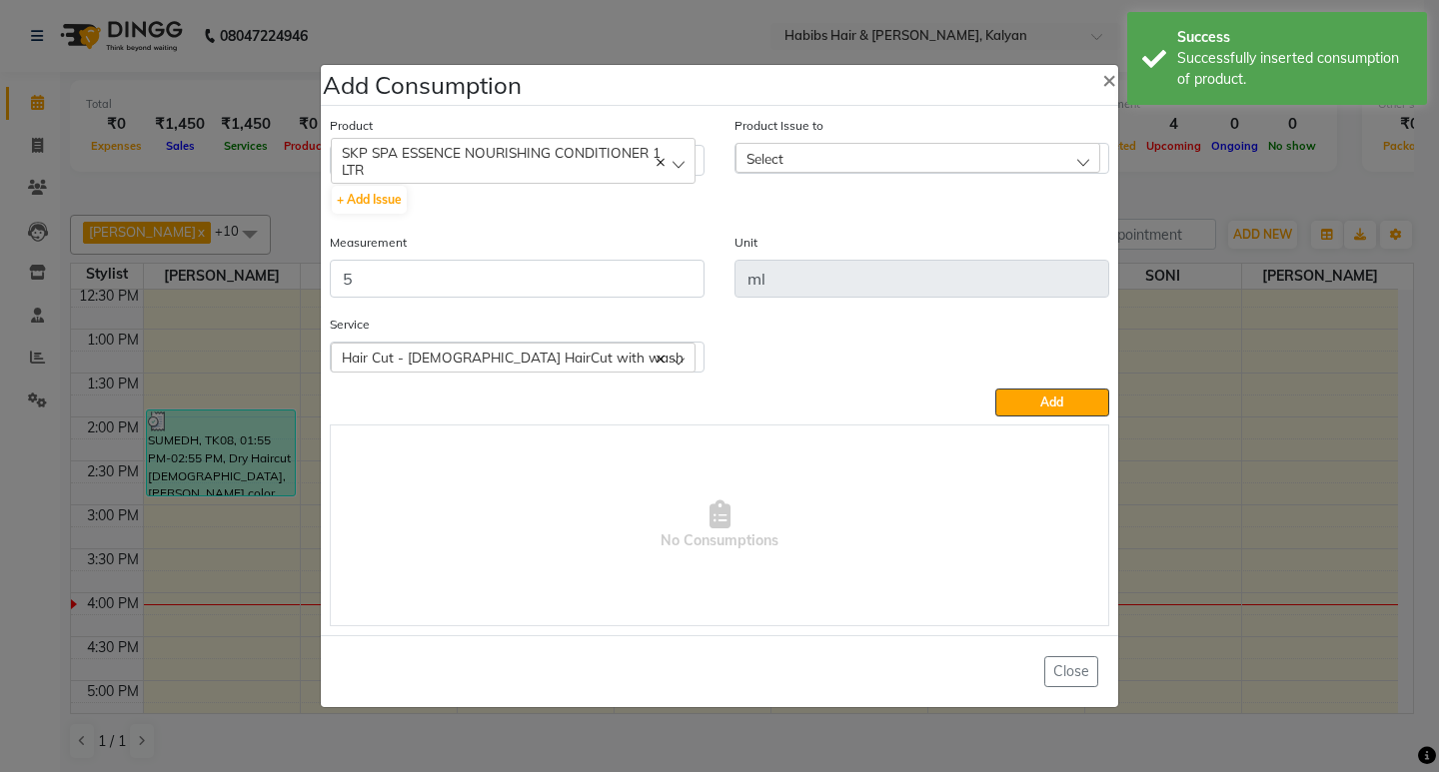
click at [800, 178] on div "Product Issue to Select [DATE], Issued to: [PERSON_NAME], Balance: 1000 [DATE],…" at bounding box center [921, 173] width 405 height 117
click at [824, 166] on div "Select" at bounding box center [917, 158] width 365 height 30
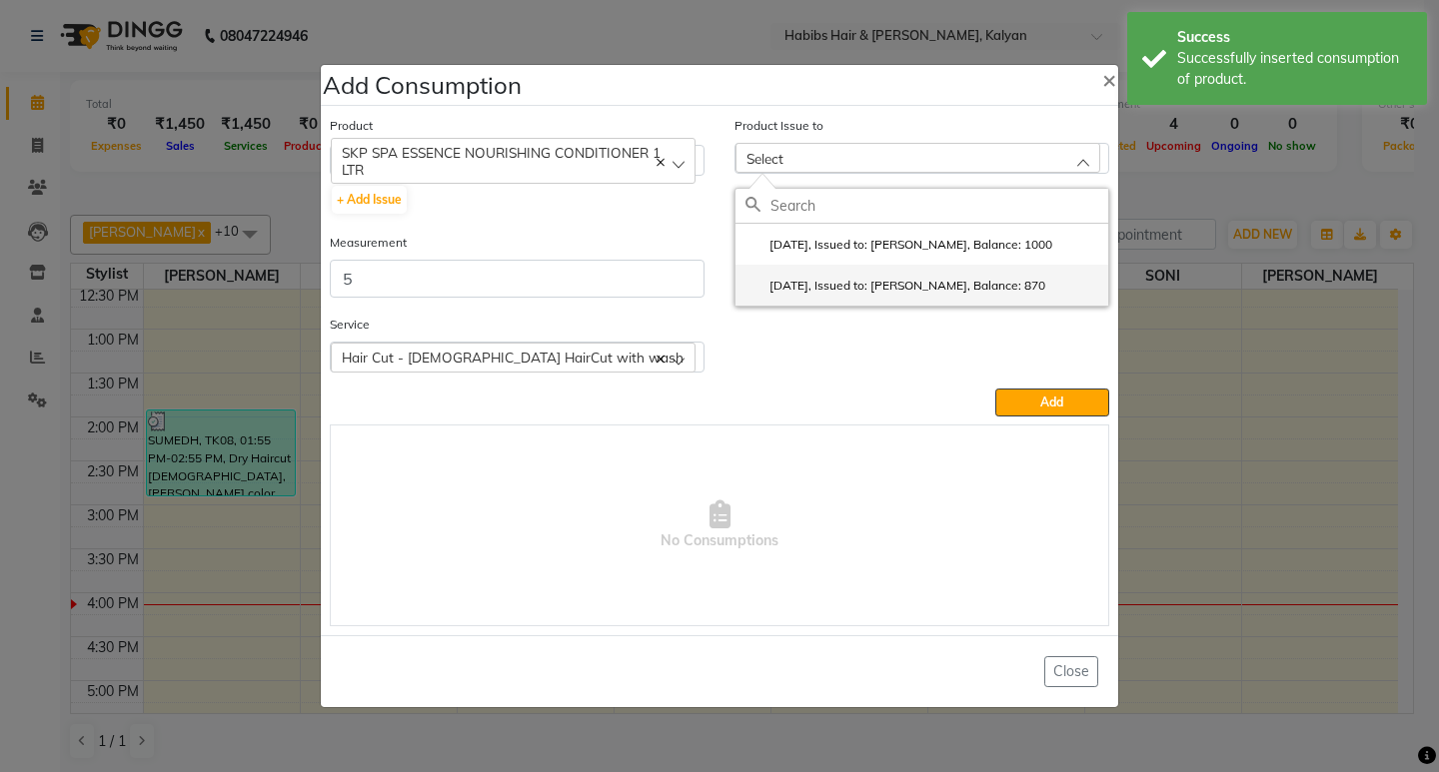
click at [936, 282] on label "[DATE], Issued to: [PERSON_NAME], Balance: 870" at bounding box center [895, 286] width 300 height 18
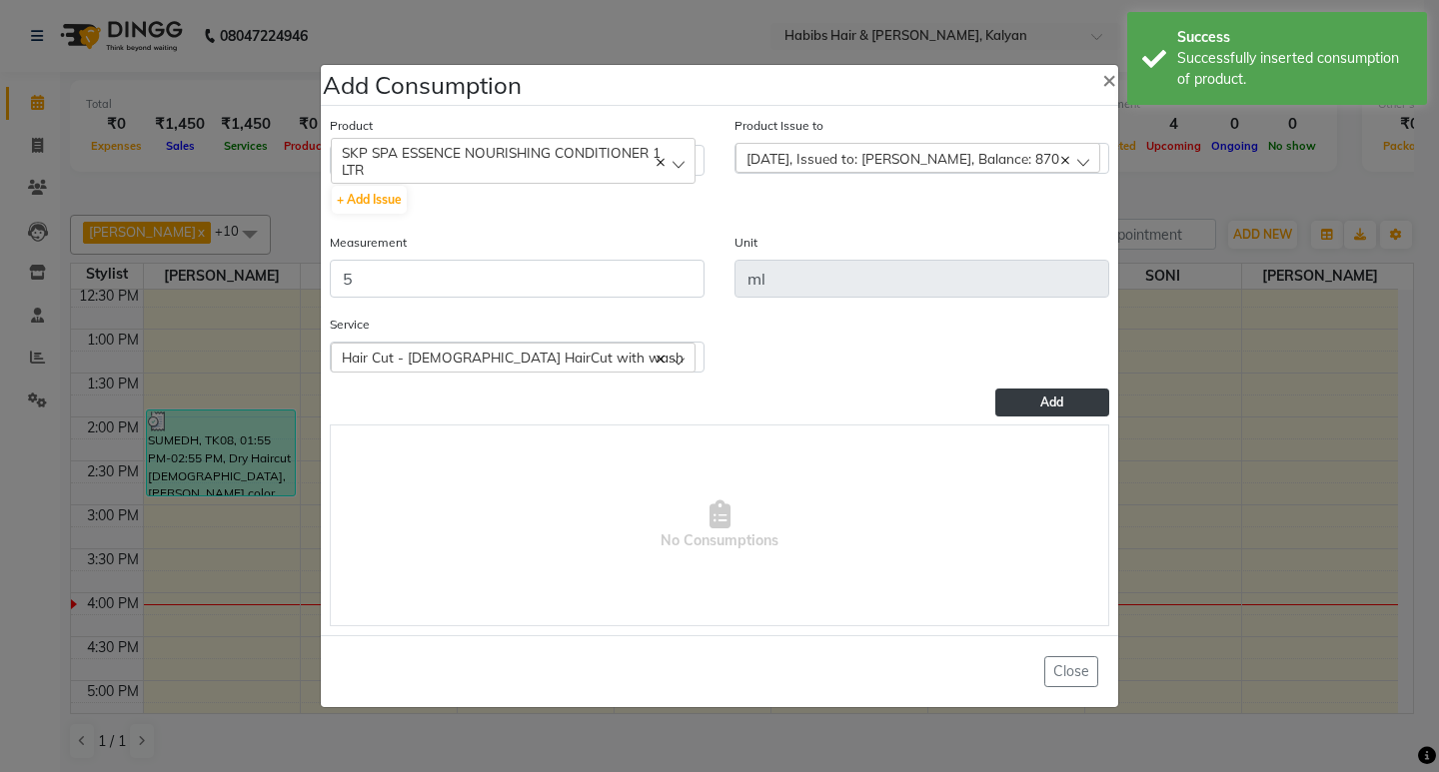
click at [1034, 401] on button "Add" at bounding box center [1052, 403] width 114 height 28
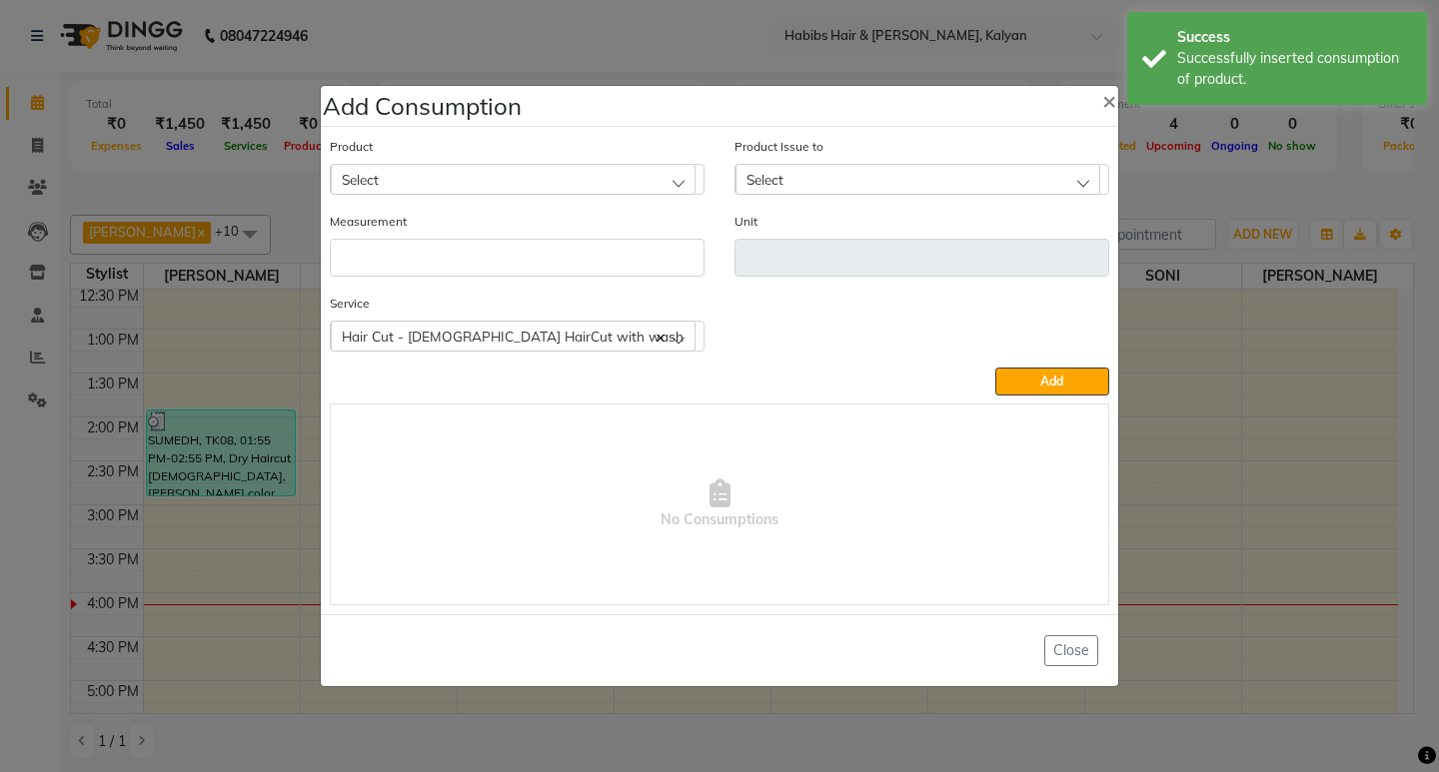
click at [510, 172] on div "Select" at bounding box center [513, 179] width 365 height 30
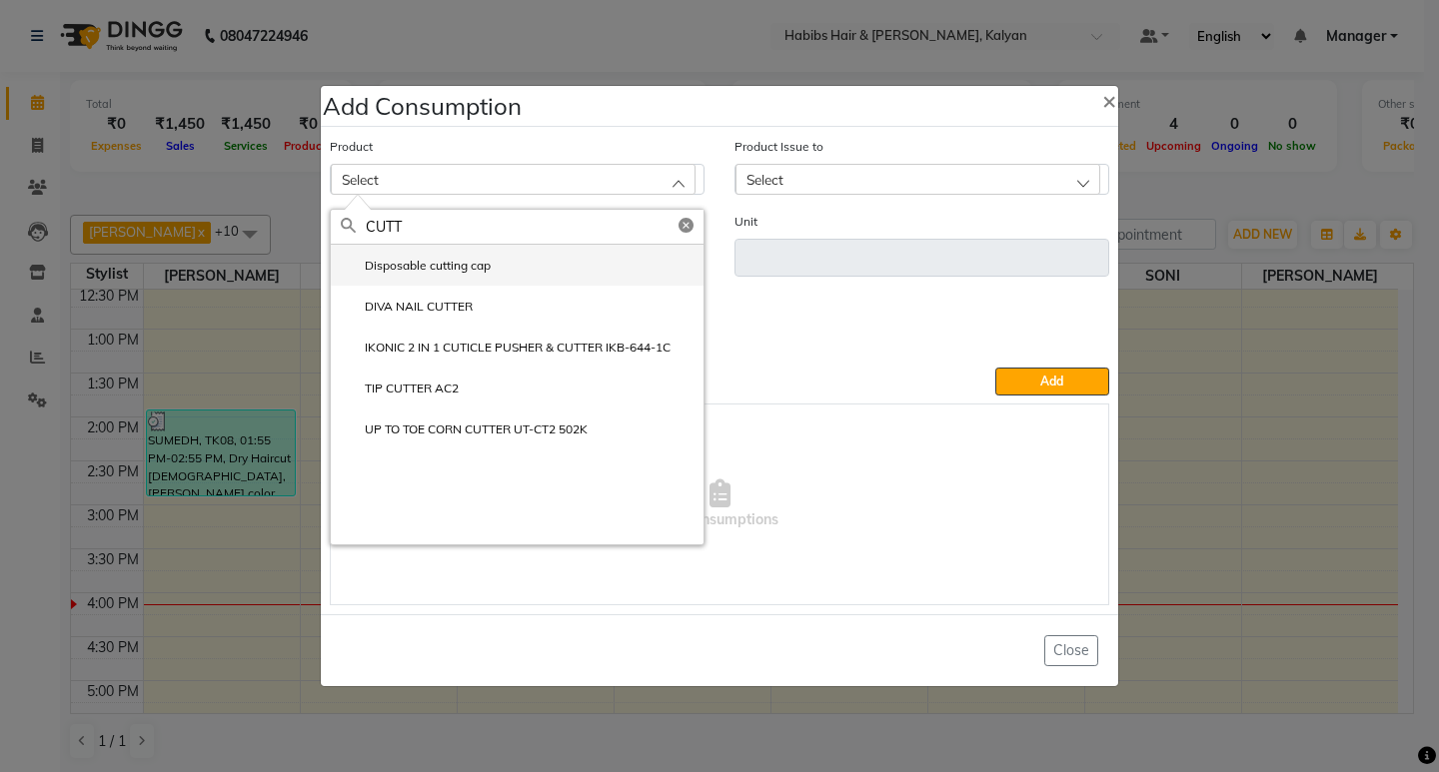
type input "CUTT"
click at [467, 281] on li "Disposable cutting cap" at bounding box center [517, 265] width 373 height 41
type input "pc"
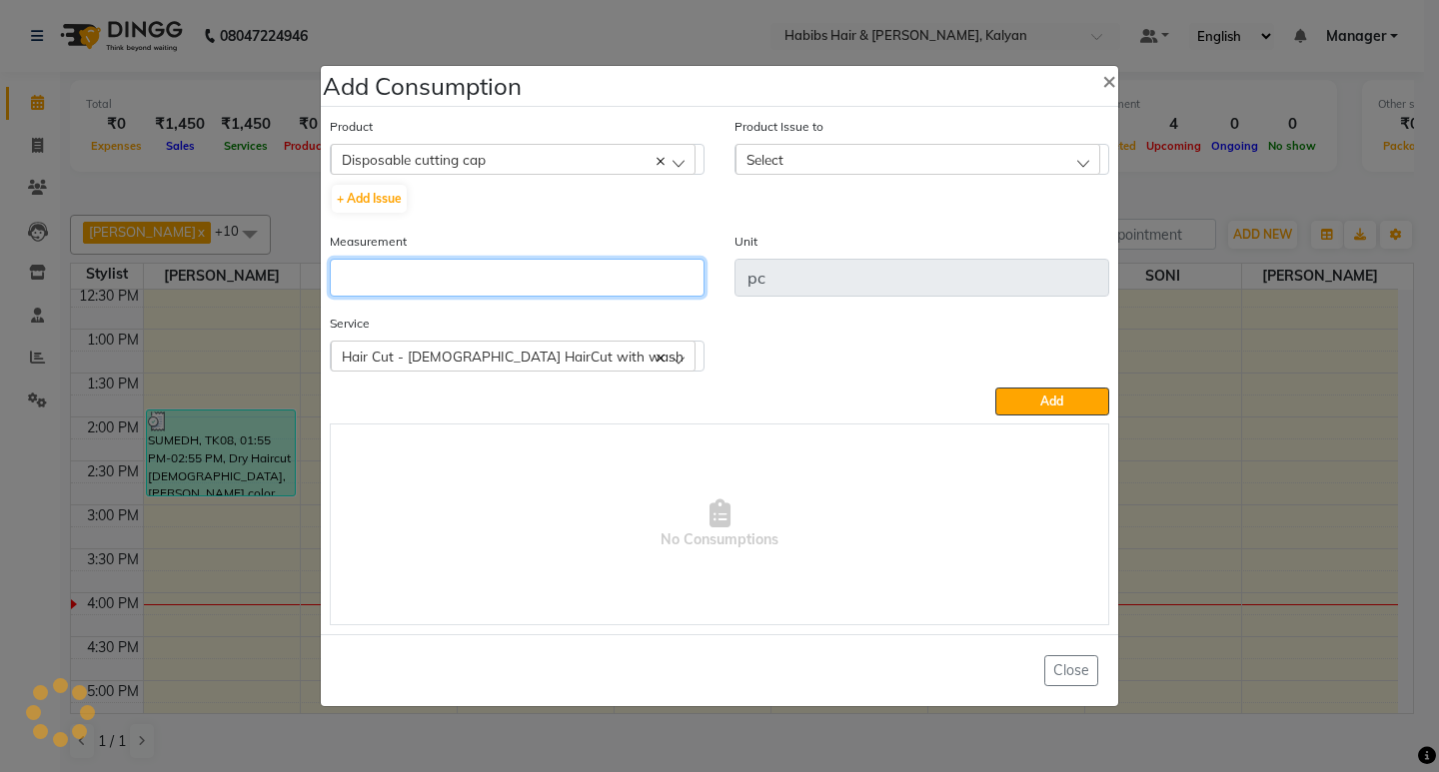
click at [467, 281] on input "number" at bounding box center [517, 278] width 375 height 38
type input "1"
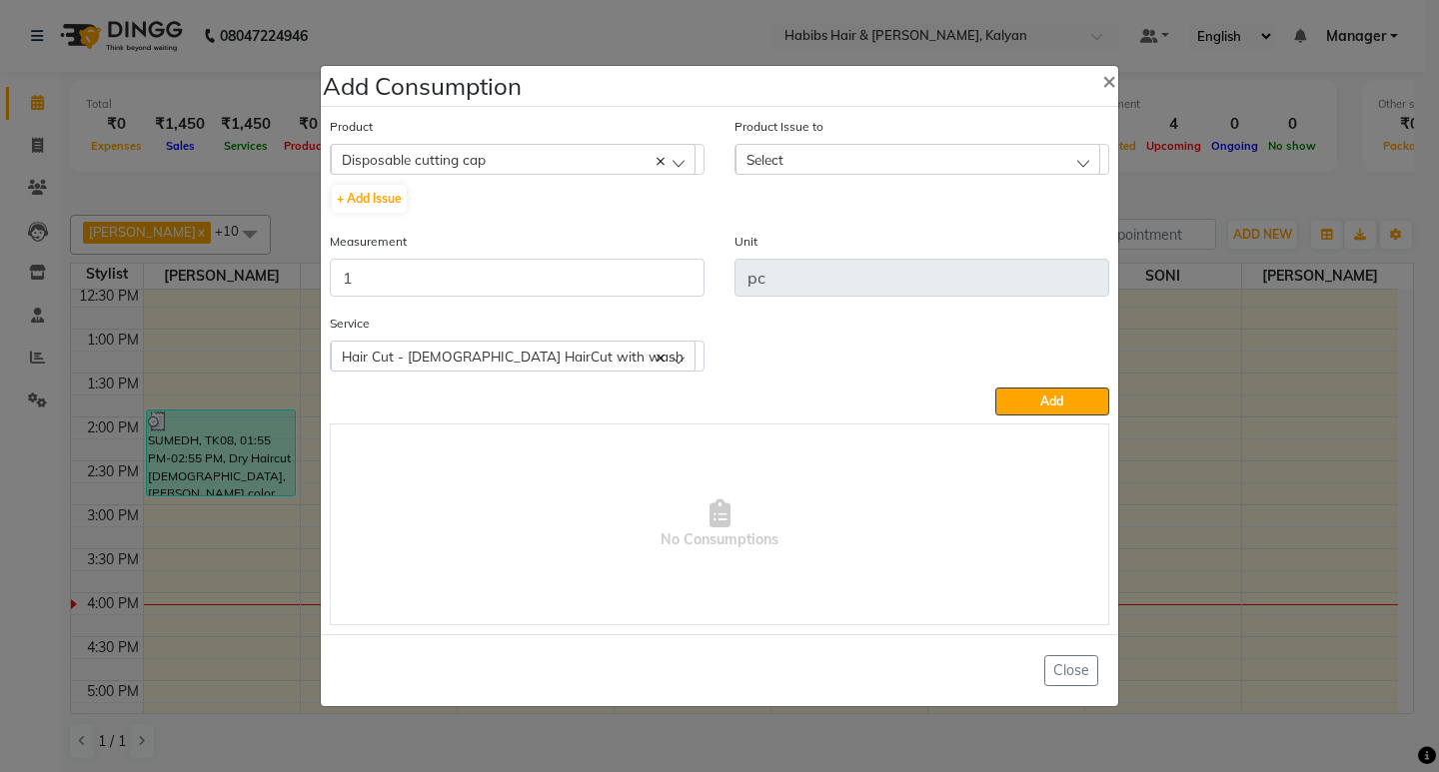
click at [918, 156] on div "Select" at bounding box center [917, 159] width 365 height 30
click at [949, 229] on li "[DATE], Issued to: [PERSON_NAME], Balance: 46" at bounding box center [921, 245] width 373 height 41
click at [1019, 387] on div "Service Hair Cut - [DEMOGRAPHIC_DATA] HairCut with wash Hair Cut - [DEMOGRAPHIC…" at bounding box center [719, 350] width 809 height 75
click at [1031, 403] on button "Add" at bounding box center [1052, 402] width 114 height 28
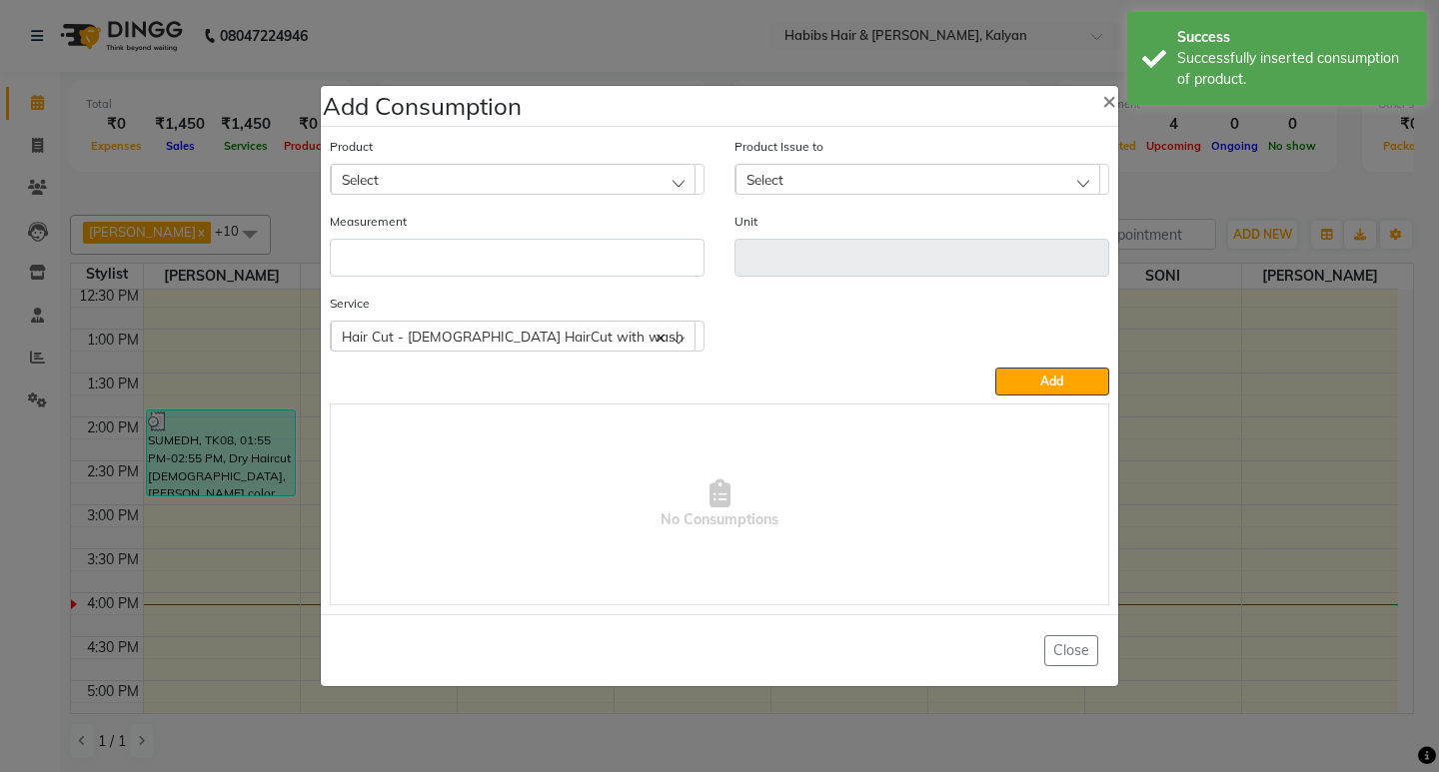
click at [576, 166] on div "Select" at bounding box center [513, 179] width 365 height 30
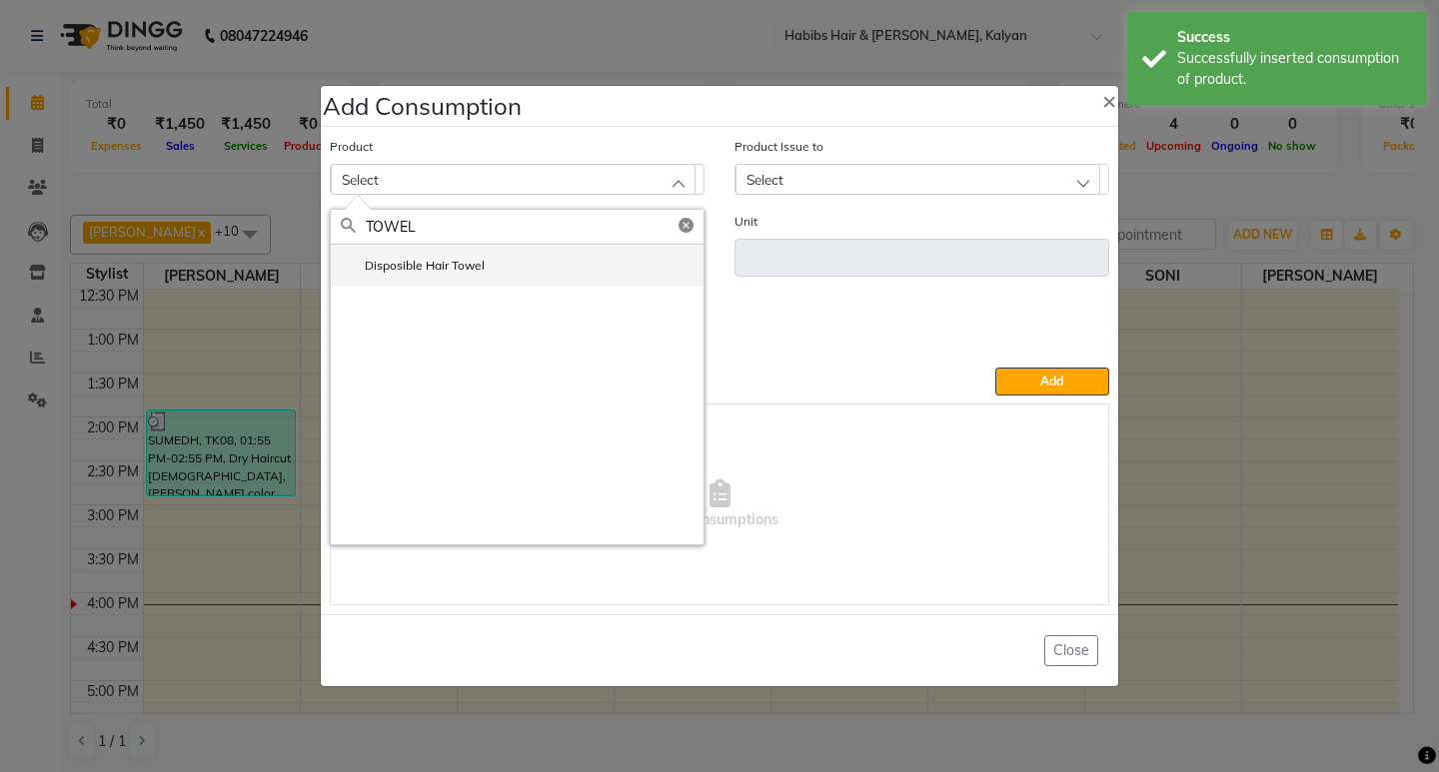
type input "TOWEL"
click at [460, 276] on li "Disposible Hair Towel" at bounding box center [517, 265] width 373 height 41
type input "pc"
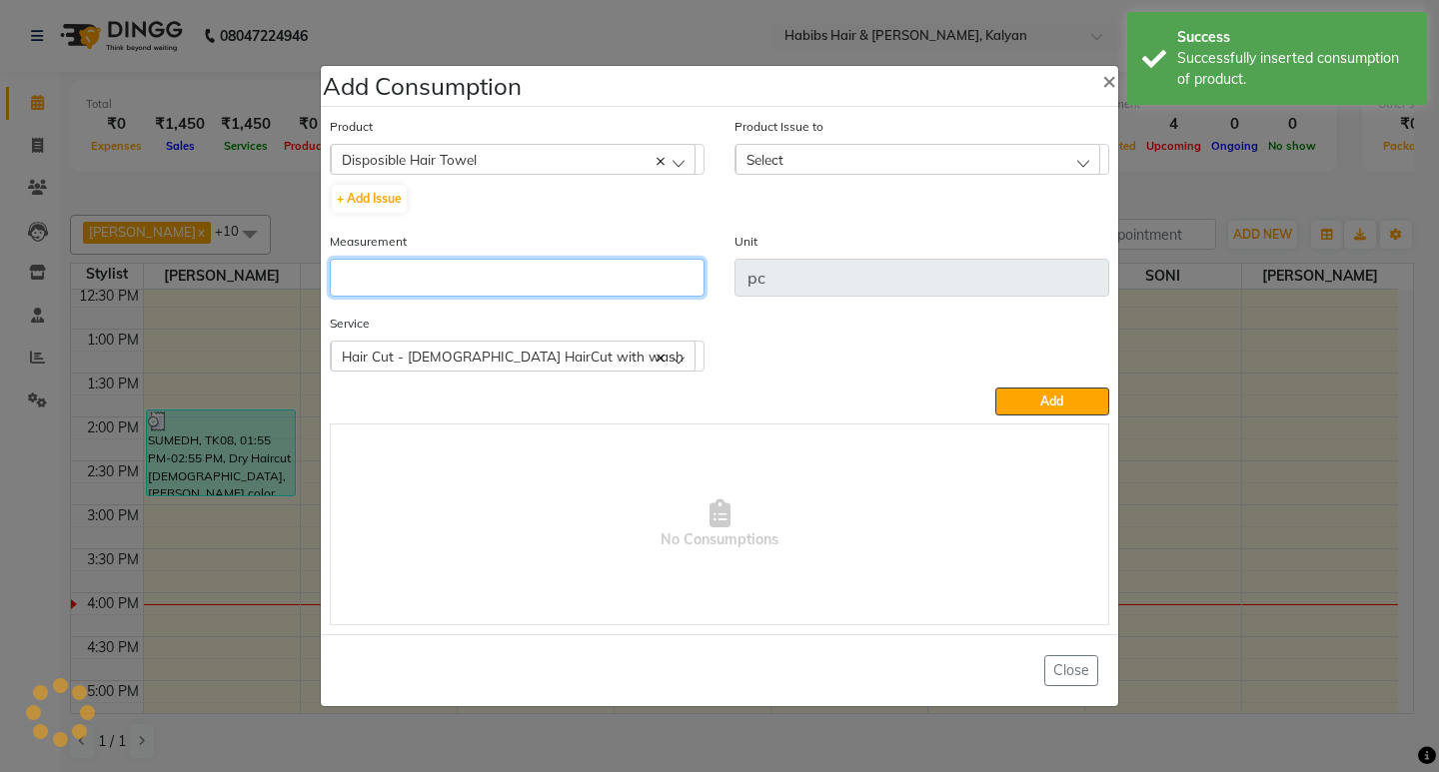
click at [460, 276] on input "number" at bounding box center [517, 278] width 375 height 38
type input "1"
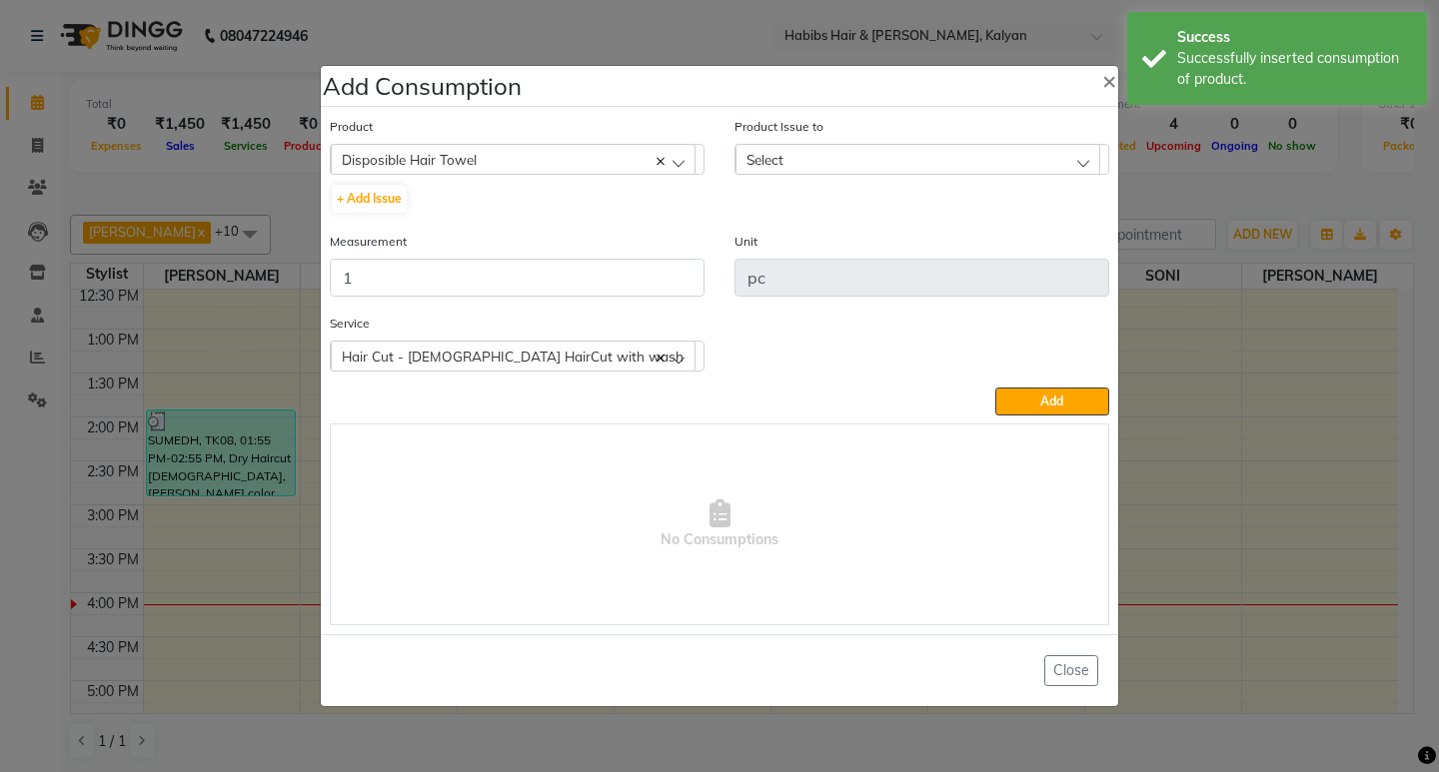
click at [995, 156] on div "Select" at bounding box center [917, 159] width 365 height 30
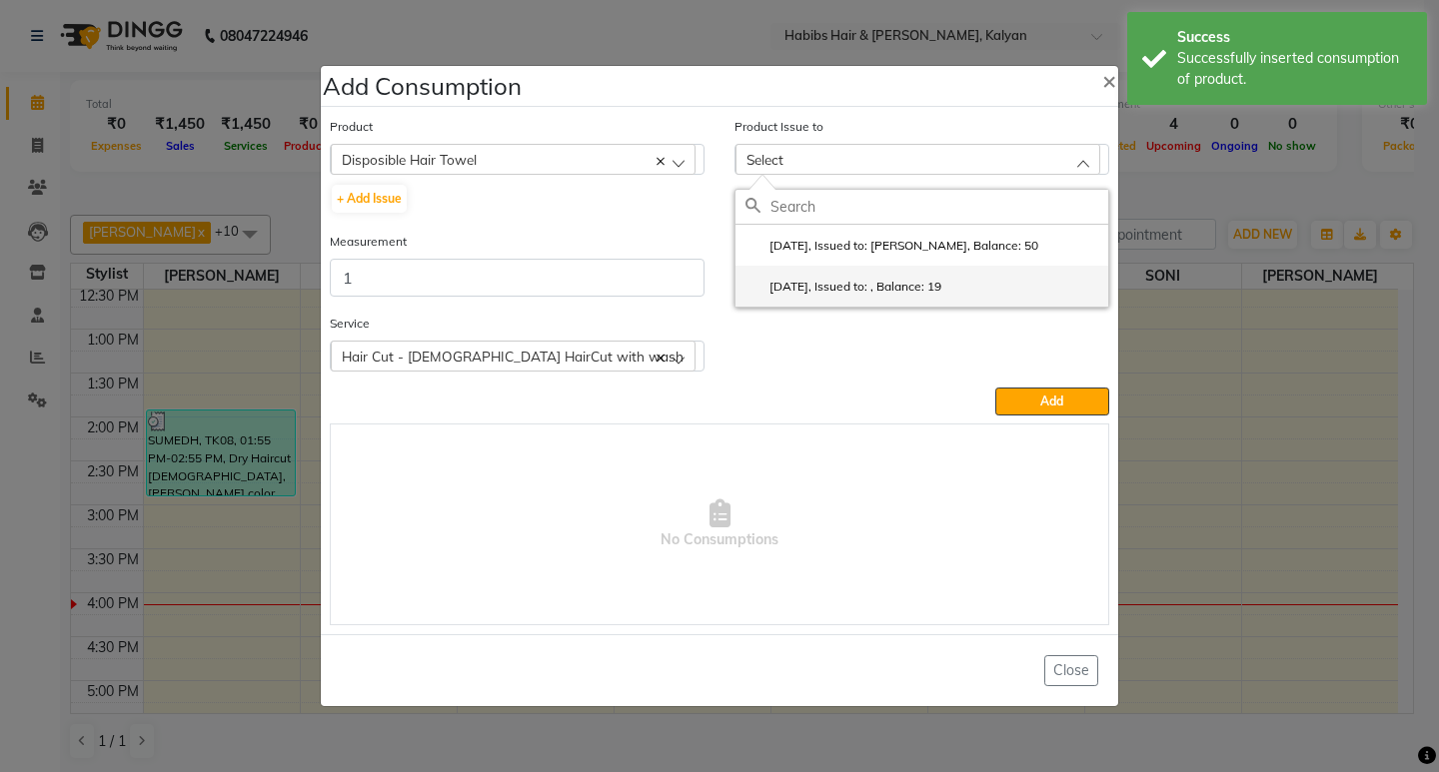
click at [1013, 297] on li "[DATE], Issued to: , Balance: 19" at bounding box center [921, 286] width 373 height 41
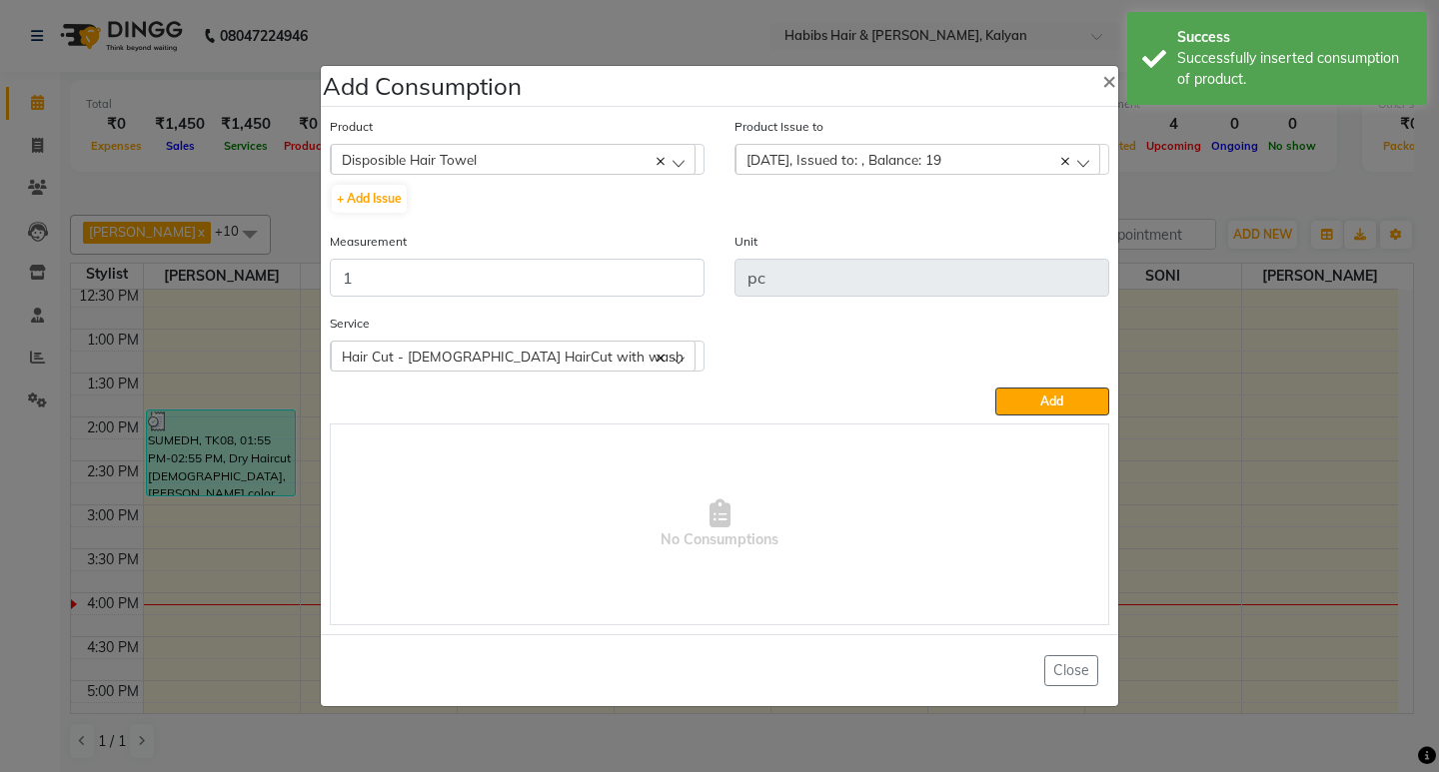
click at [1044, 385] on div "Service Hair Cut - [DEMOGRAPHIC_DATA] HairCut with wash Hair Cut - [DEMOGRAPHIC…" at bounding box center [719, 350] width 809 height 75
click at [1047, 411] on button "Add" at bounding box center [1052, 402] width 114 height 28
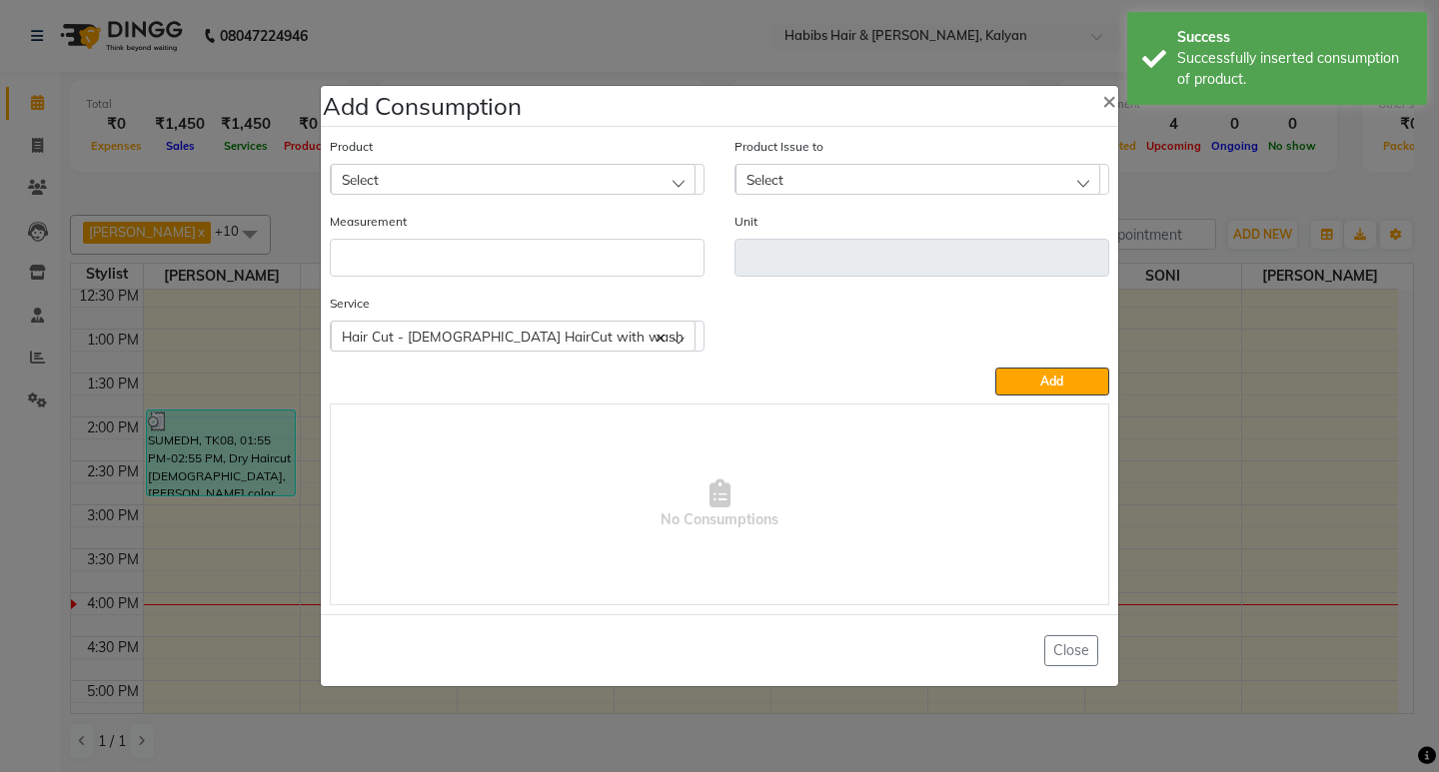
click at [556, 178] on div "Select" at bounding box center [513, 179] width 365 height 30
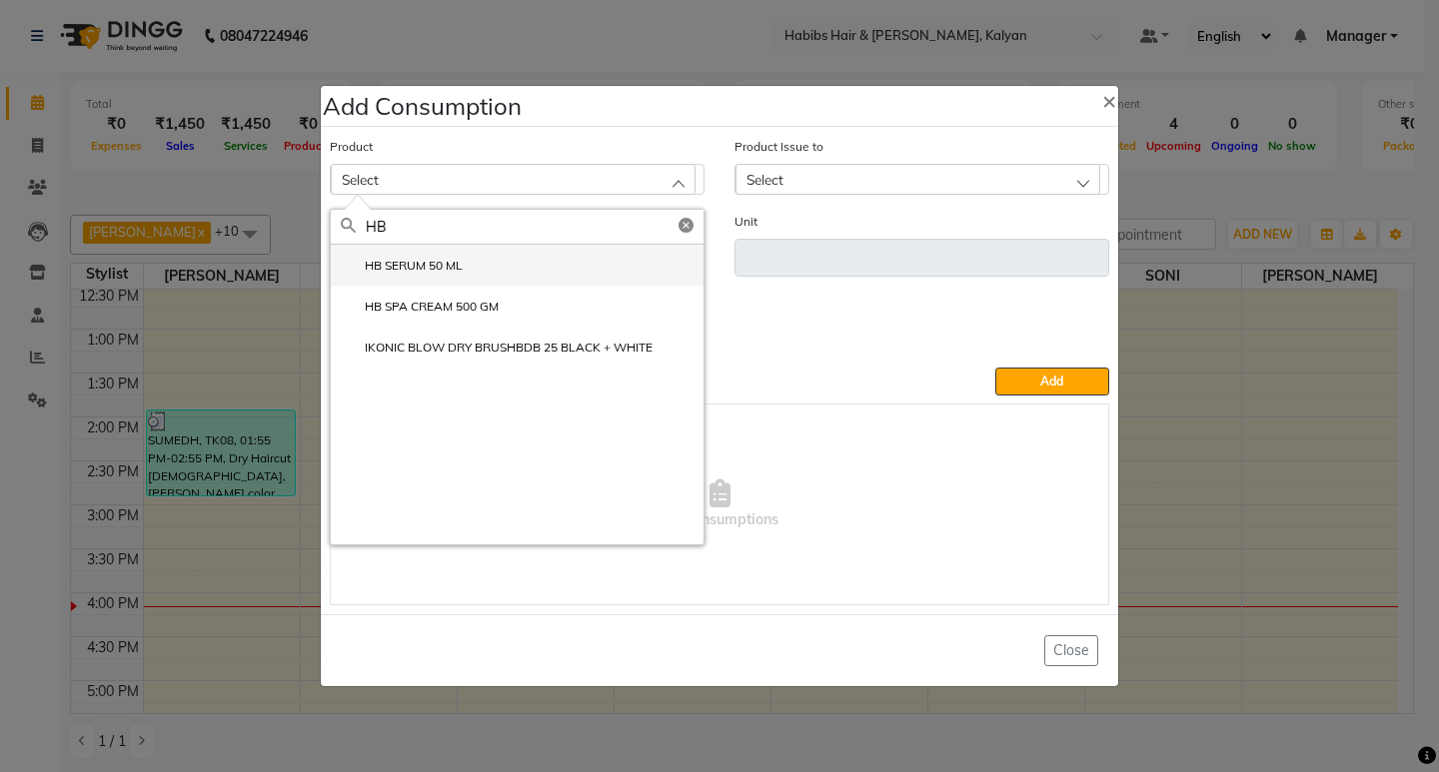
type input "HB"
click at [486, 274] on li "HB SERUM 50 ML" at bounding box center [517, 265] width 373 height 41
type input "ML"
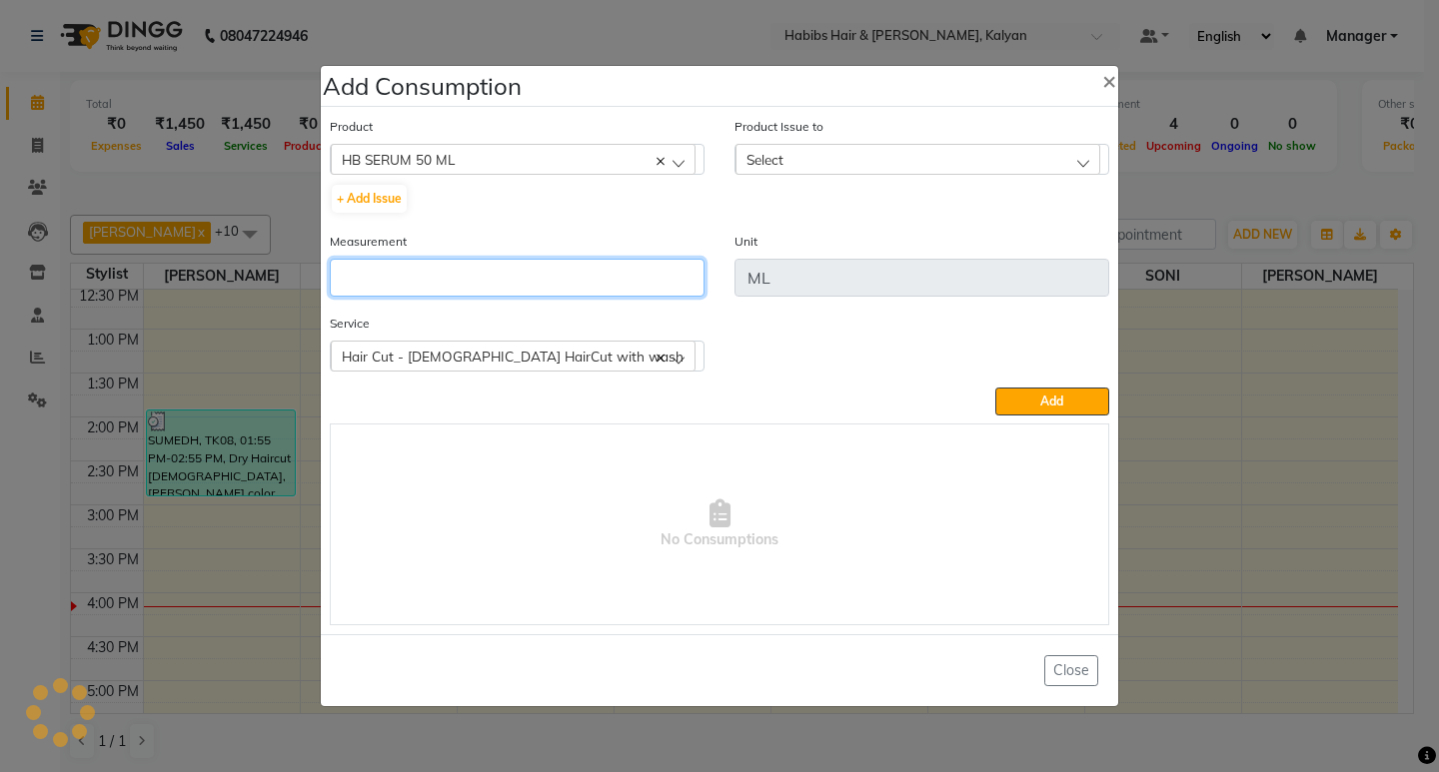
click at [486, 274] on input "number" at bounding box center [517, 278] width 375 height 38
type input "1"
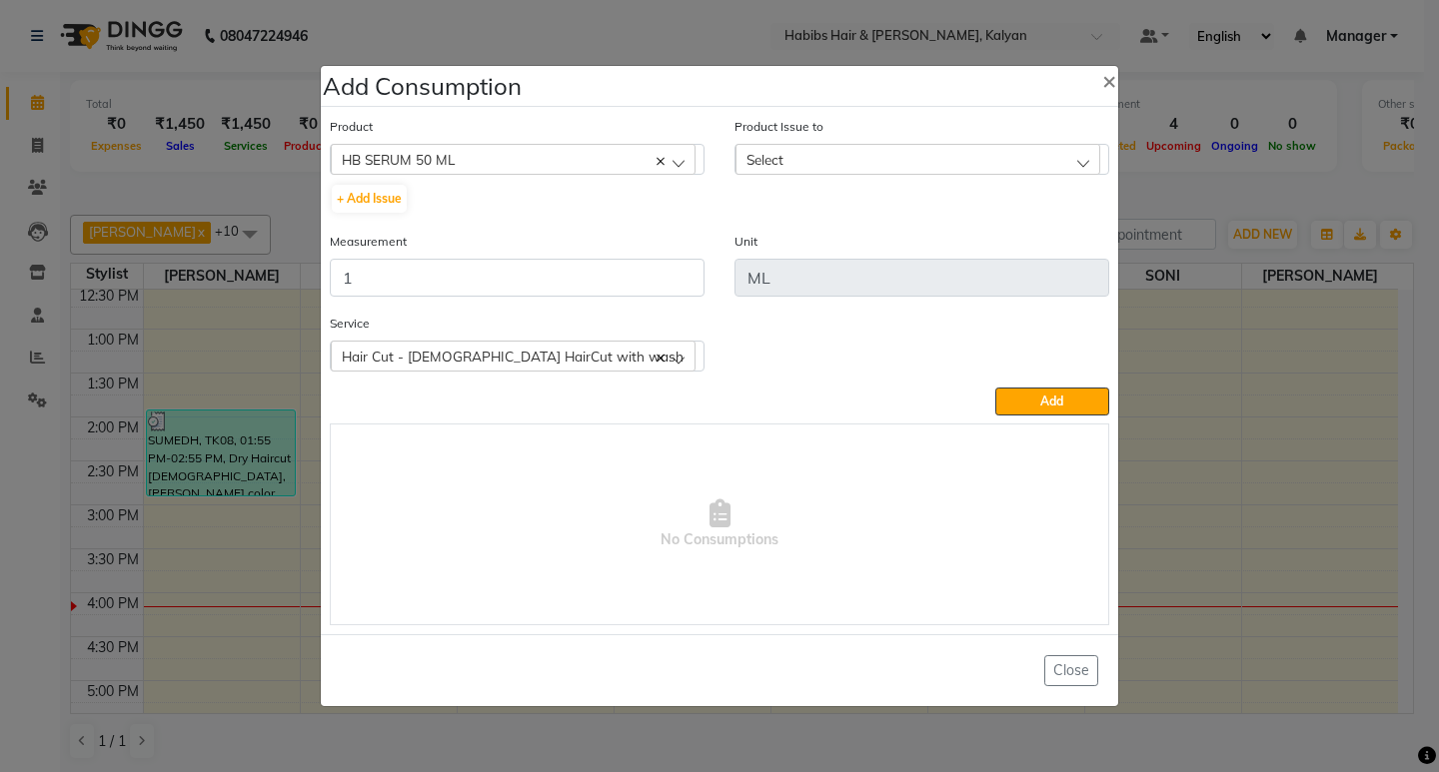
click at [984, 151] on div "Select" at bounding box center [917, 159] width 365 height 30
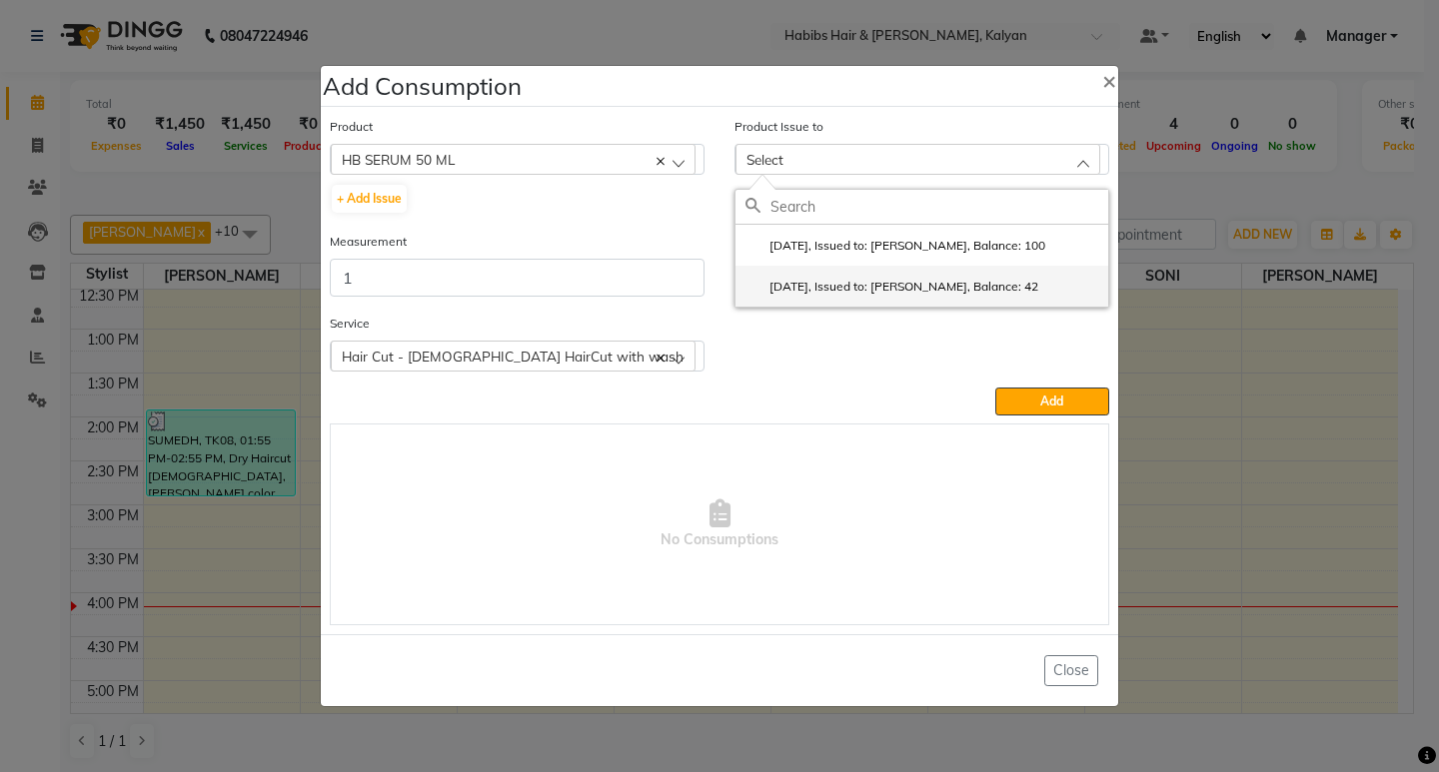
click at [994, 285] on label "[DATE], Issued to: [PERSON_NAME], Balance: 42" at bounding box center [891, 287] width 293 height 18
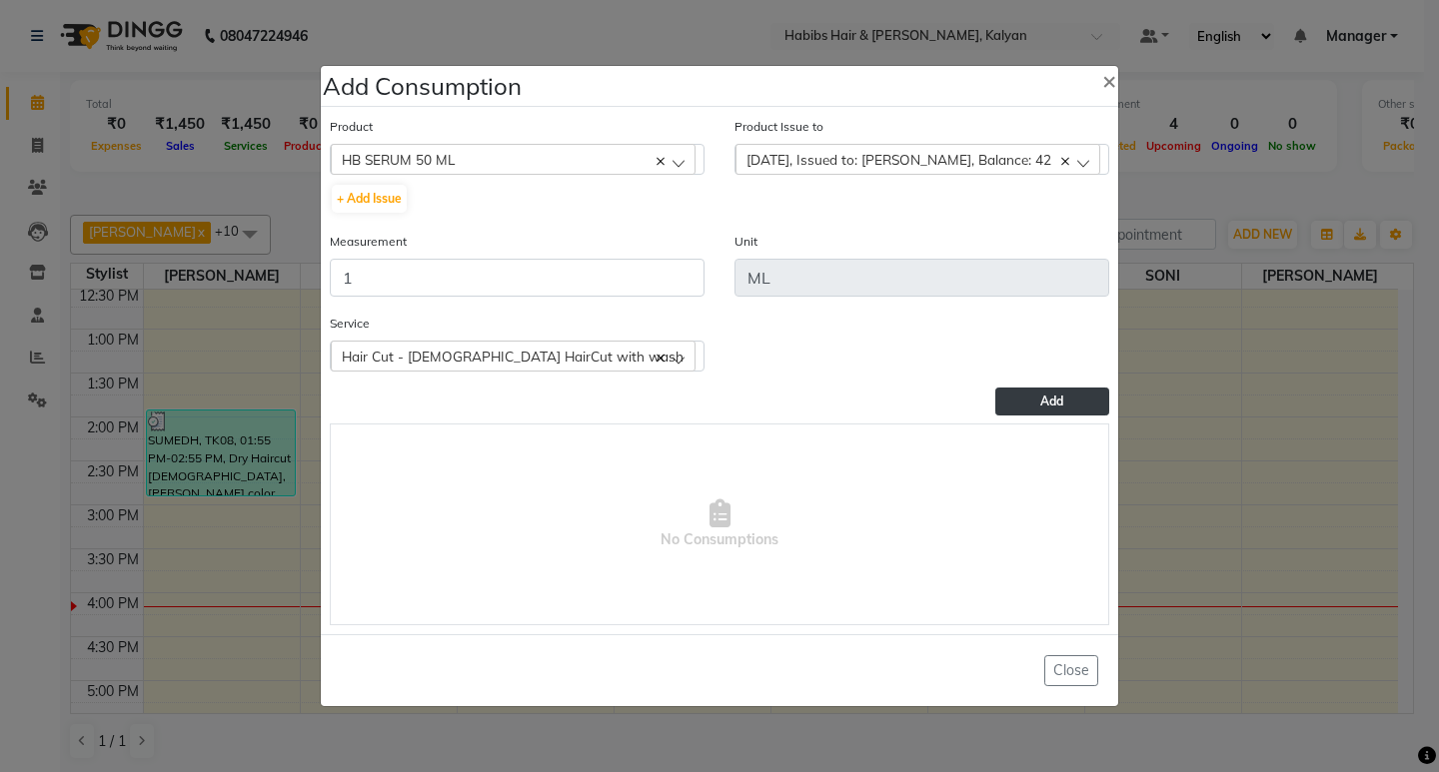
click at [1028, 411] on button "Add" at bounding box center [1052, 402] width 114 height 28
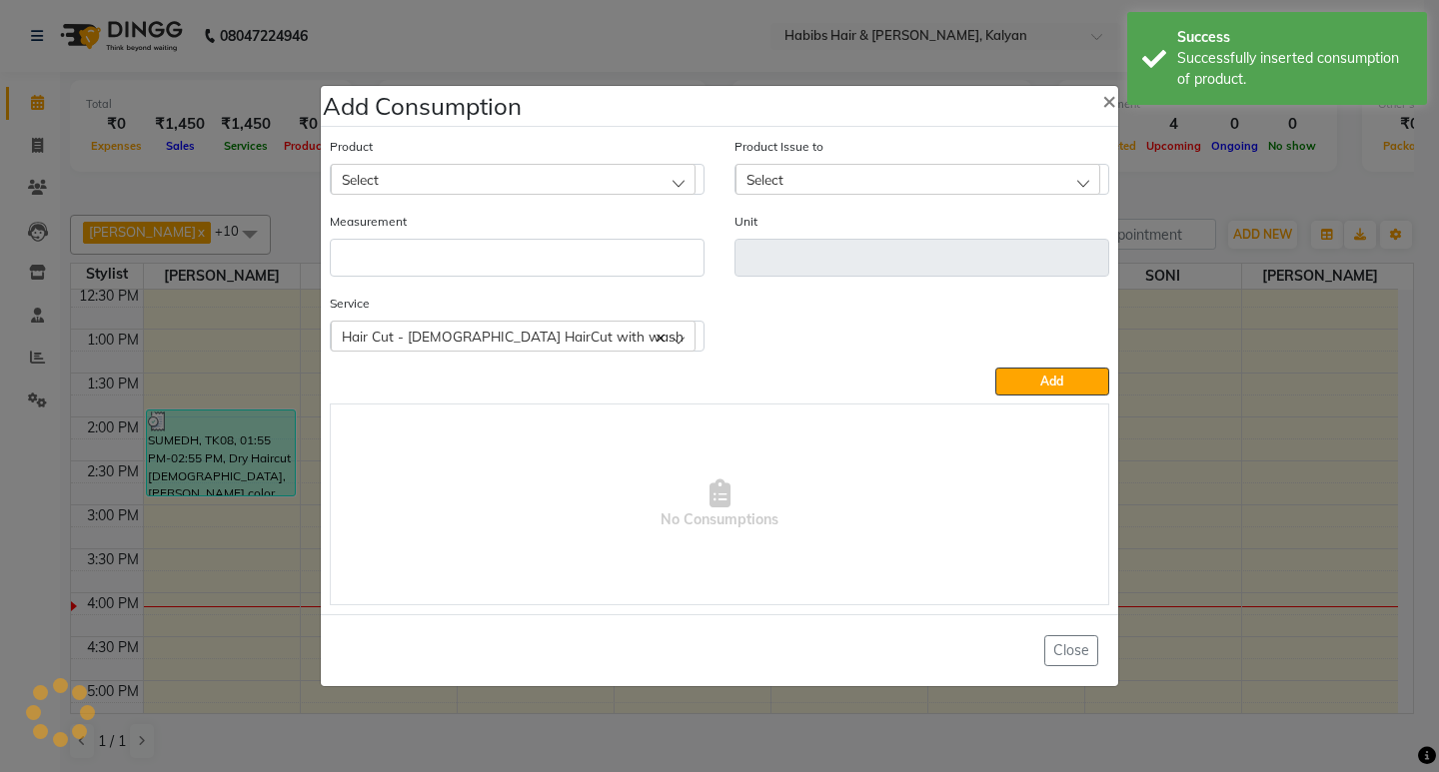
click at [1311, 189] on ngb-modal-window "Add Consumption × Product Select 001 BANANA POWDER 10GM Product Issue to Select…" at bounding box center [719, 386] width 1439 height 772
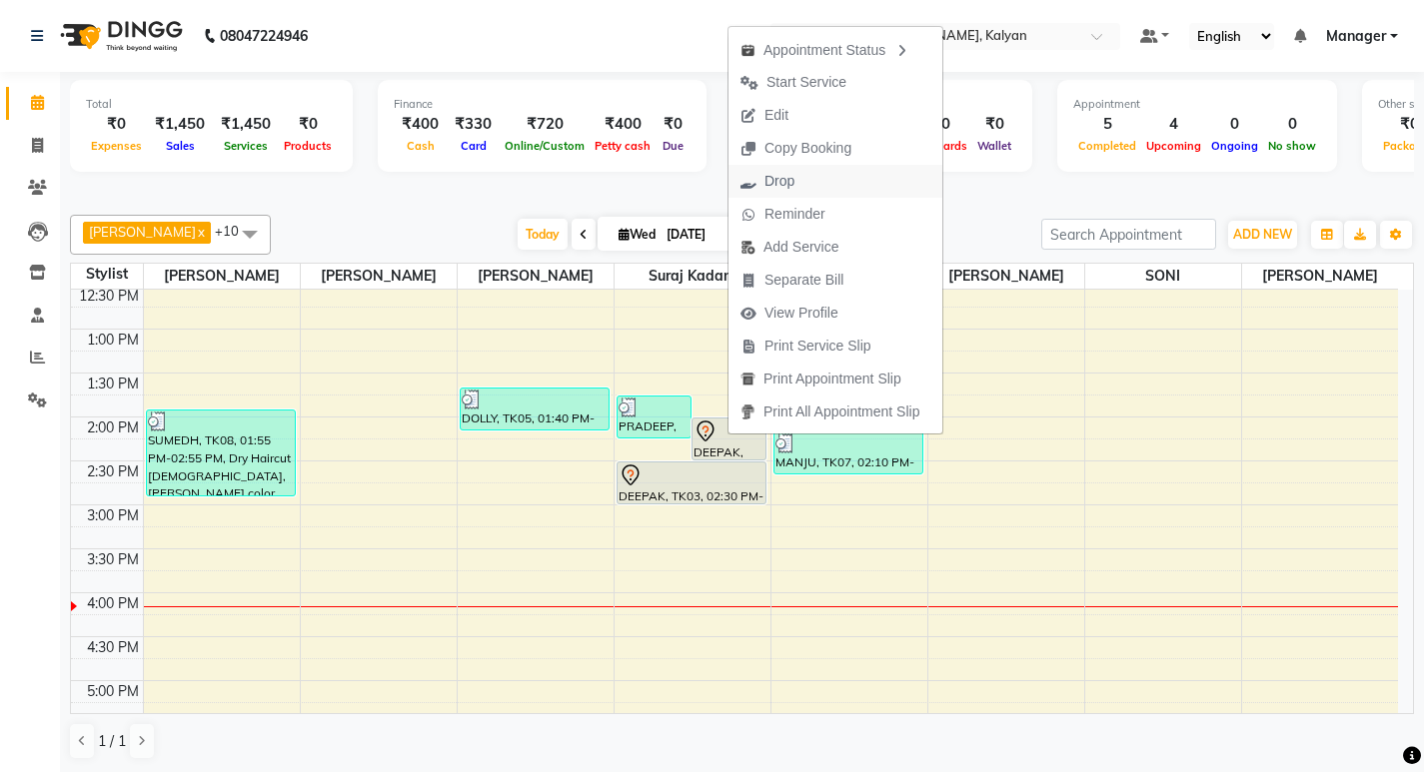
click at [818, 171] on button "Drop" at bounding box center [835, 181] width 214 height 33
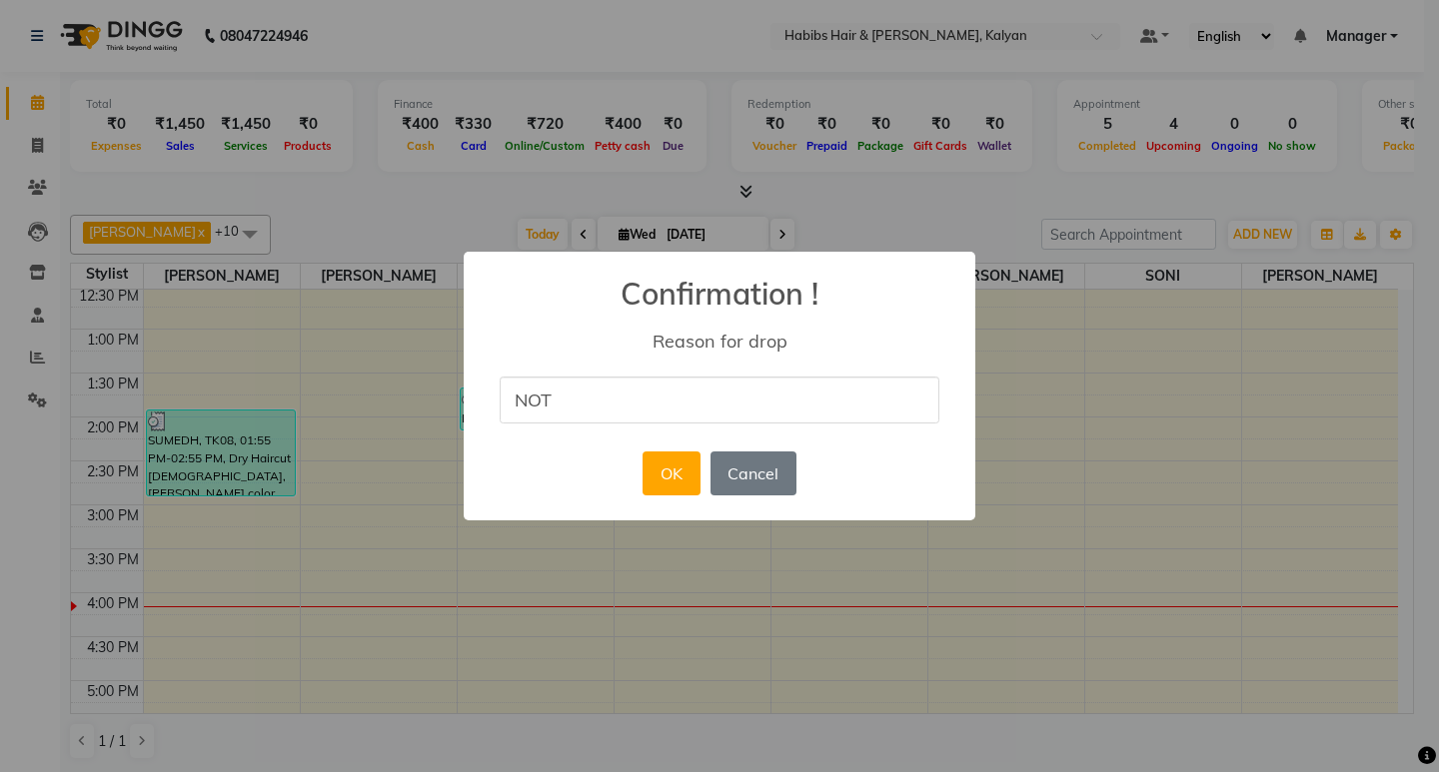
type input "NOT AVALIABAL"
click at [659, 487] on button "OK" at bounding box center [670, 474] width 57 height 44
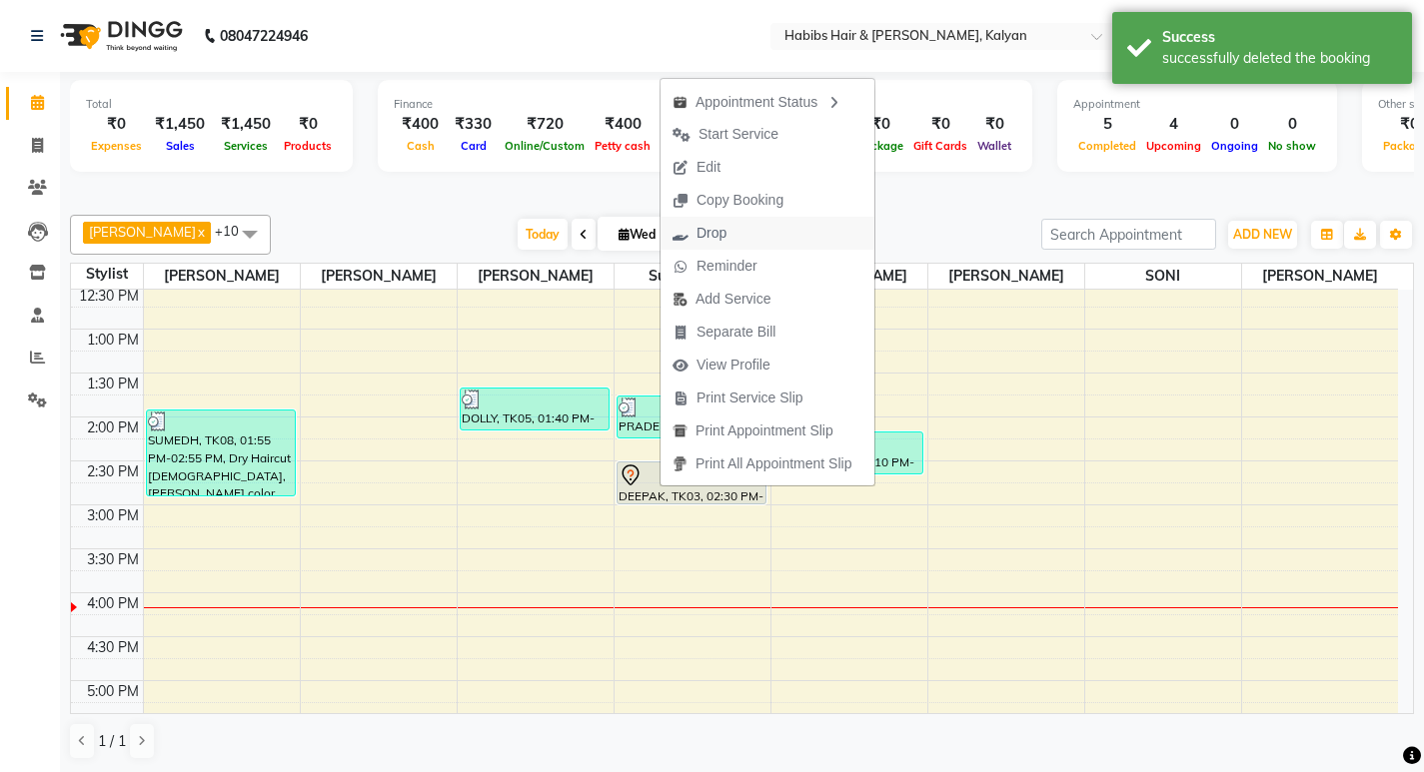
click at [719, 228] on span "Drop" at bounding box center [711, 233] width 30 height 21
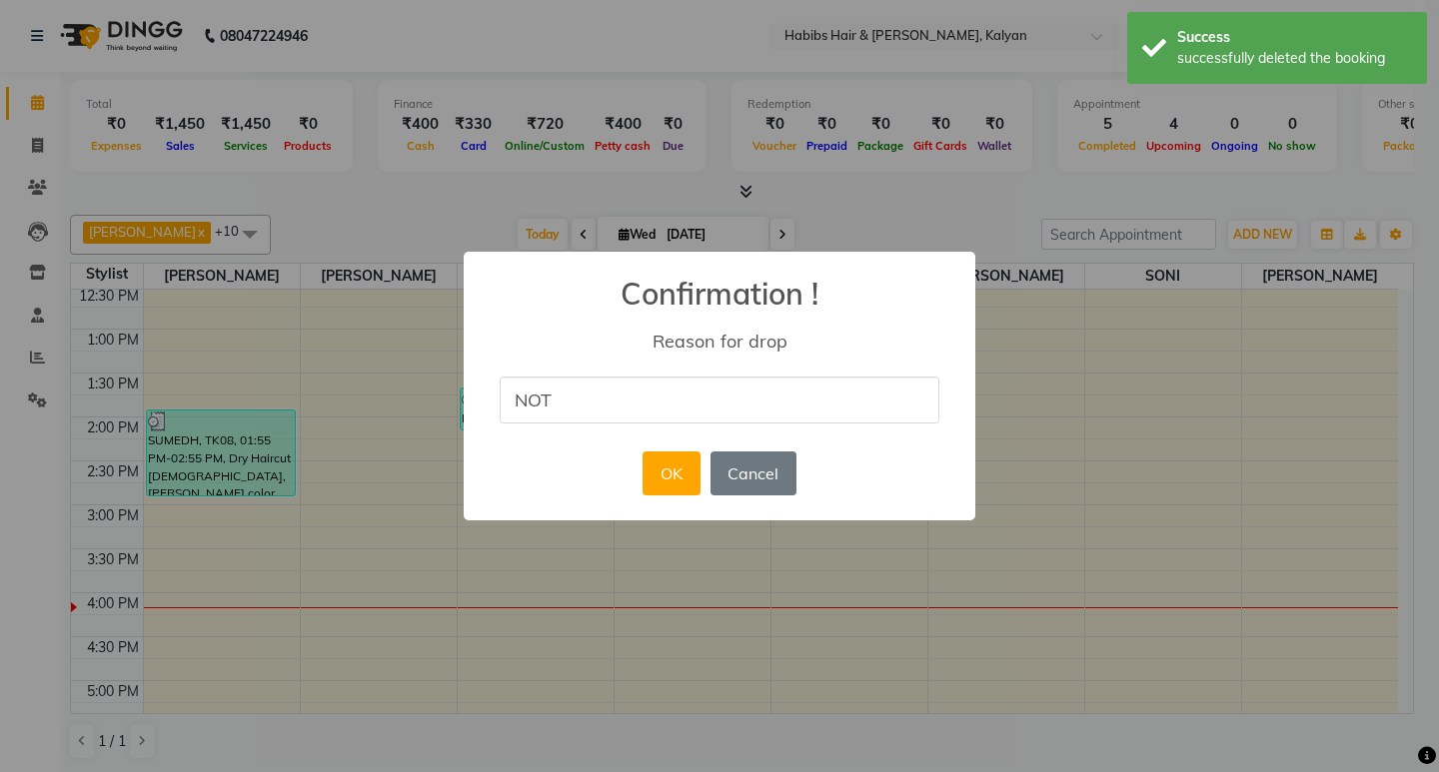
type input "NOT AVALIABAL"
click at [677, 490] on button "OK" at bounding box center [670, 474] width 57 height 44
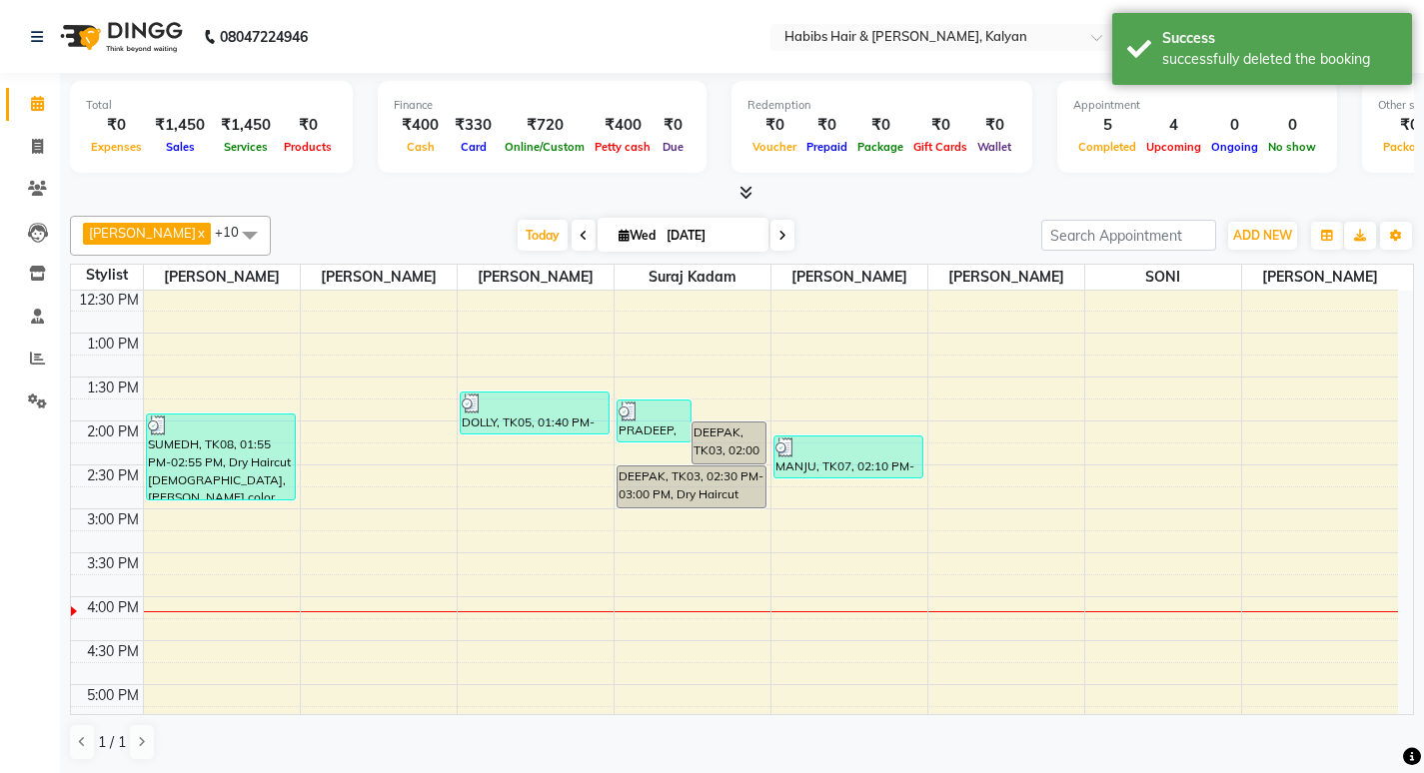
scroll to position [395, 0]
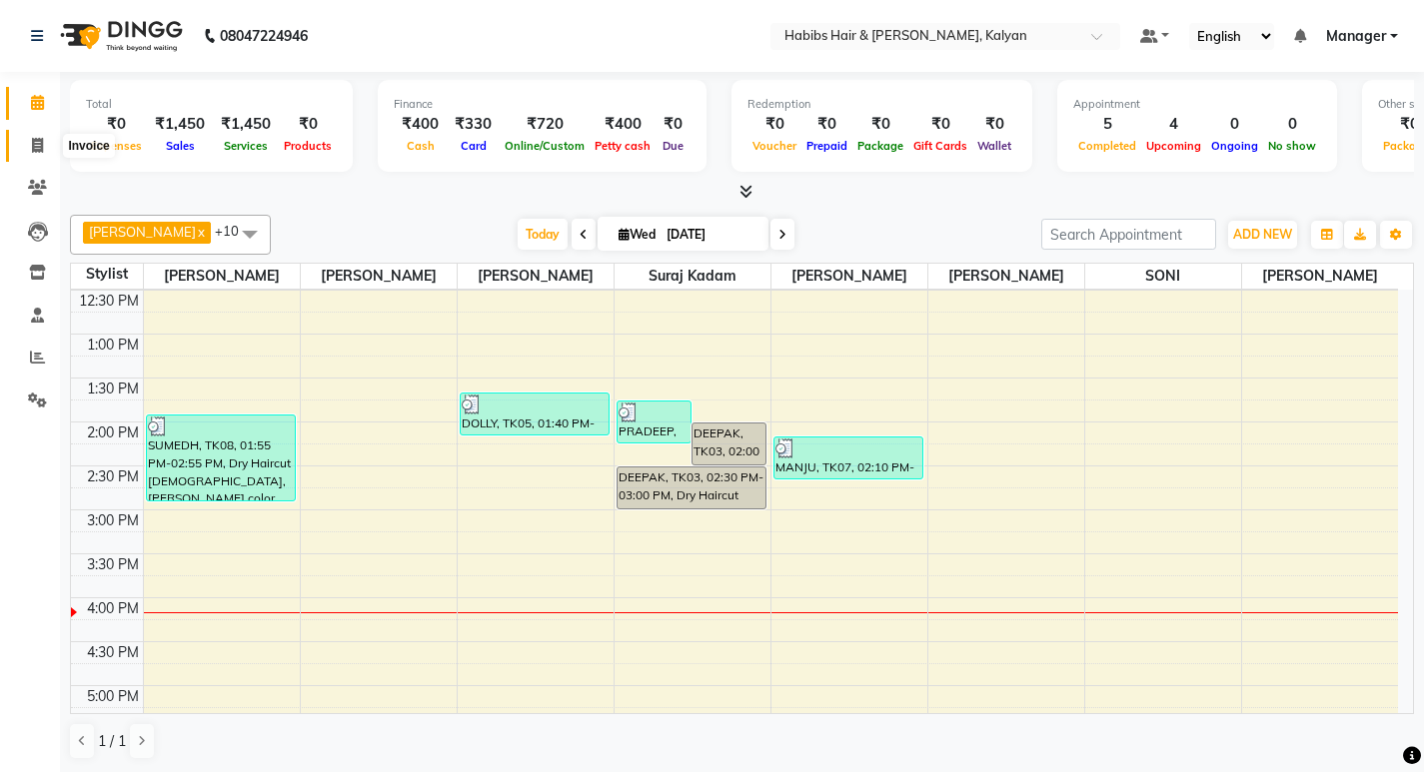
click at [34, 135] on span at bounding box center [37, 146] width 35 height 23
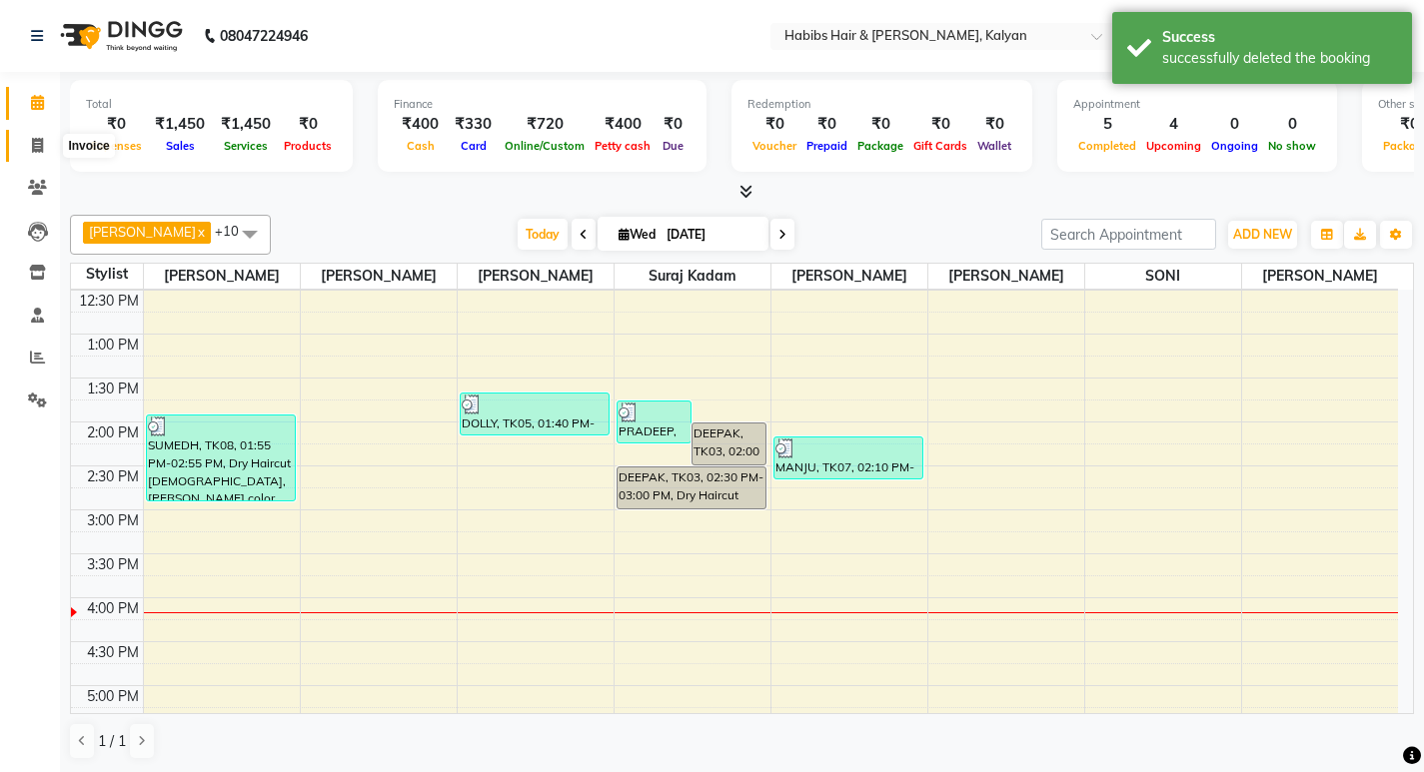
select select "8185"
select select "service"
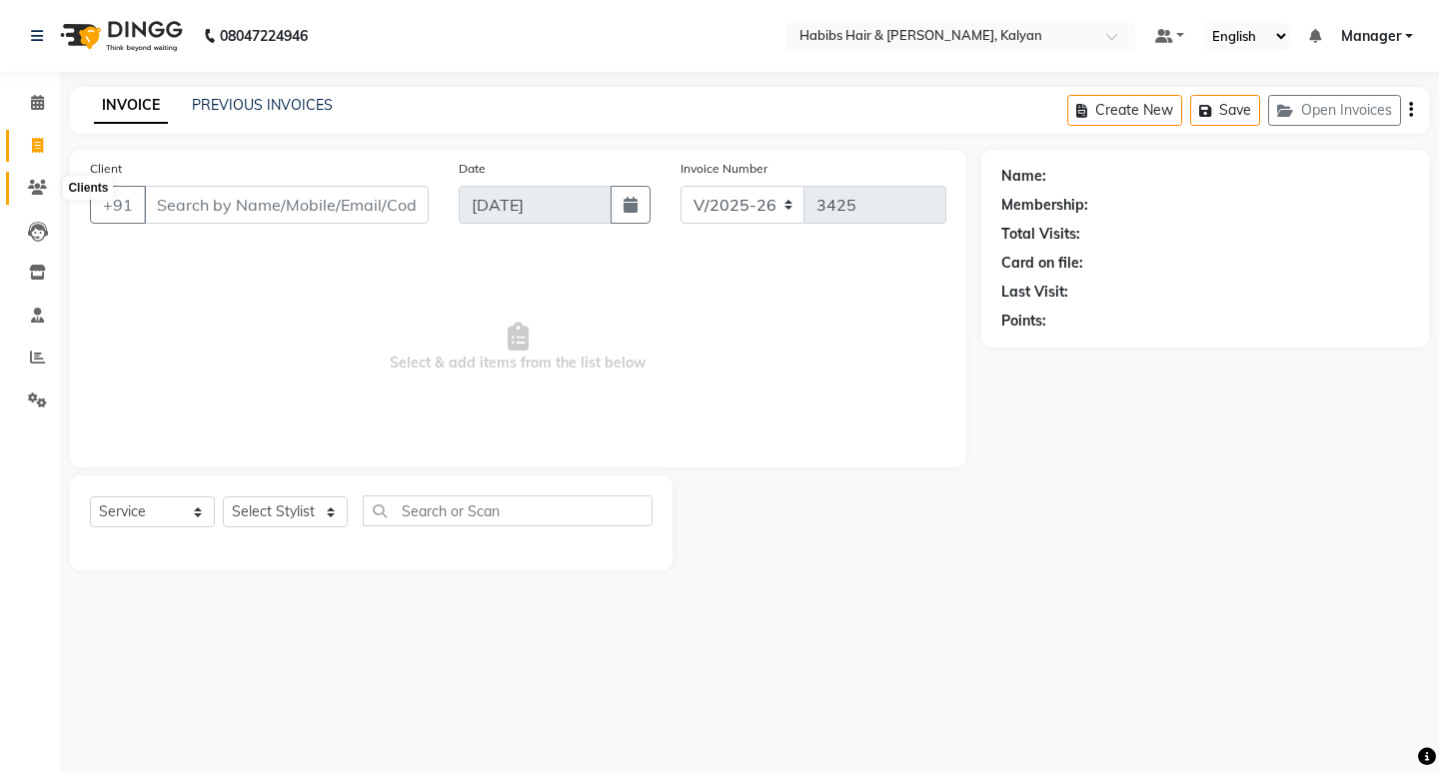
click at [41, 190] on icon at bounding box center [37, 187] width 19 height 15
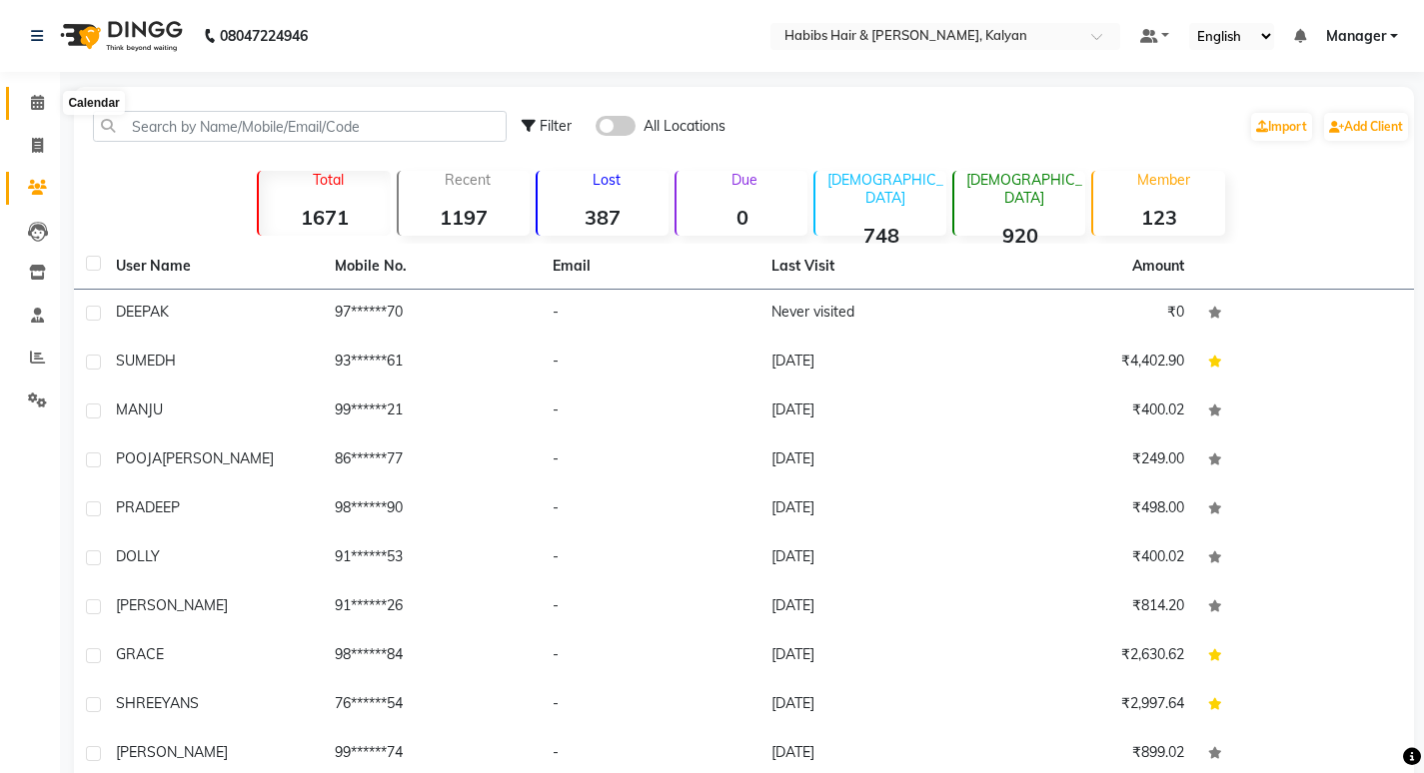
click at [32, 111] on span at bounding box center [37, 103] width 35 height 23
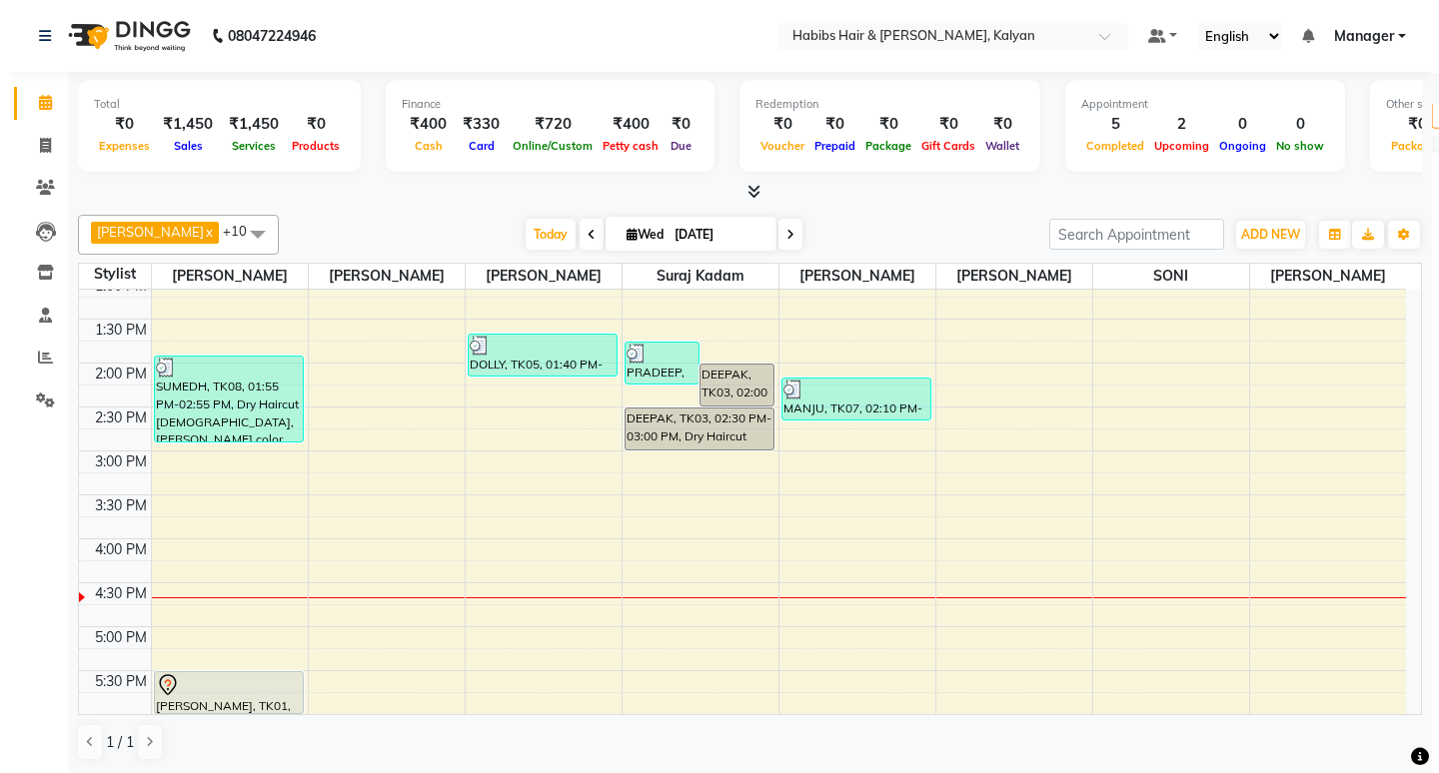
scroll to position [500, 0]
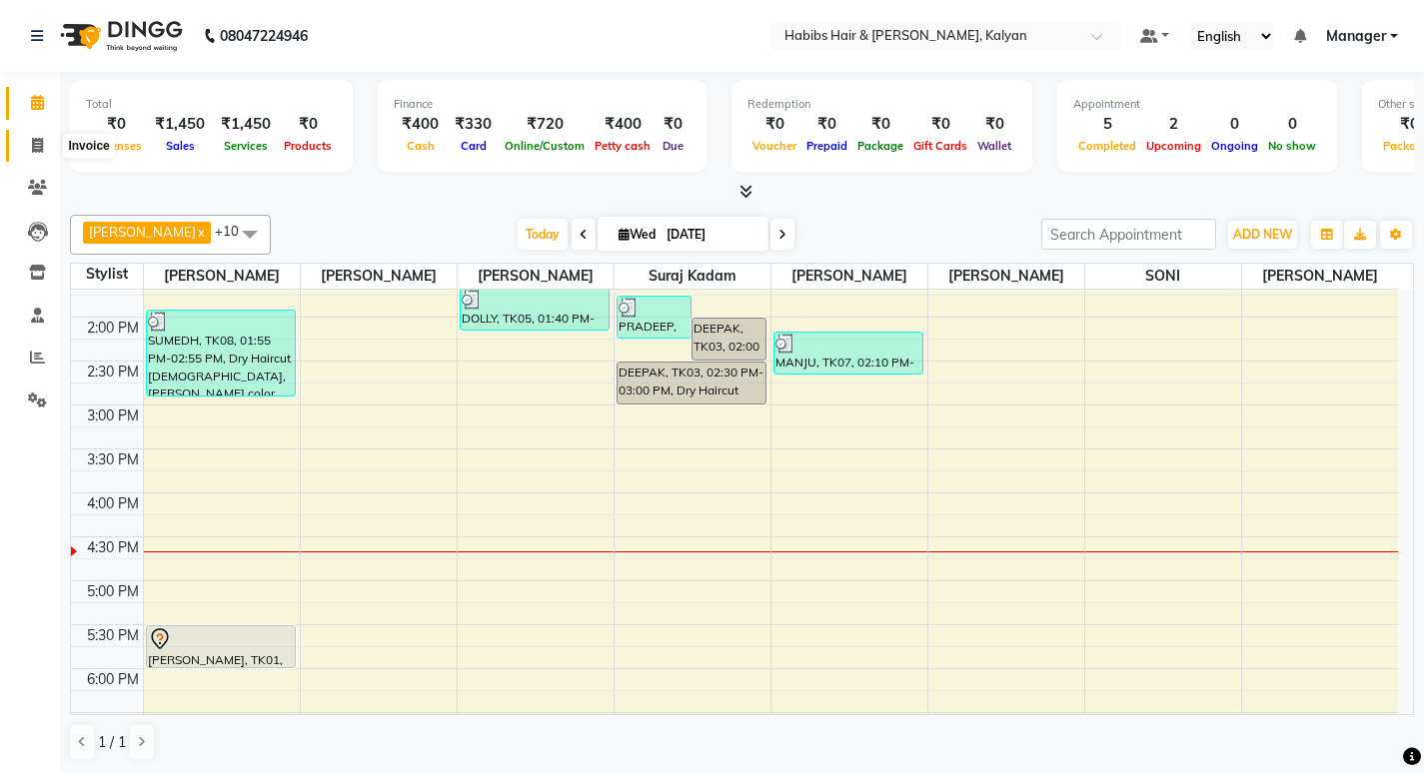
click at [35, 142] on icon at bounding box center [37, 145] width 11 height 15
select select "8185"
select select "service"
